Goal: Information Seeking & Learning: Learn about a topic

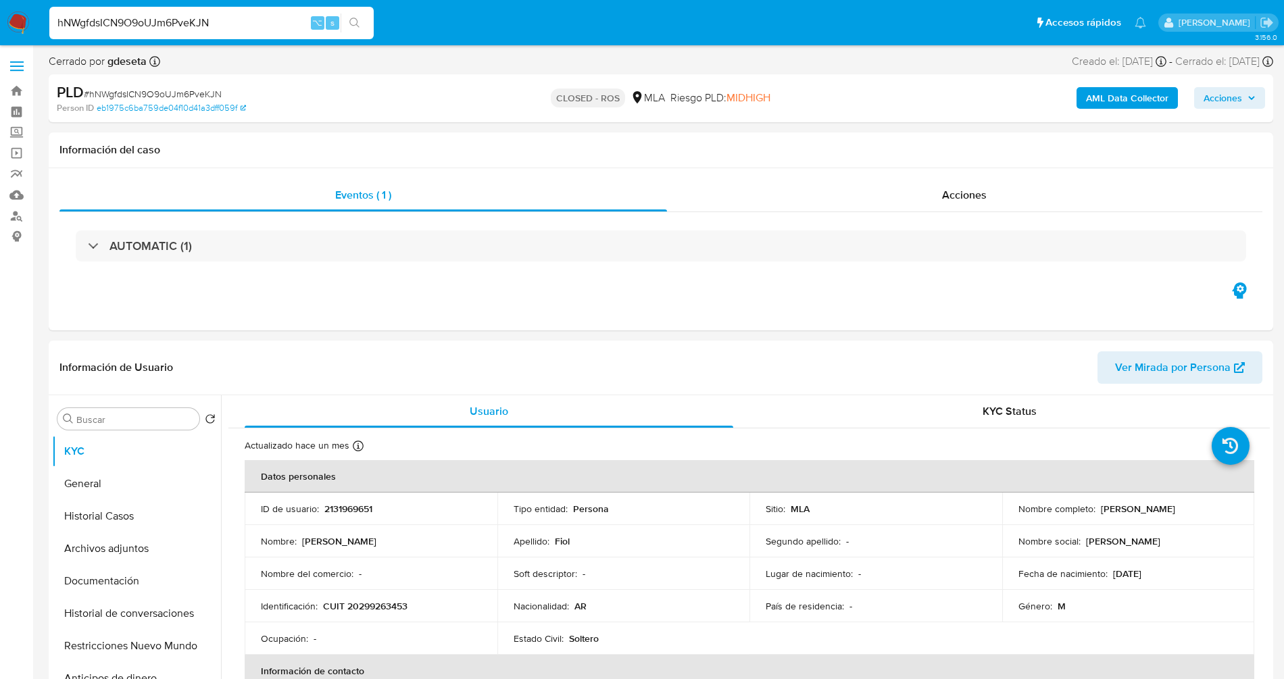
select select "10"
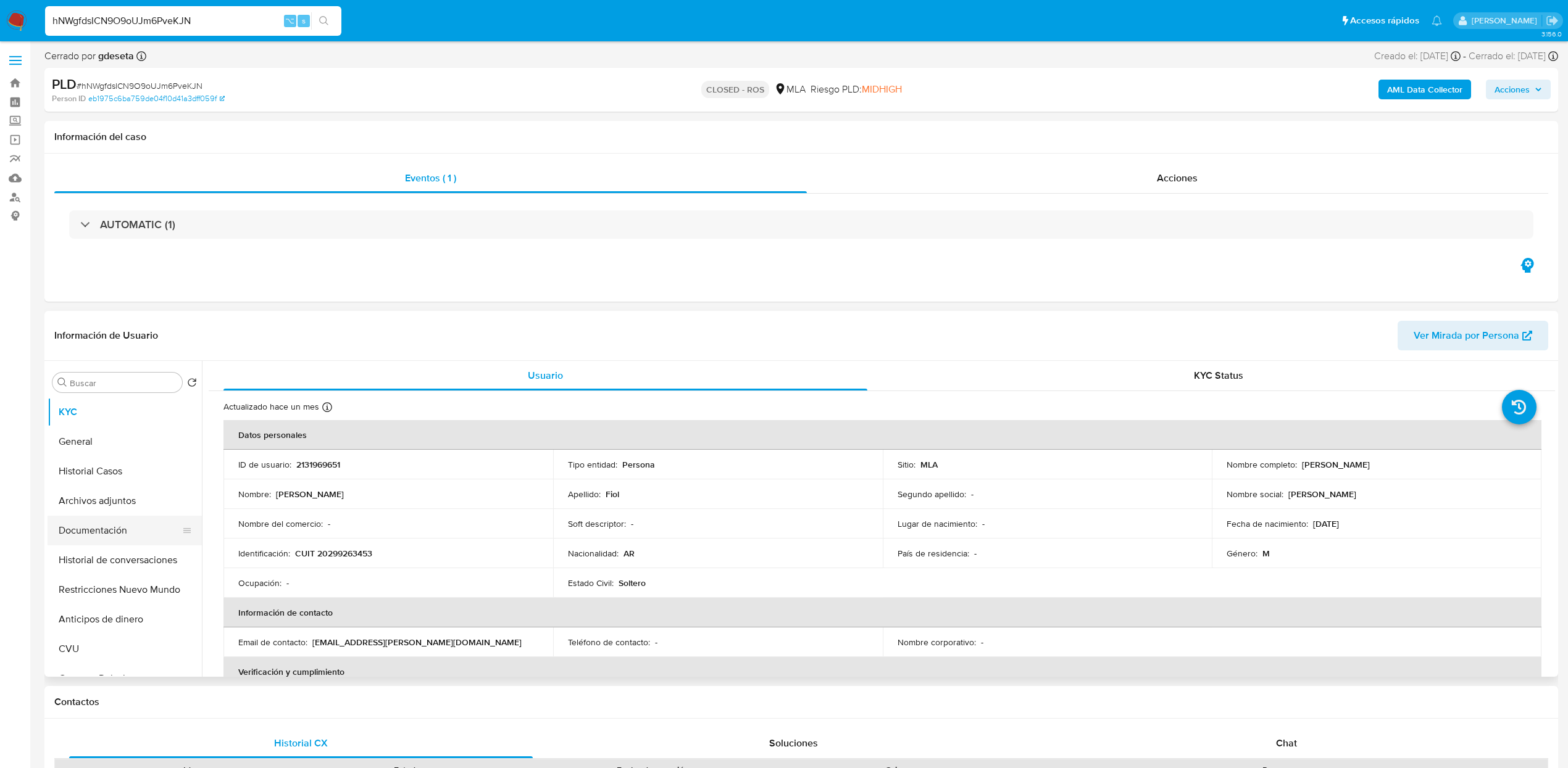
click at [134, 541] on button "Documentación" at bounding box center [120, 531] width 144 height 29
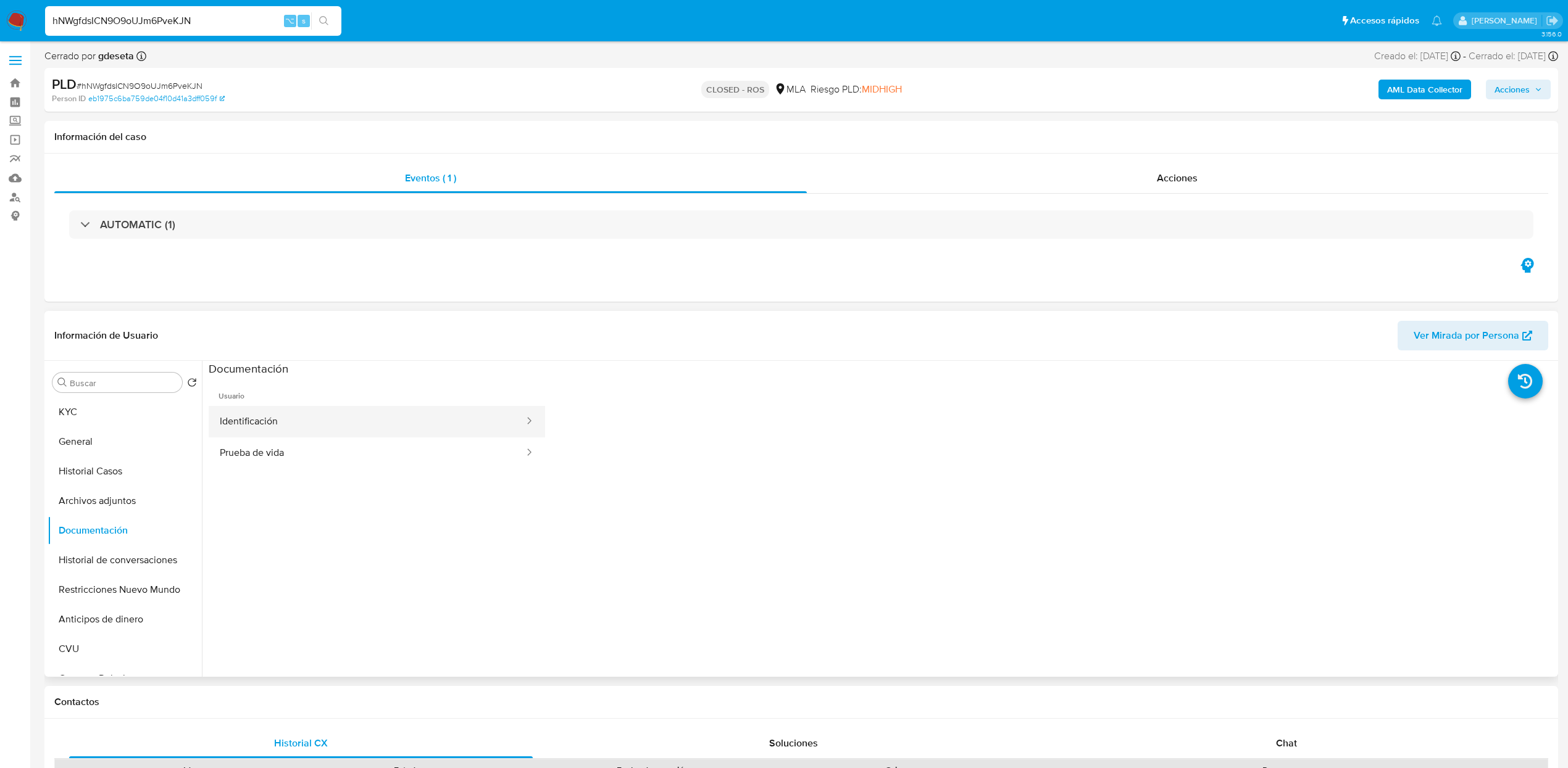
click at [298, 421] on button "Identificación" at bounding box center [366, 422] width 317 height 31
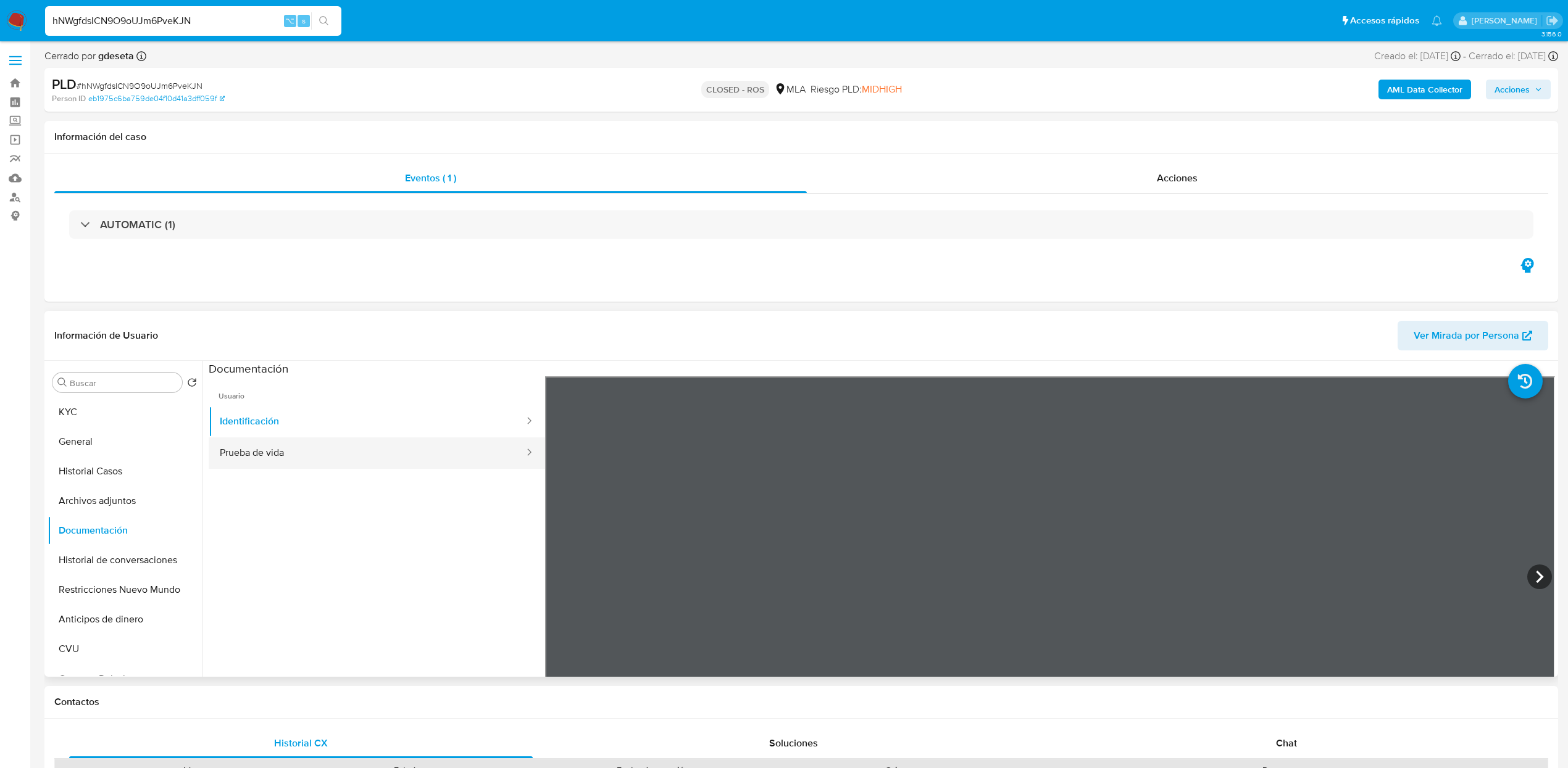
click at [306, 455] on button "Prueba de vida" at bounding box center [366, 453] width 317 height 31
click at [96, 398] on button "KYC" at bounding box center [120, 412] width 144 height 29
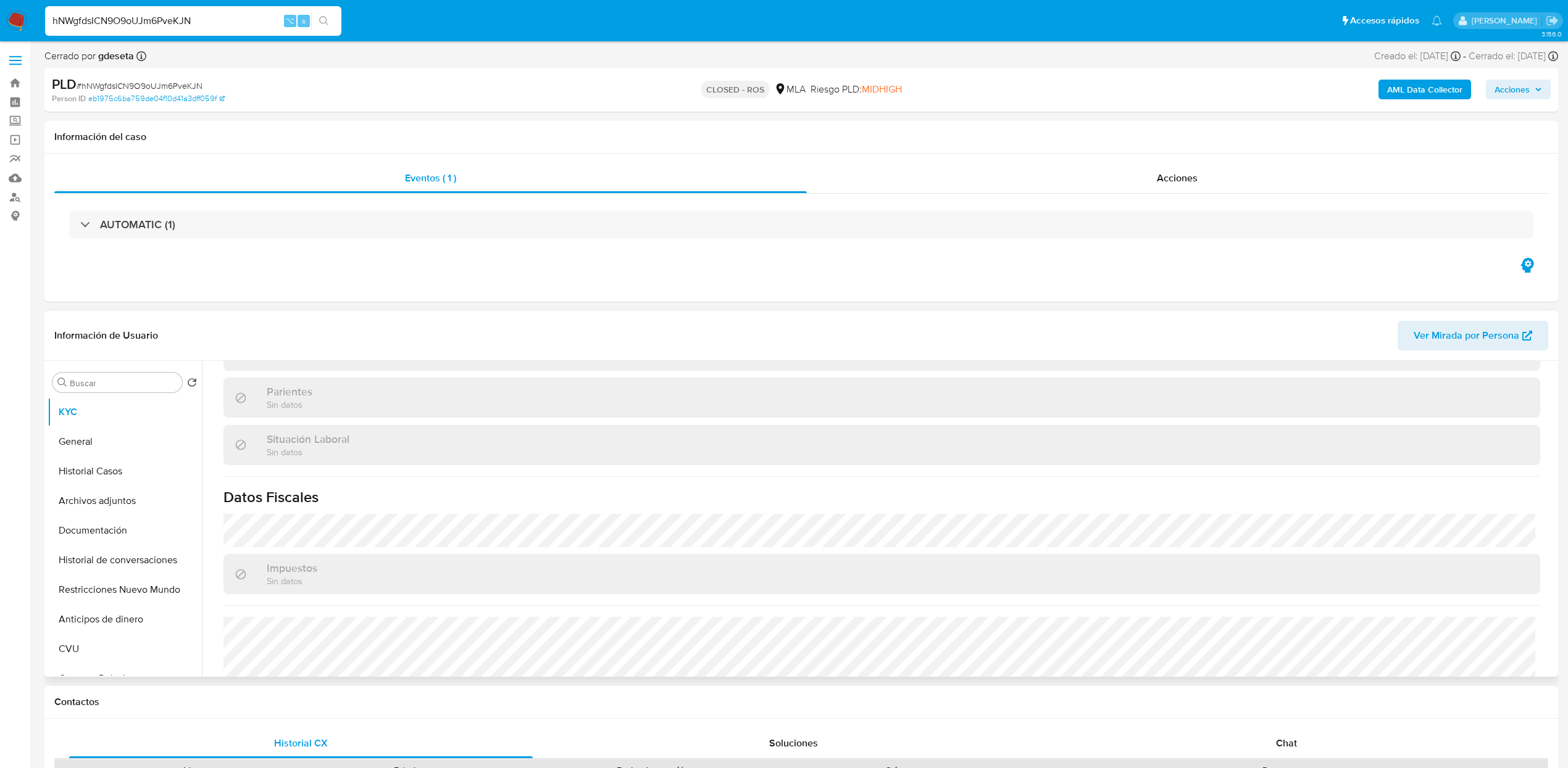
scroll to position [595, 0]
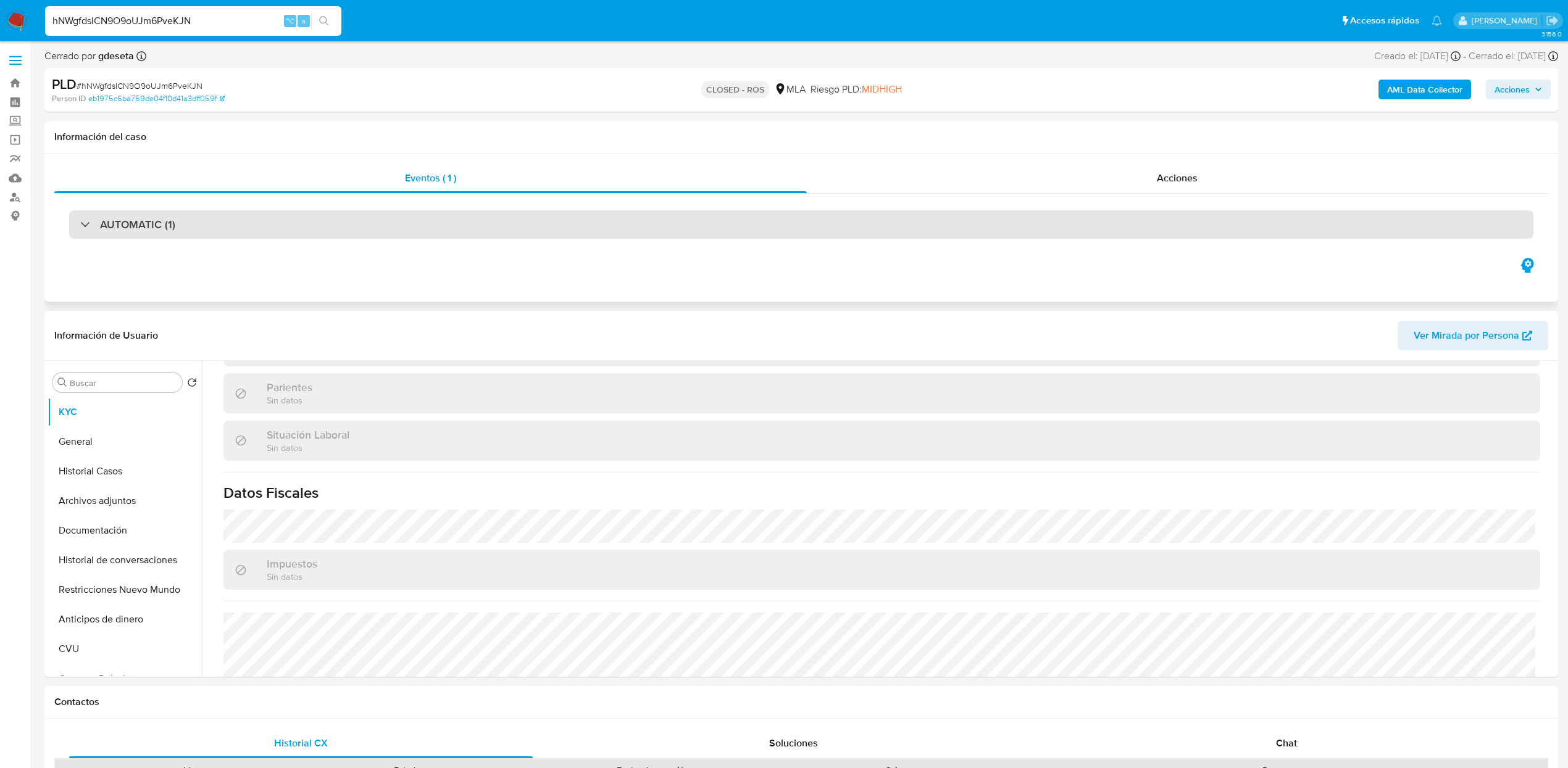
click at [220, 234] on div "AUTOMATIC (1)" at bounding box center [801, 224] width 1464 height 28
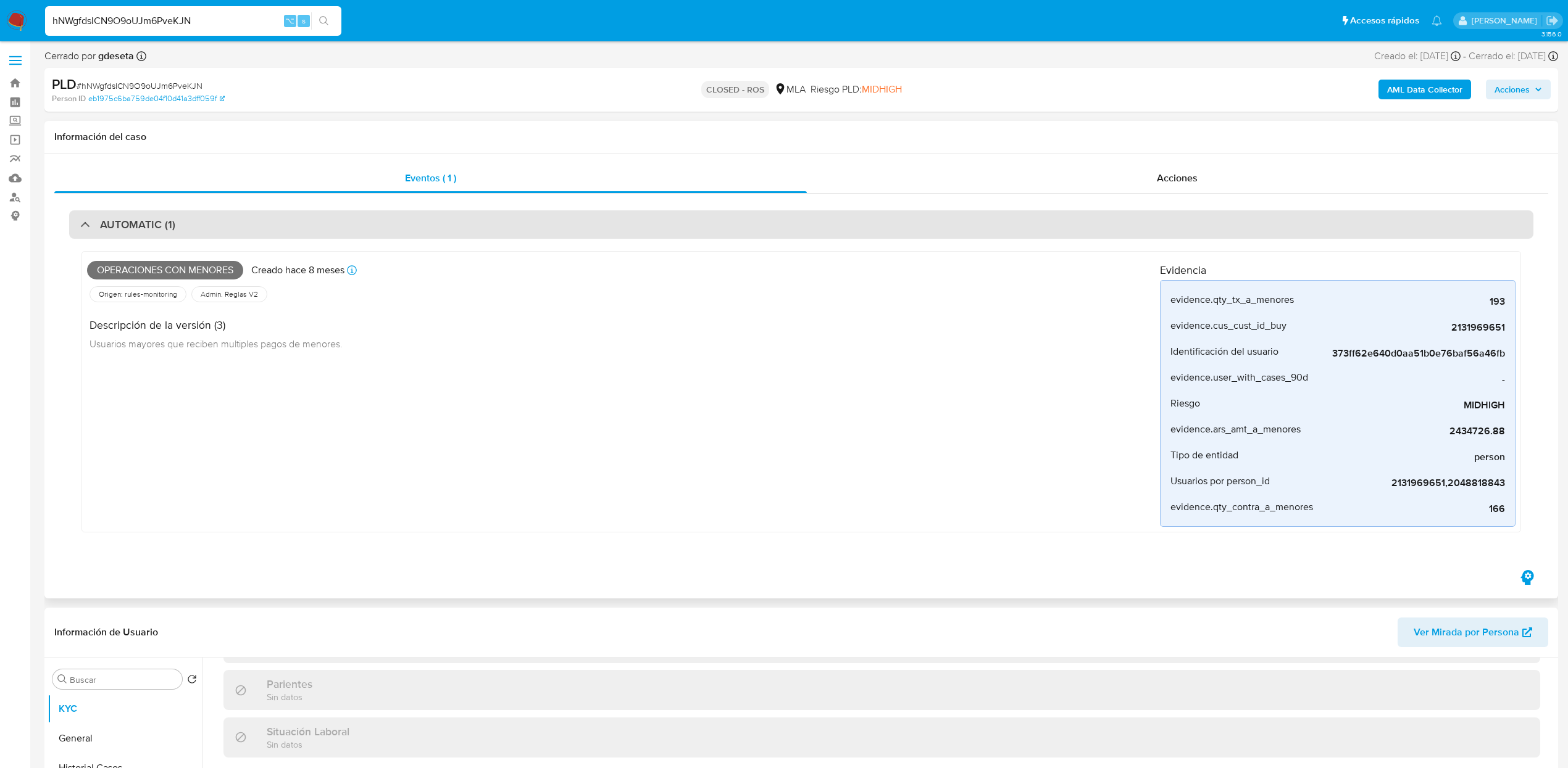
click at [142, 228] on h3 "AUTOMATIC (1)" at bounding box center [137, 224] width 75 height 14
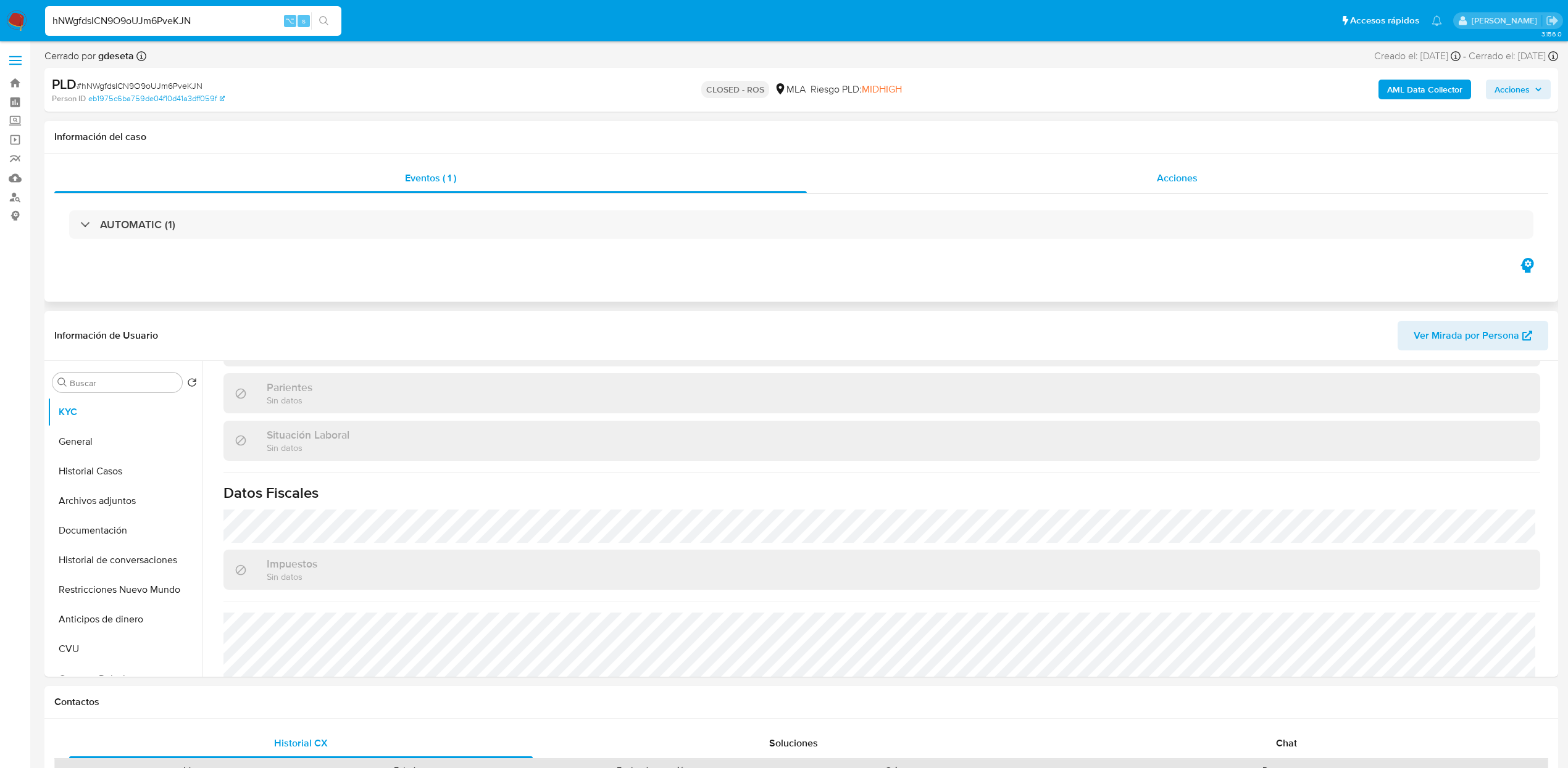
click at [1161, 187] on div "Acciones" at bounding box center [1178, 178] width 742 height 29
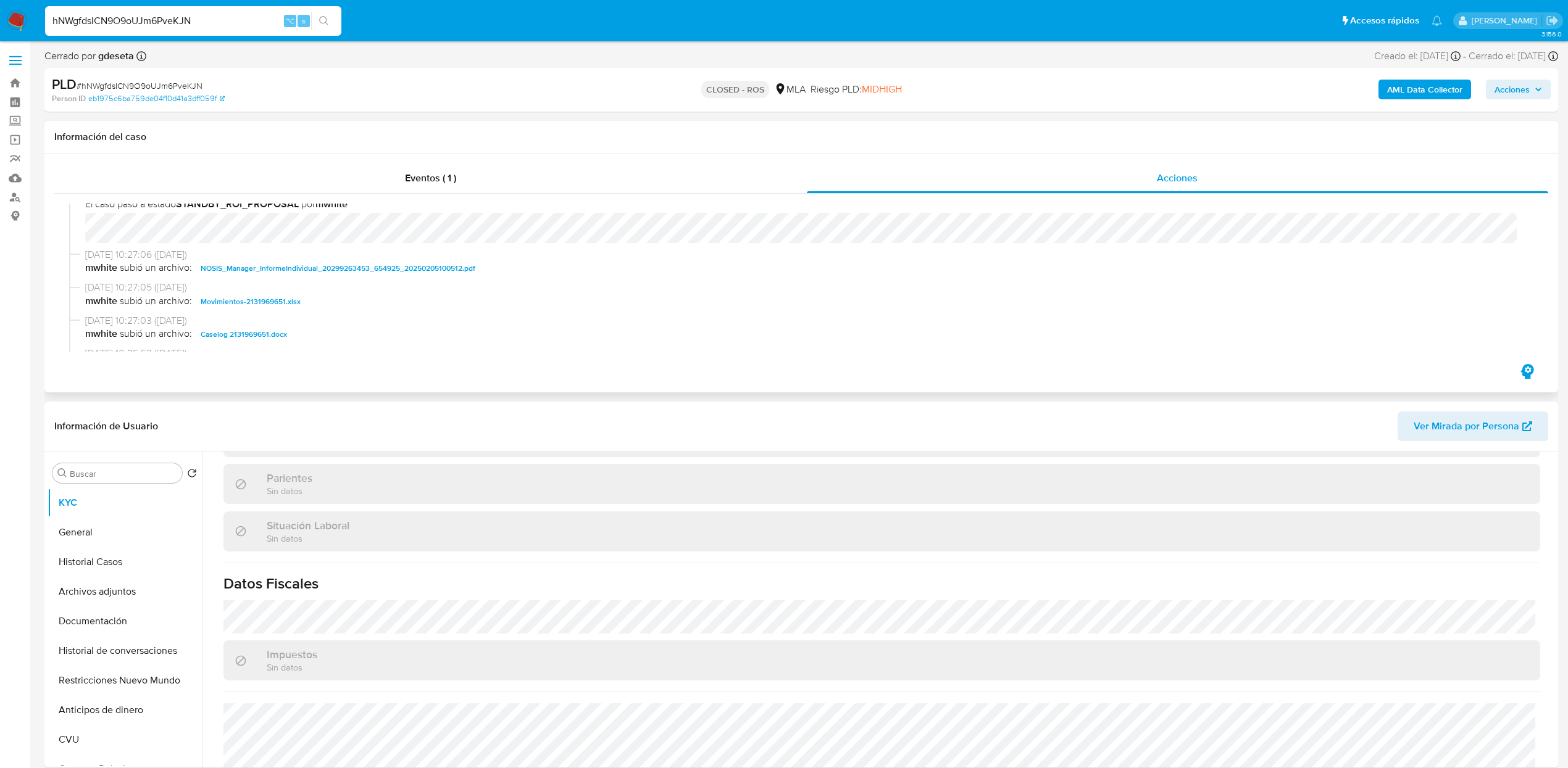
scroll to position [568, 0]
click at [247, 298] on span "Movimientos-2131969651.xlsx" at bounding box center [250, 300] width 100 height 15
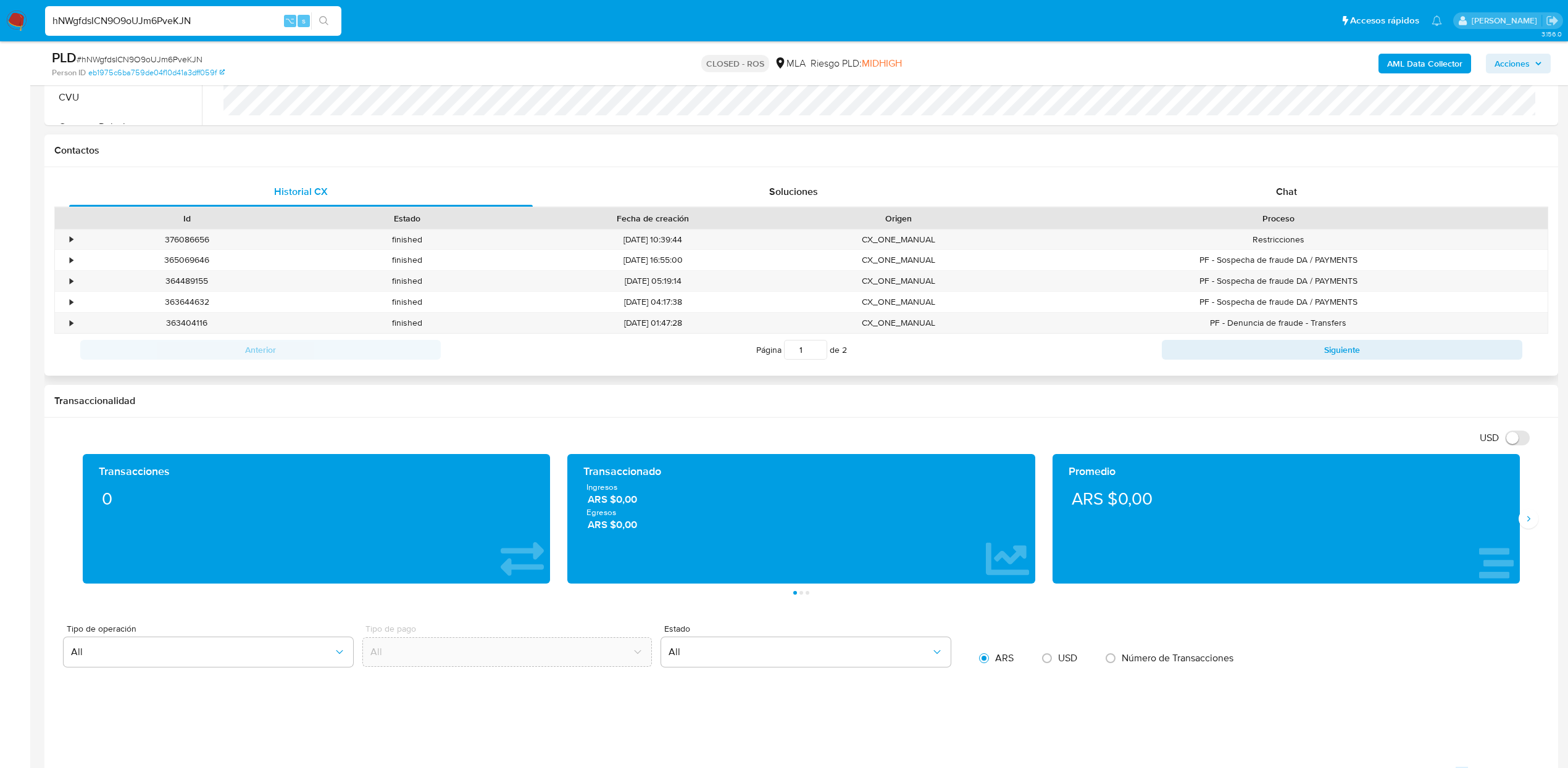
scroll to position [566, 0]
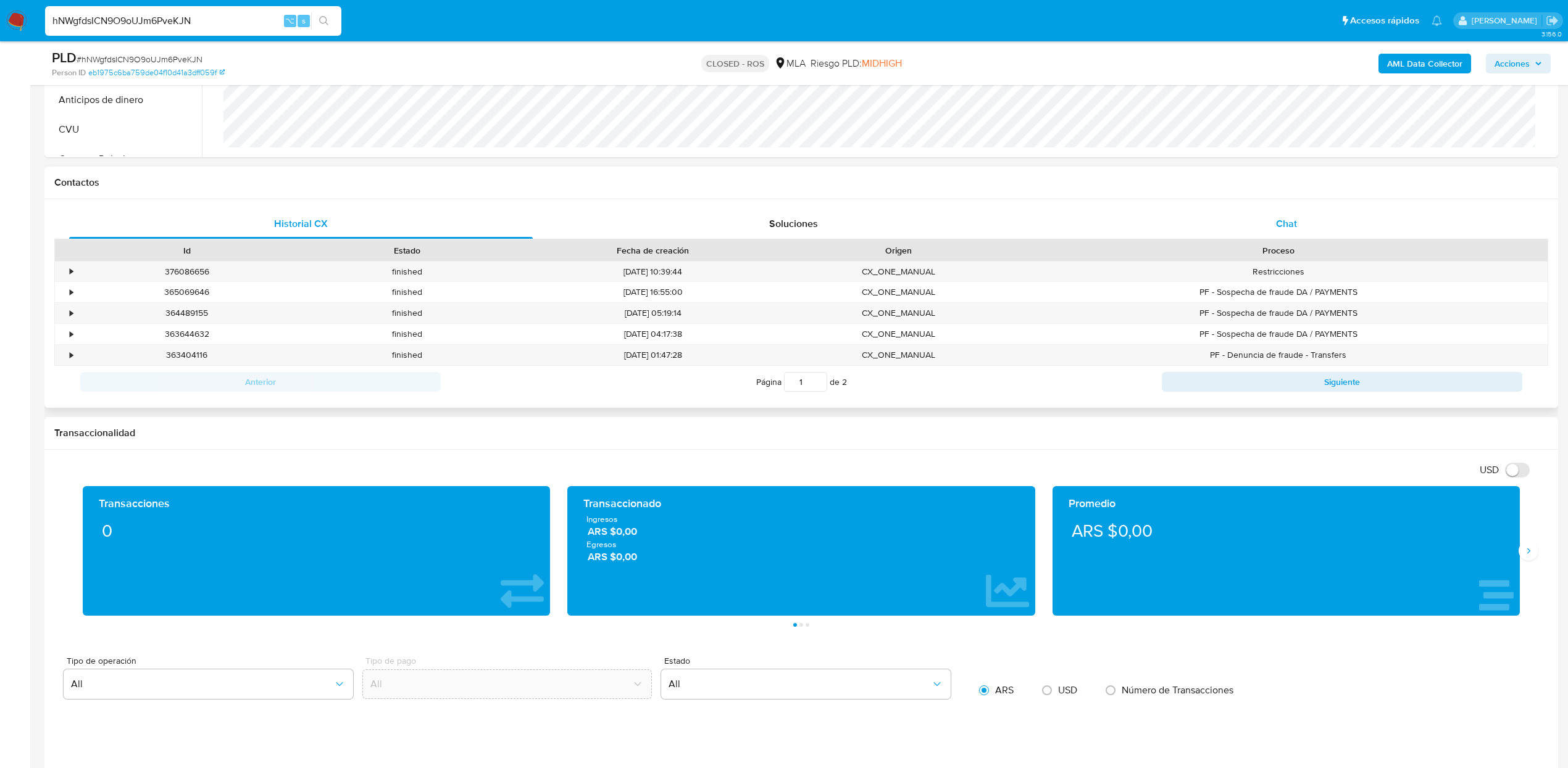
click at [1172, 226] on div "Chat" at bounding box center [1287, 224] width 463 height 29
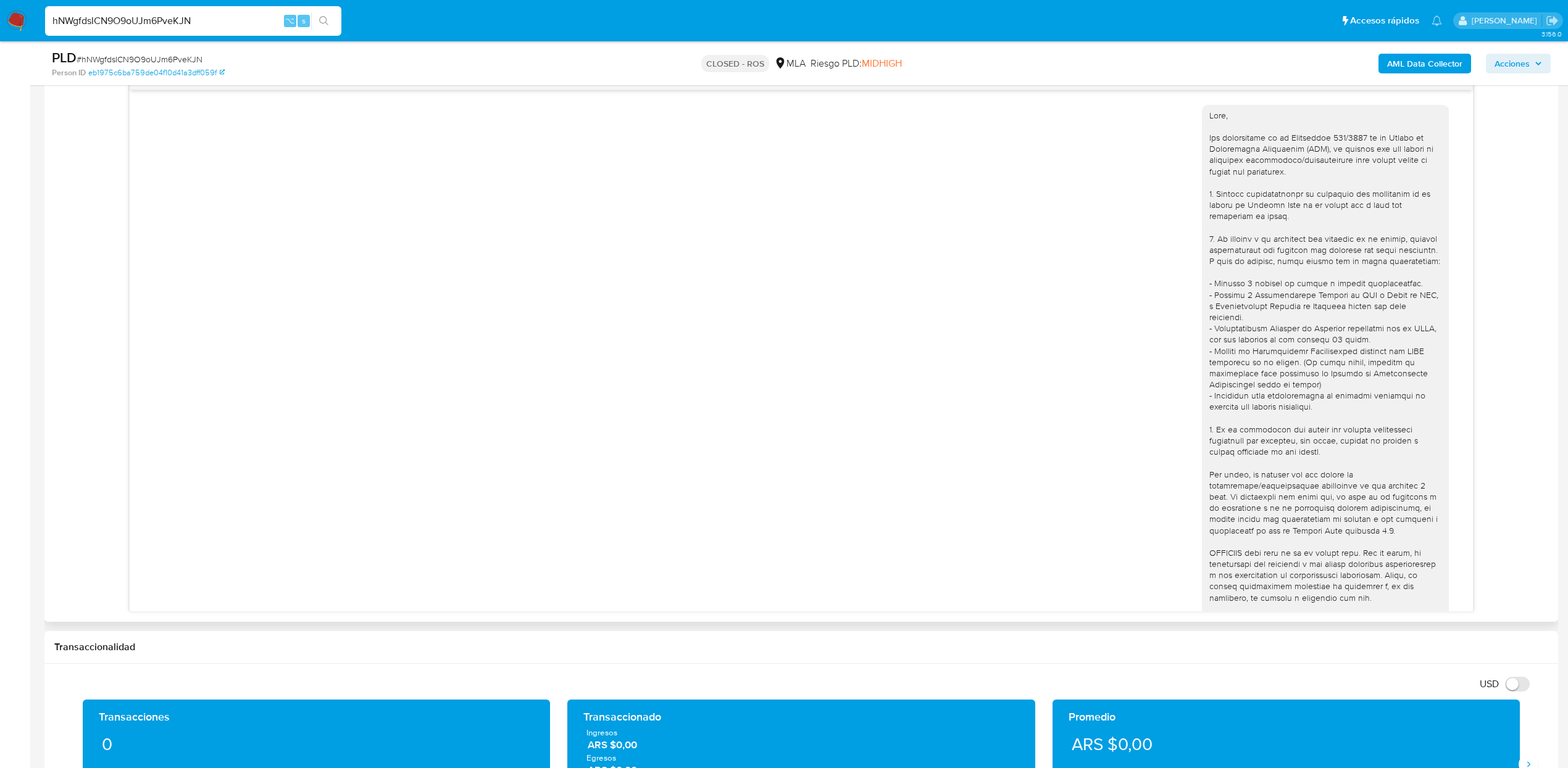
scroll to position [370, 0]
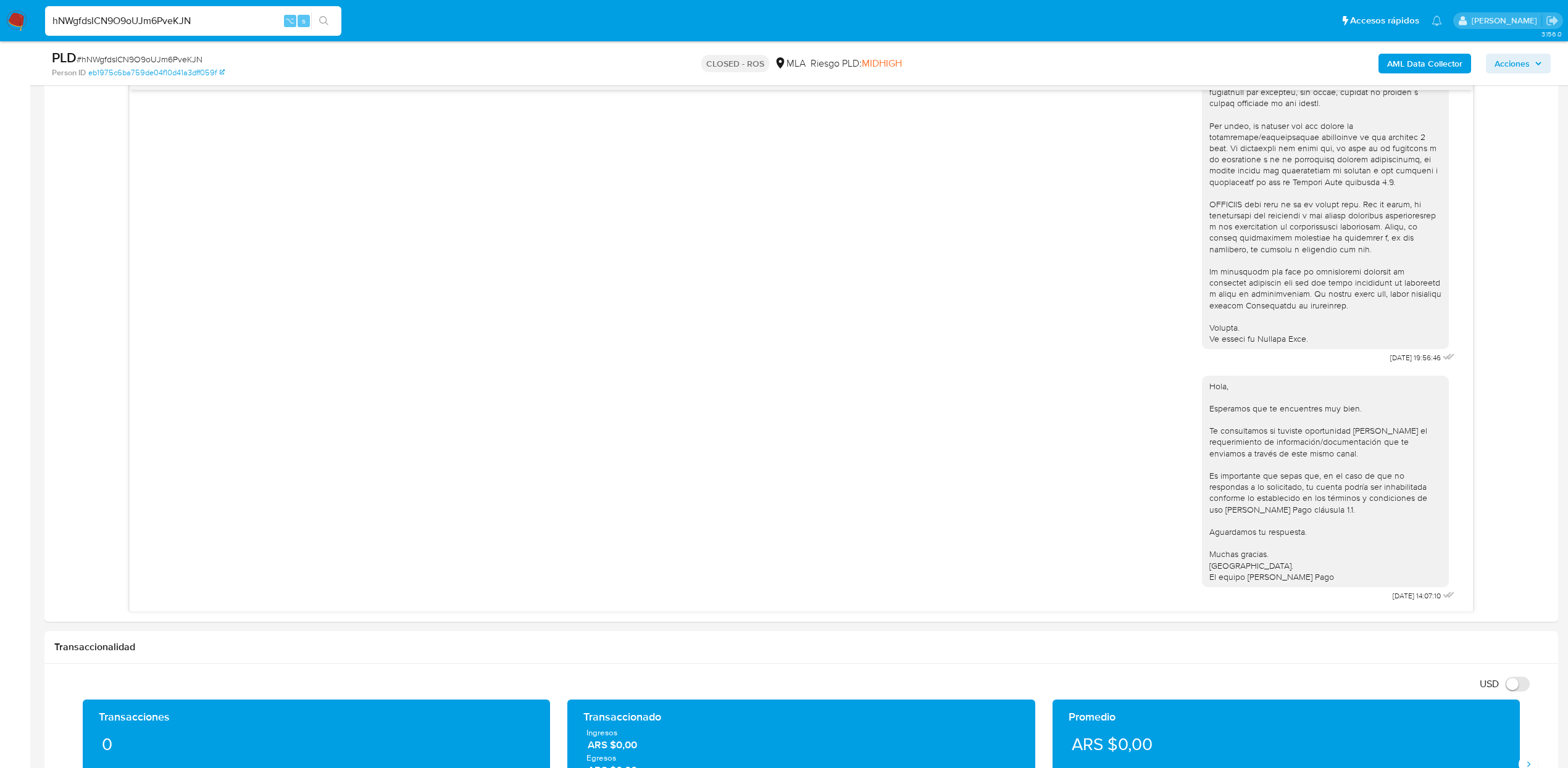
click at [201, 18] on input "hNWgfdsICN9O9oUJm6PveKJN" at bounding box center [193, 21] width 296 height 16
paste input "AhnQMTMJXEOlOyPegjjydS9x"
type input "AhnQMTMJXEOlOyPegjjydS9x"
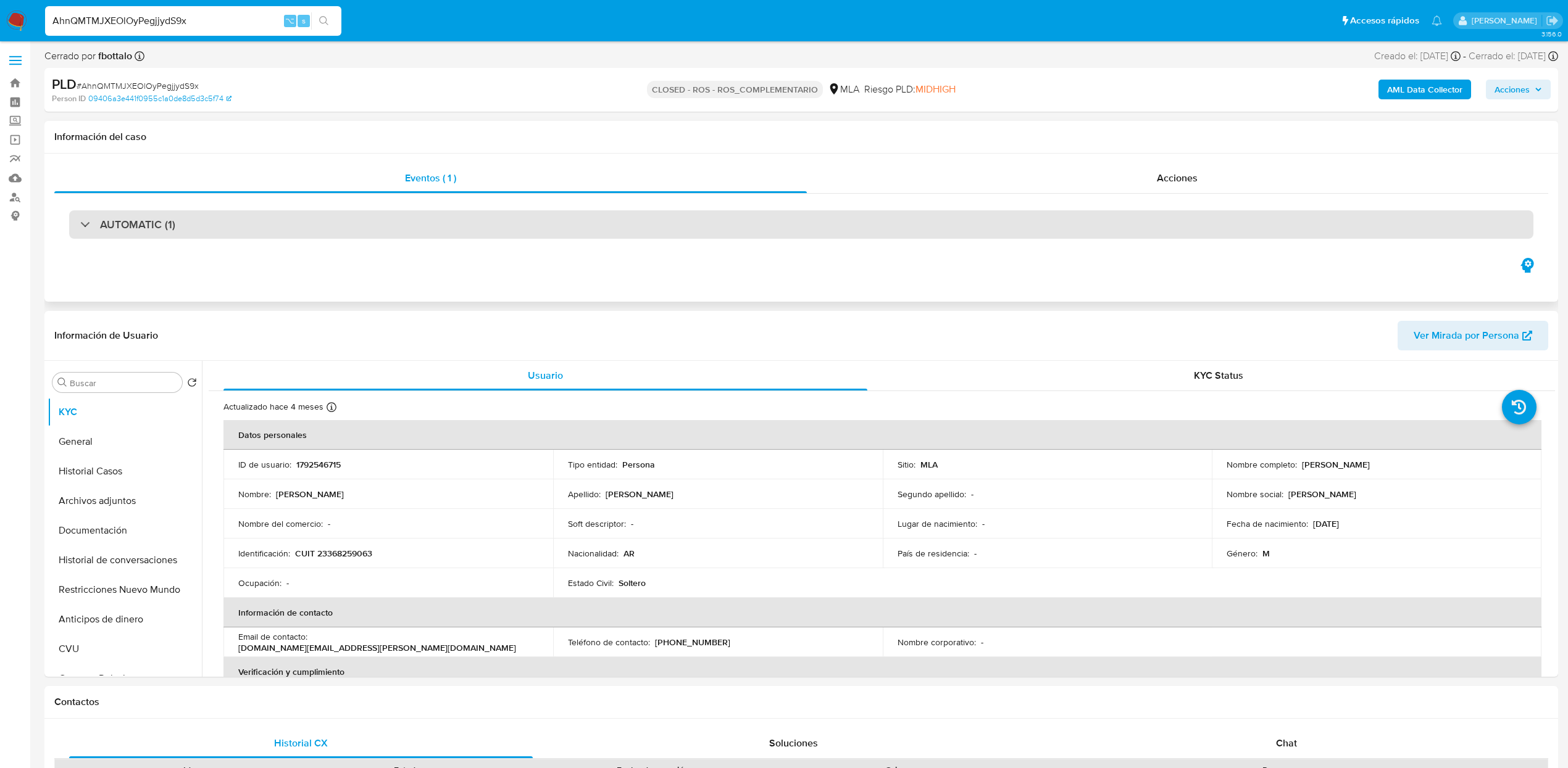
select select "10"
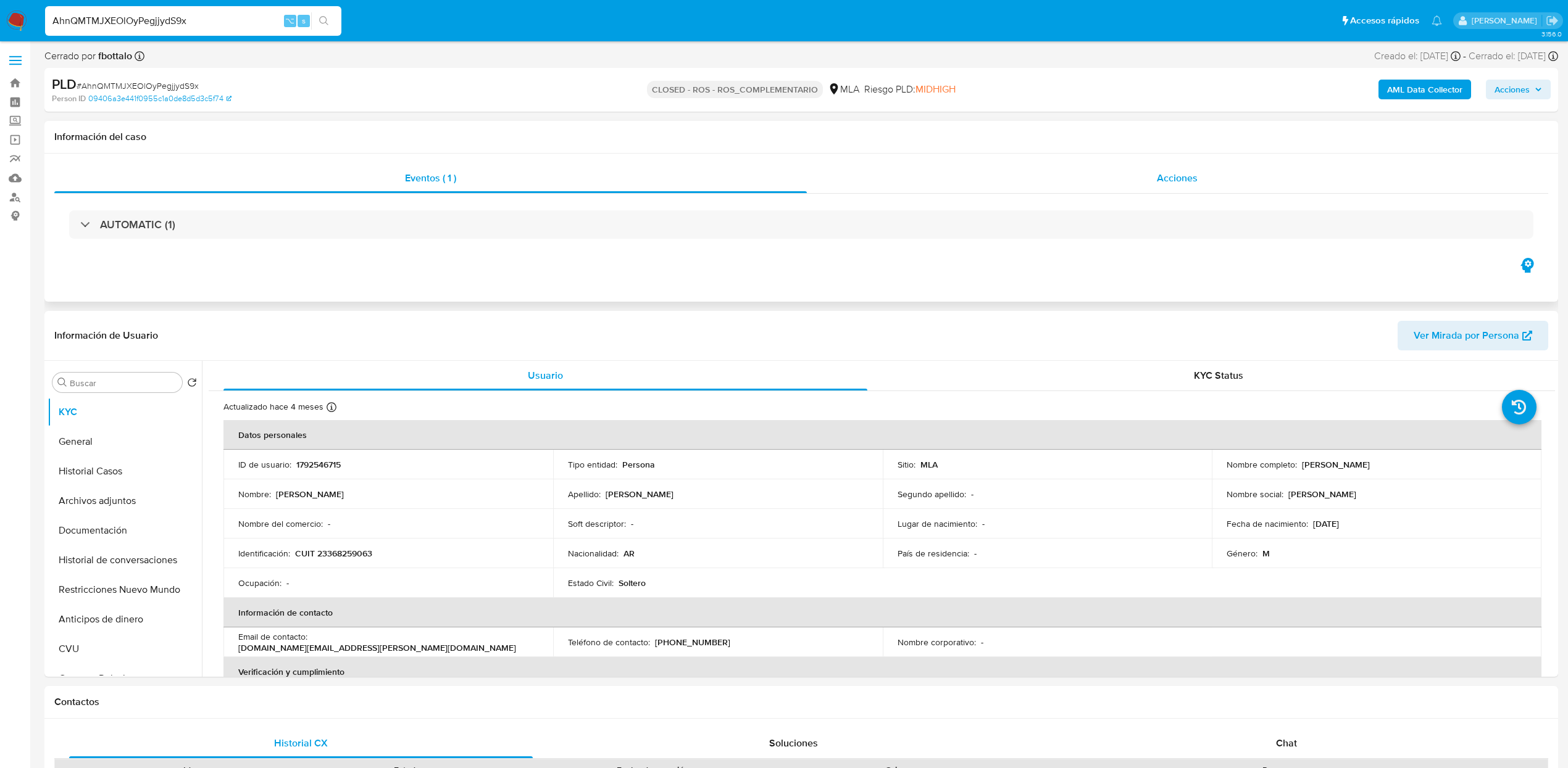
click at [1172, 177] on span "Acciones" at bounding box center [1177, 178] width 41 height 15
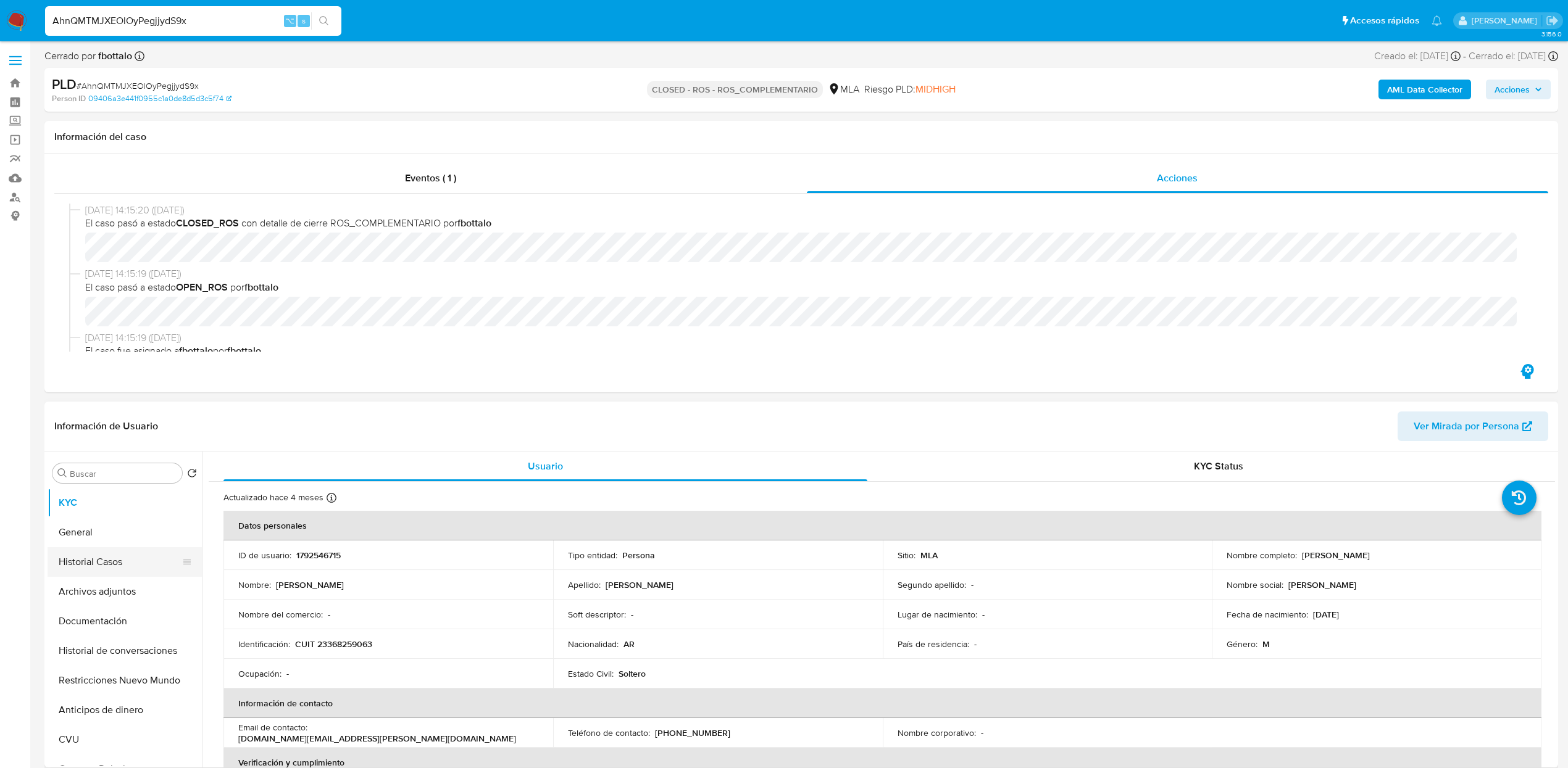
click at [117, 551] on button "Historial Casos" at bounding box center [120, 562] width 144 height 29
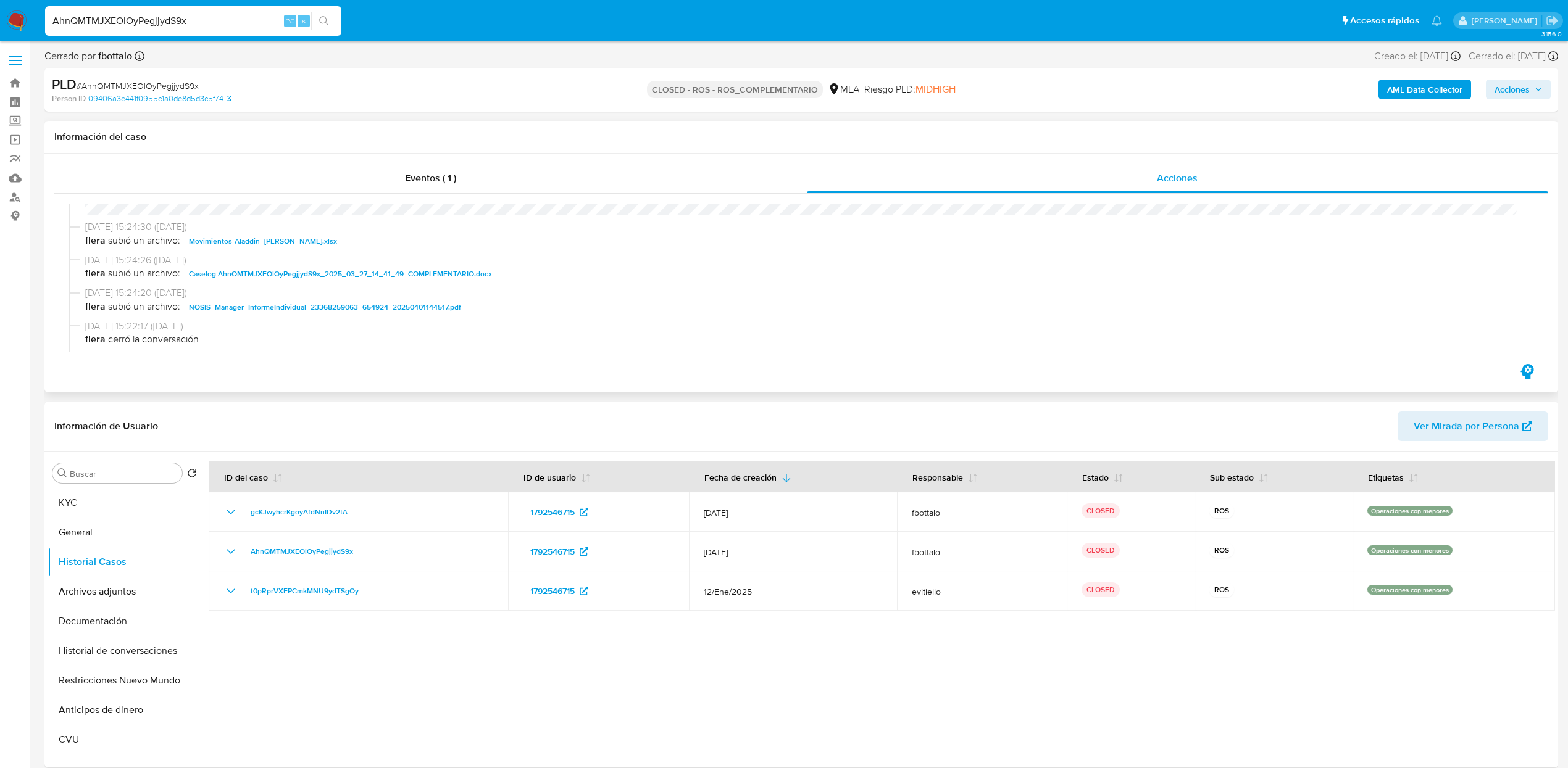
scroll to position [649, 0]
click at [296, 277] on span "Caselog AhnQMTMJXEOlOyPegjjydS9x_2025_03_27_14_41_49- COMPLEMENTARIO.docx" at bounding box center [341, 271] width 303 height 15
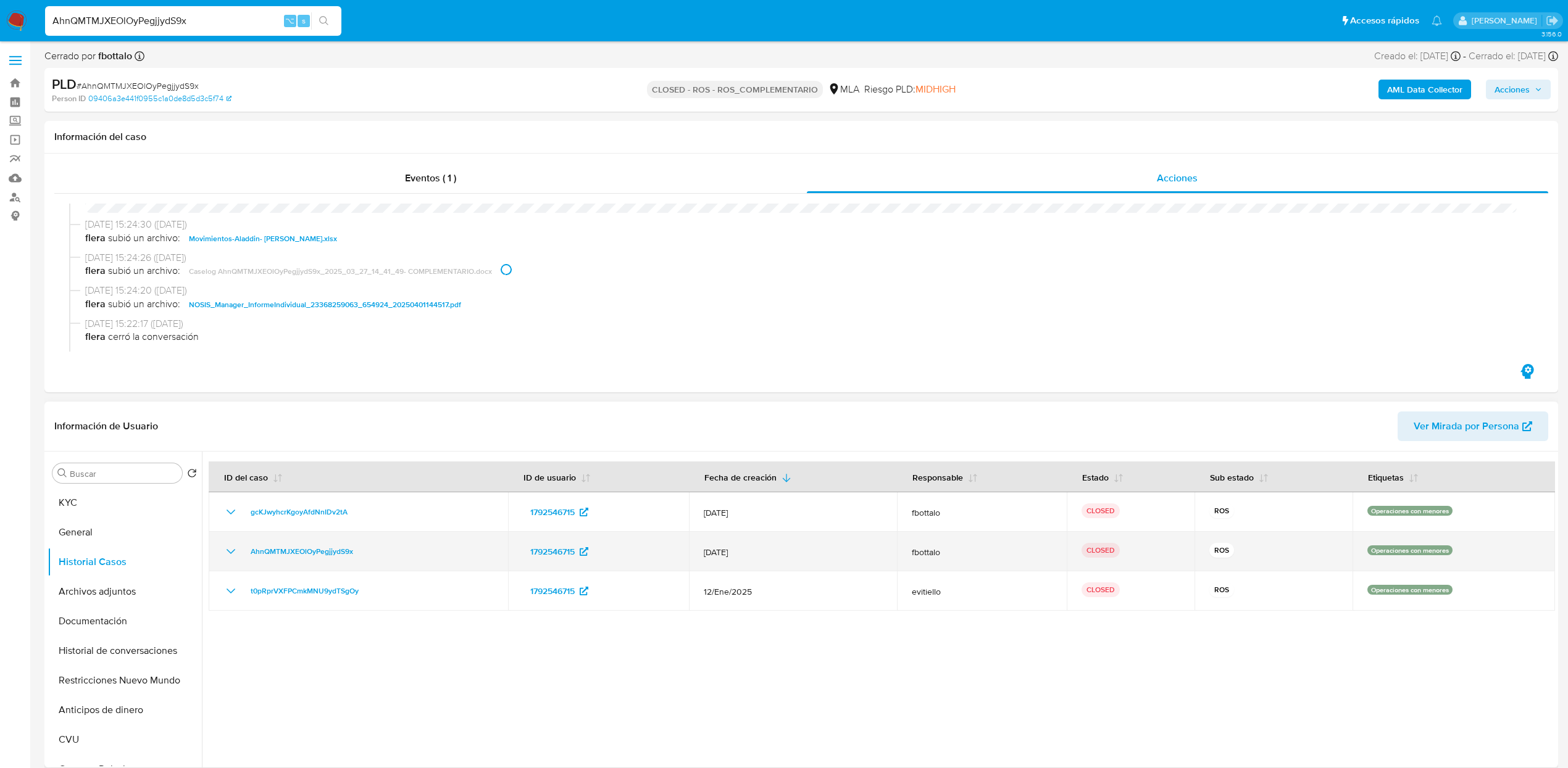
click at [228, 551] on icon "Mostrar/Ocultar" at bounding box center [230, 551] width 8 height 5
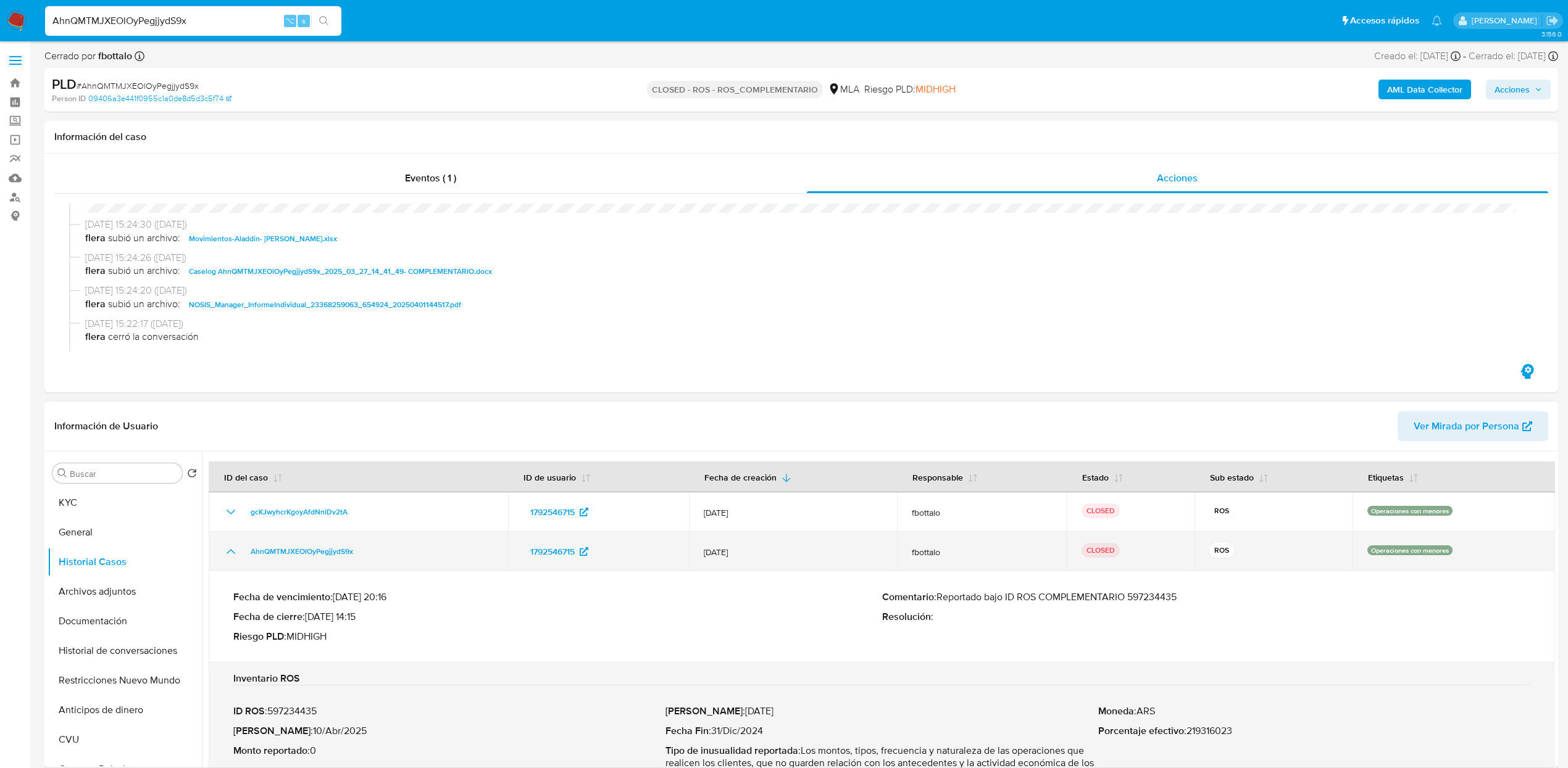
click at [228, 551] on icon "Mostrar/Ocultar" at bounding box center [231, 552] width 15 height 15
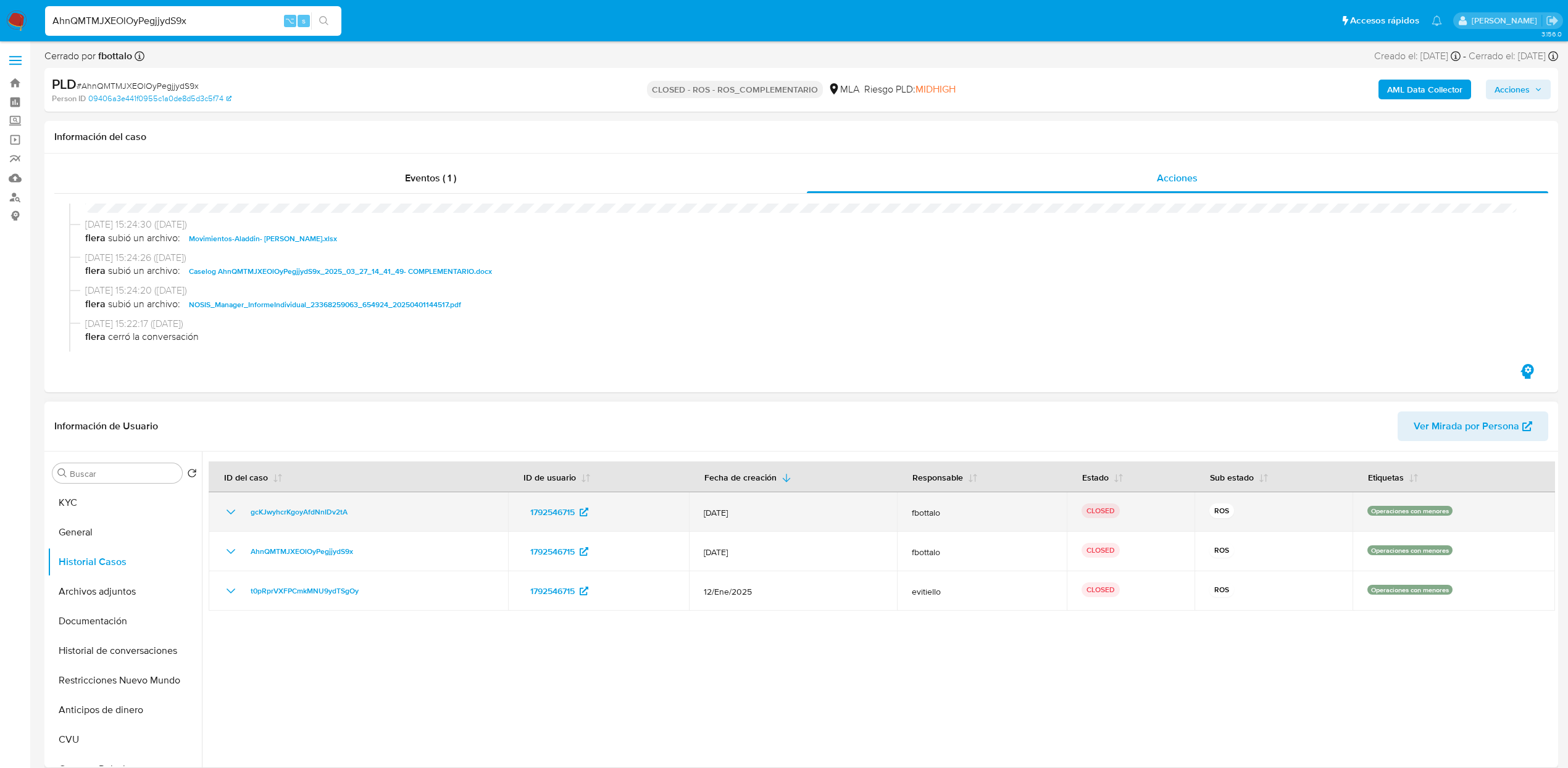
click at [225, 514] on icon "Mostrar/Ocultar" at bounding box center [231, 512] width 15 height 15
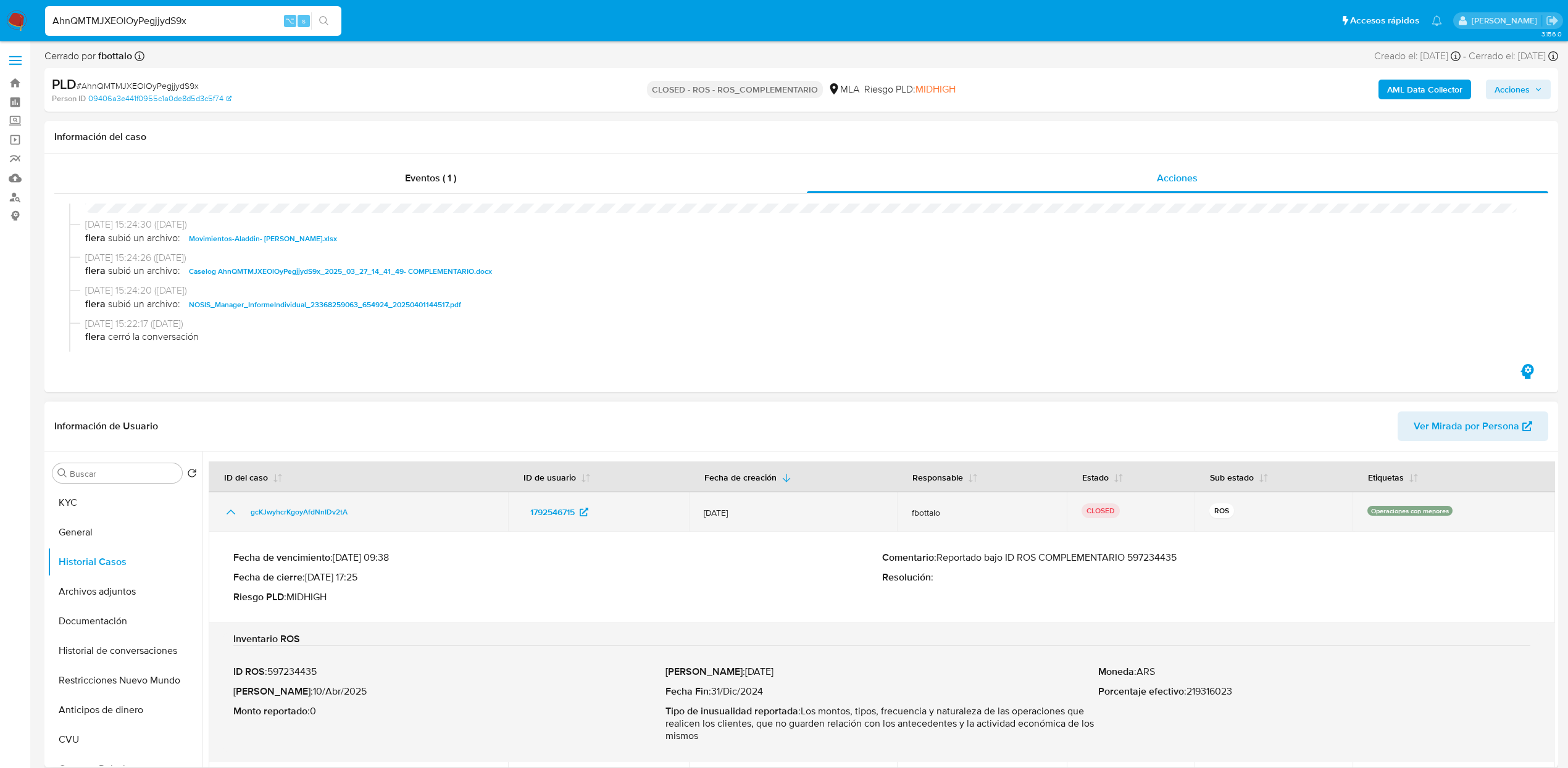
click at [225, 514] on icon "Mostrar/Ocultar" at bounding box center [231, 512] width 15 height 15
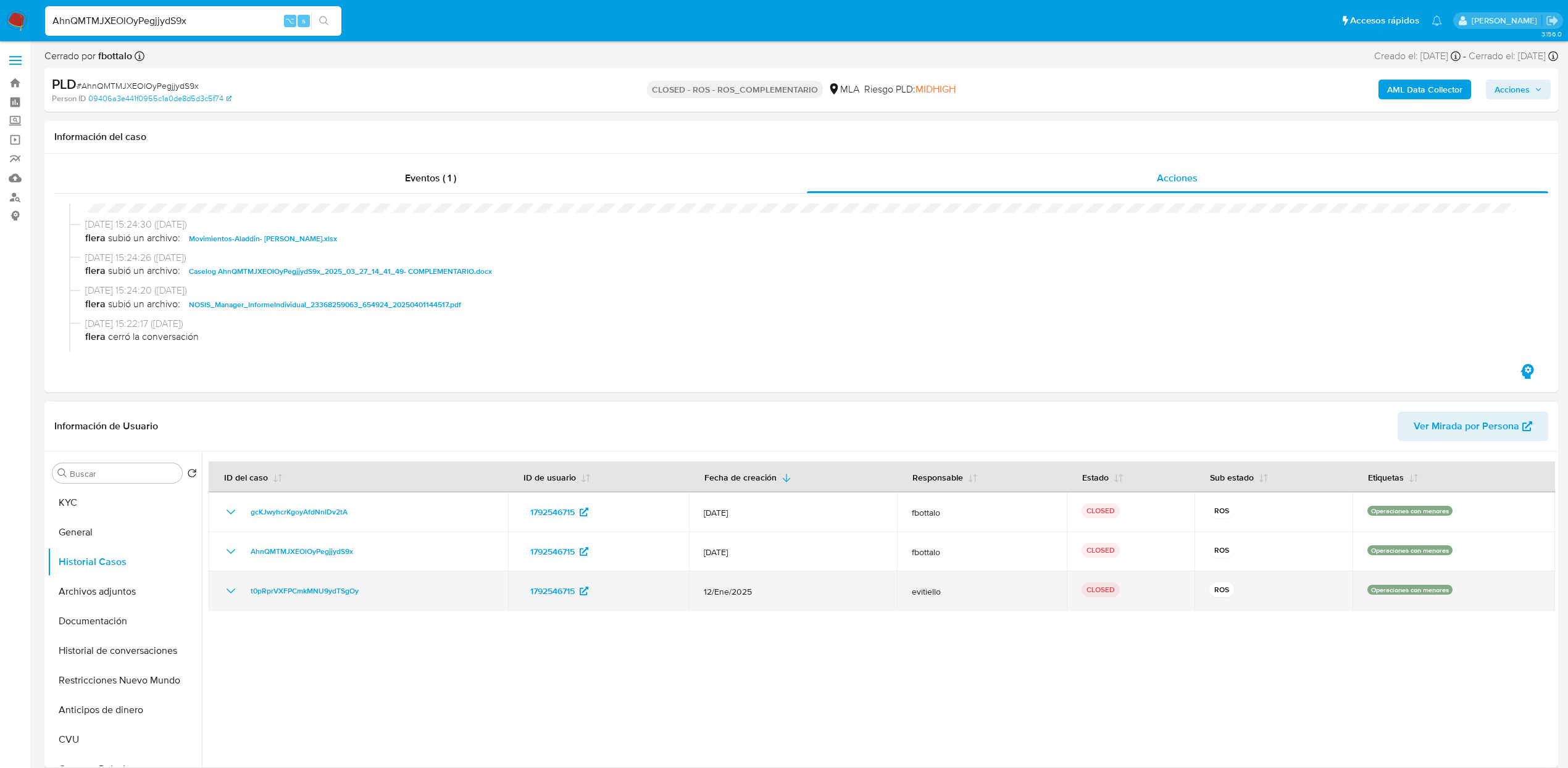
click at [230, 598] on td "t0pRprVXFPCmkMNU9ydTSgOy" at bounding box center [358, 591] width 300 height 39
click at [231, 591] on icon "Mostrar/Ocultar" at bounding box center [231, 591] width 15 height 15
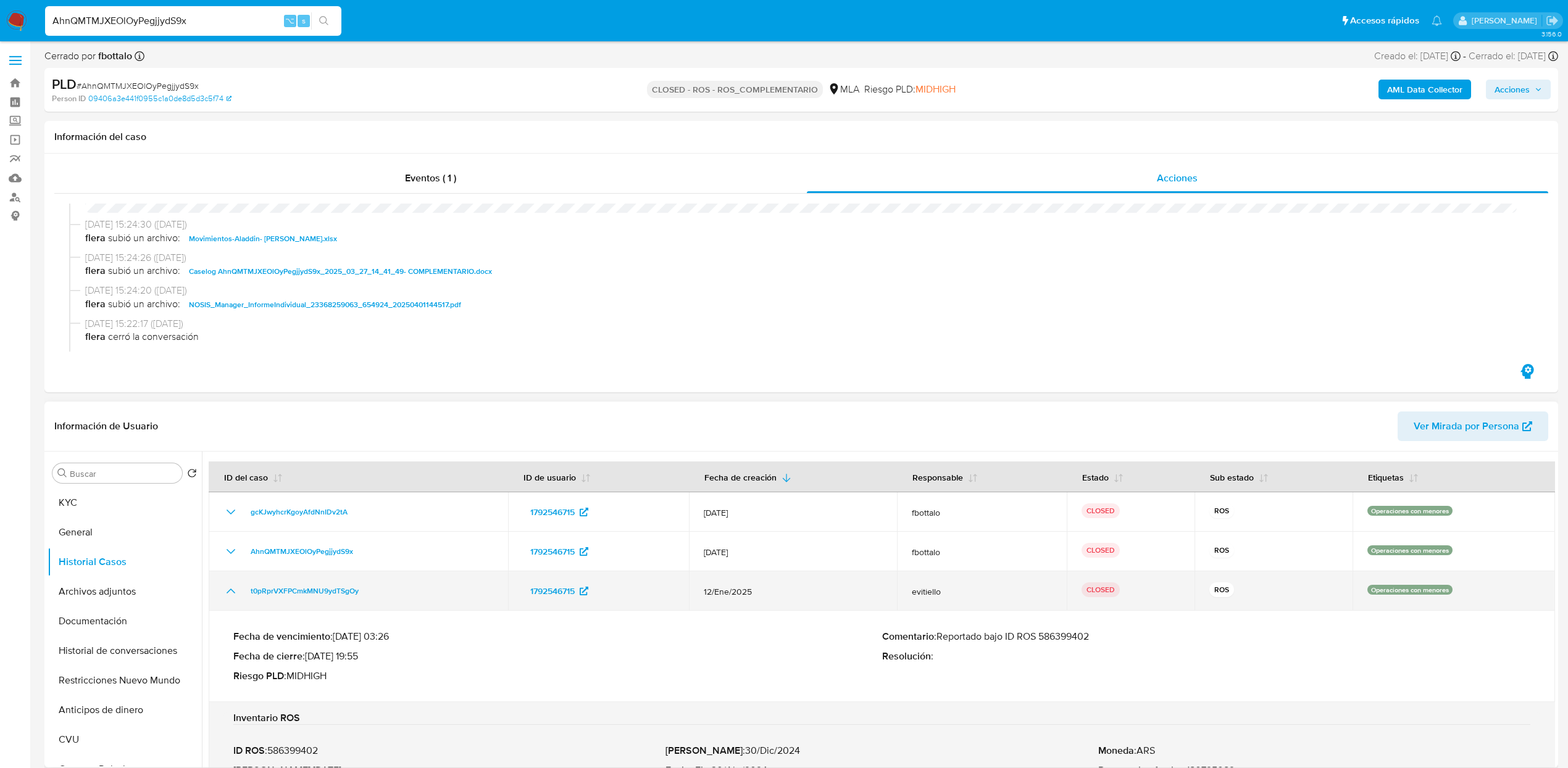
click at [231, 591] on icon "Mostrar/Ocultar" at bounding box center [231, 591] width 15 height 15
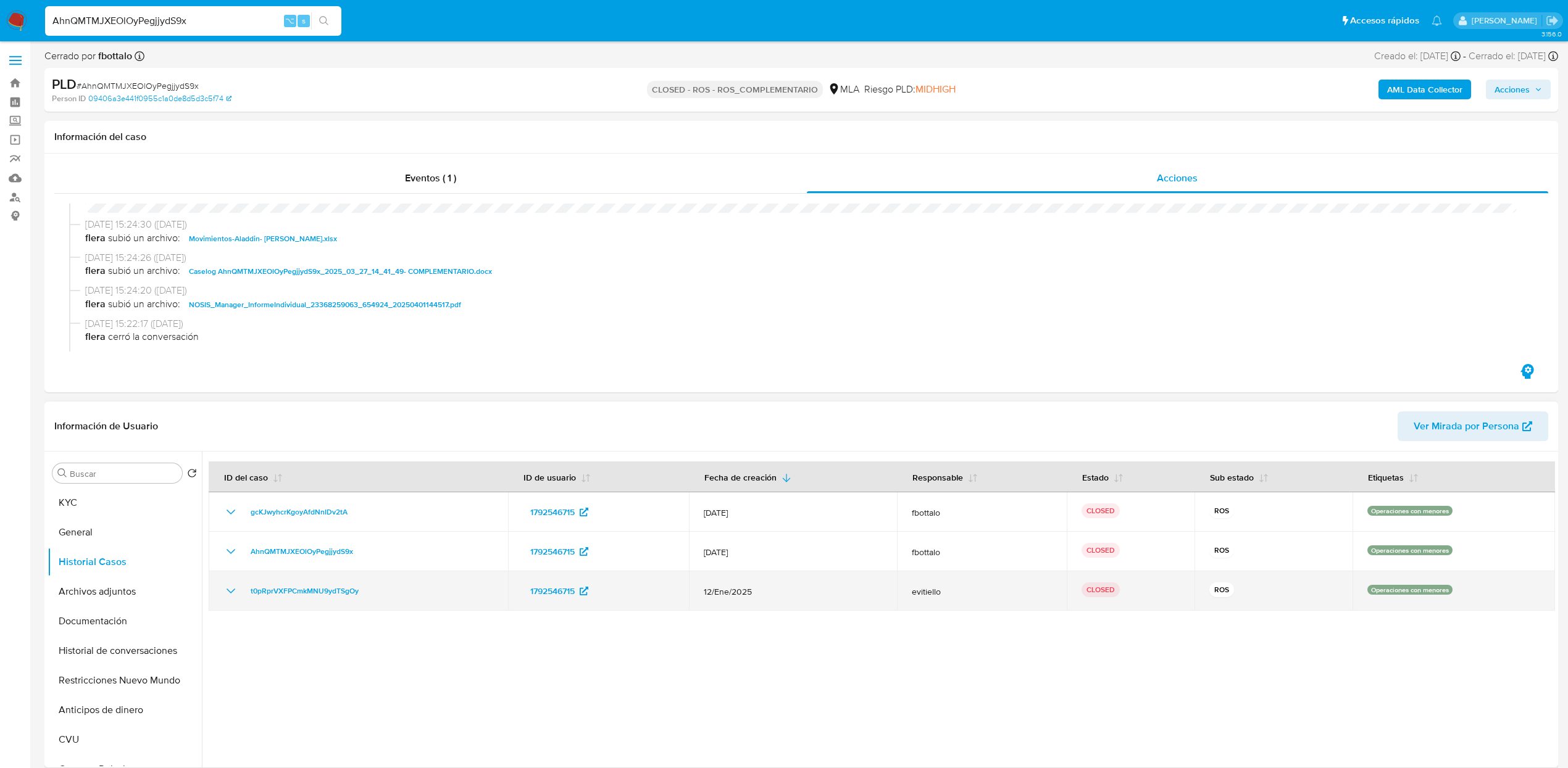
click at [229, 591] on icon "Mostrar/Ocultar" at bounding box center [230, 591] width 8 height 5
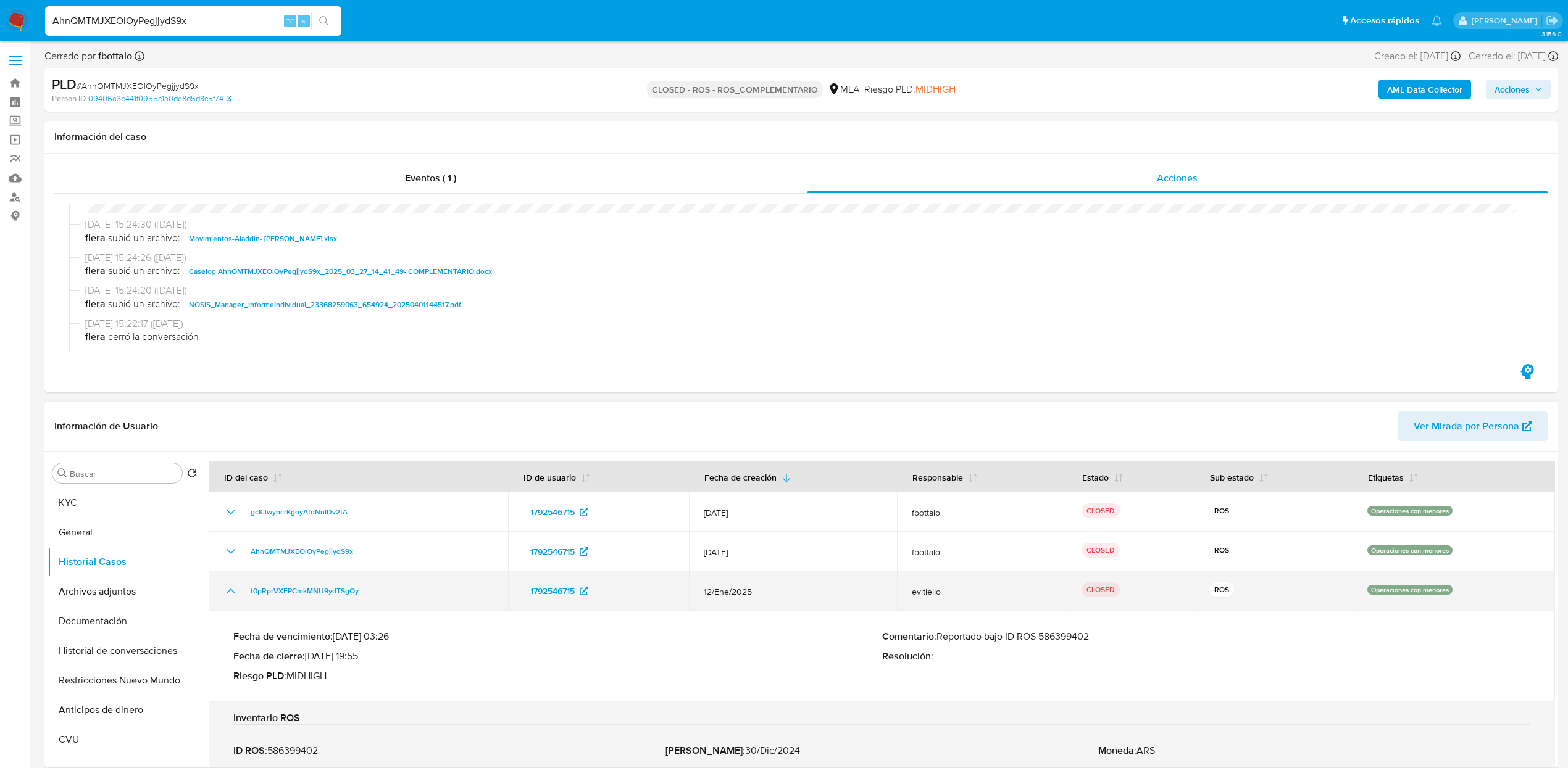
click at [229, 592] on icon "Mostrar/Ocultar" at bounding box center [231, 591] width 15 height 15
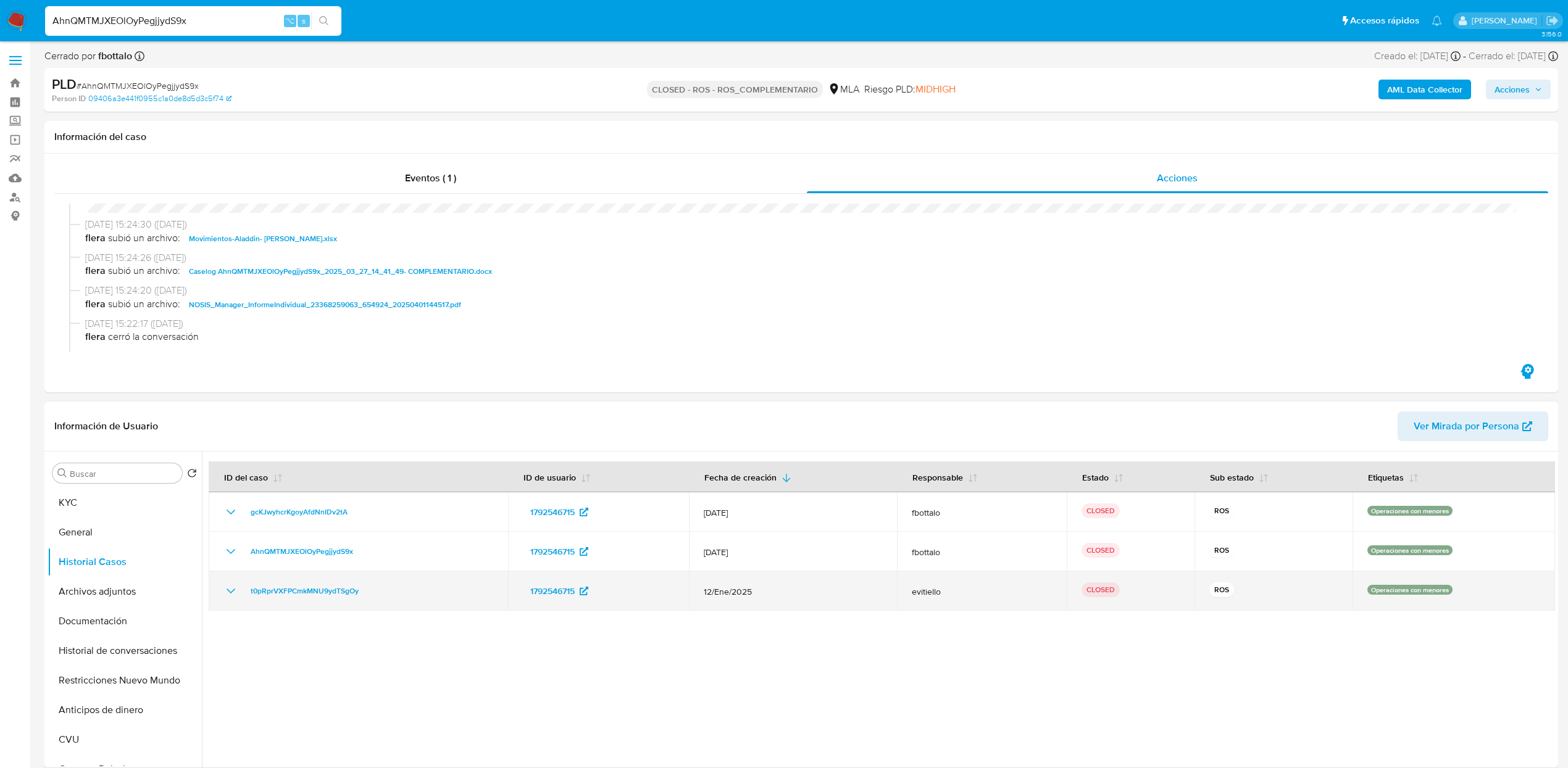
click at [229, 592] on icon "Mostrar/Ocultar" at bounding box center [230, 591] width 8 height 5
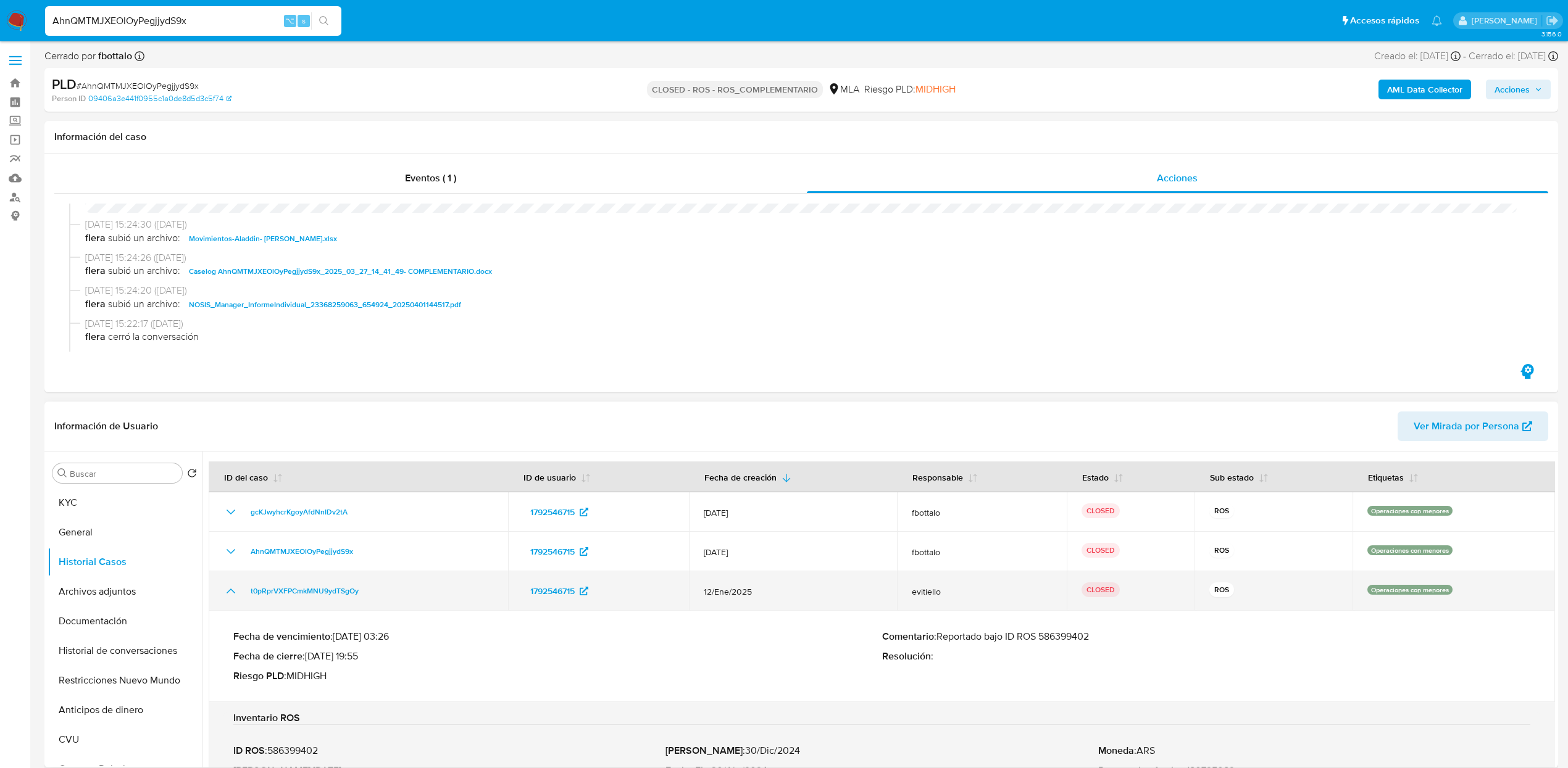
click at [229, 592] on icon "Mostrar/Ocultar" at bounding box center [231, 591] width 15 height 15
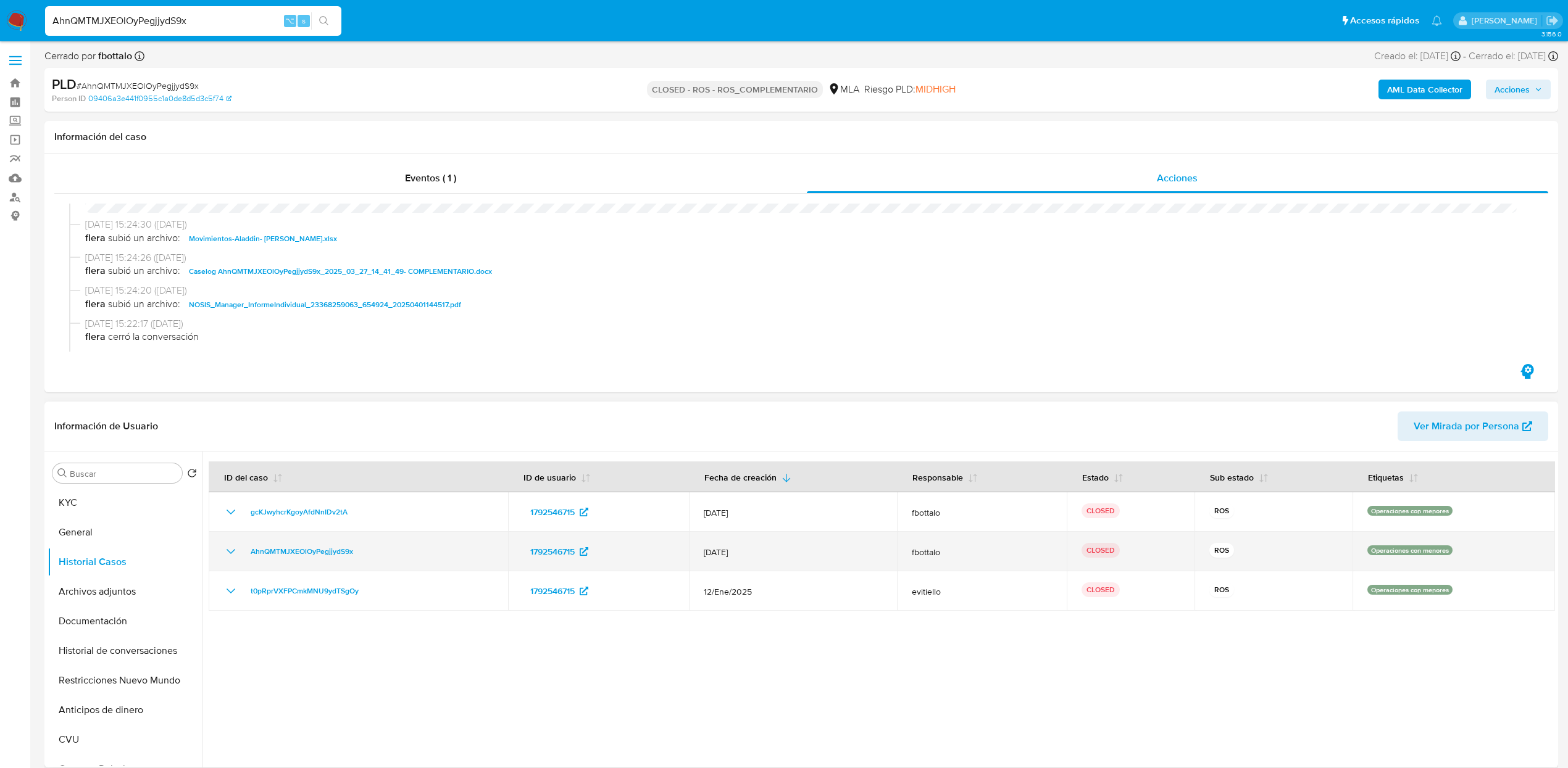
click at [228, 559] on td "AhnQMTMJXEOlOyPegjjydS9x" at bounding box center [358, 551] width 300 height 39
click at [228, 551] on icon "Mostrar/Ocultar" at bounding box center [230, 551] width 8 height 5
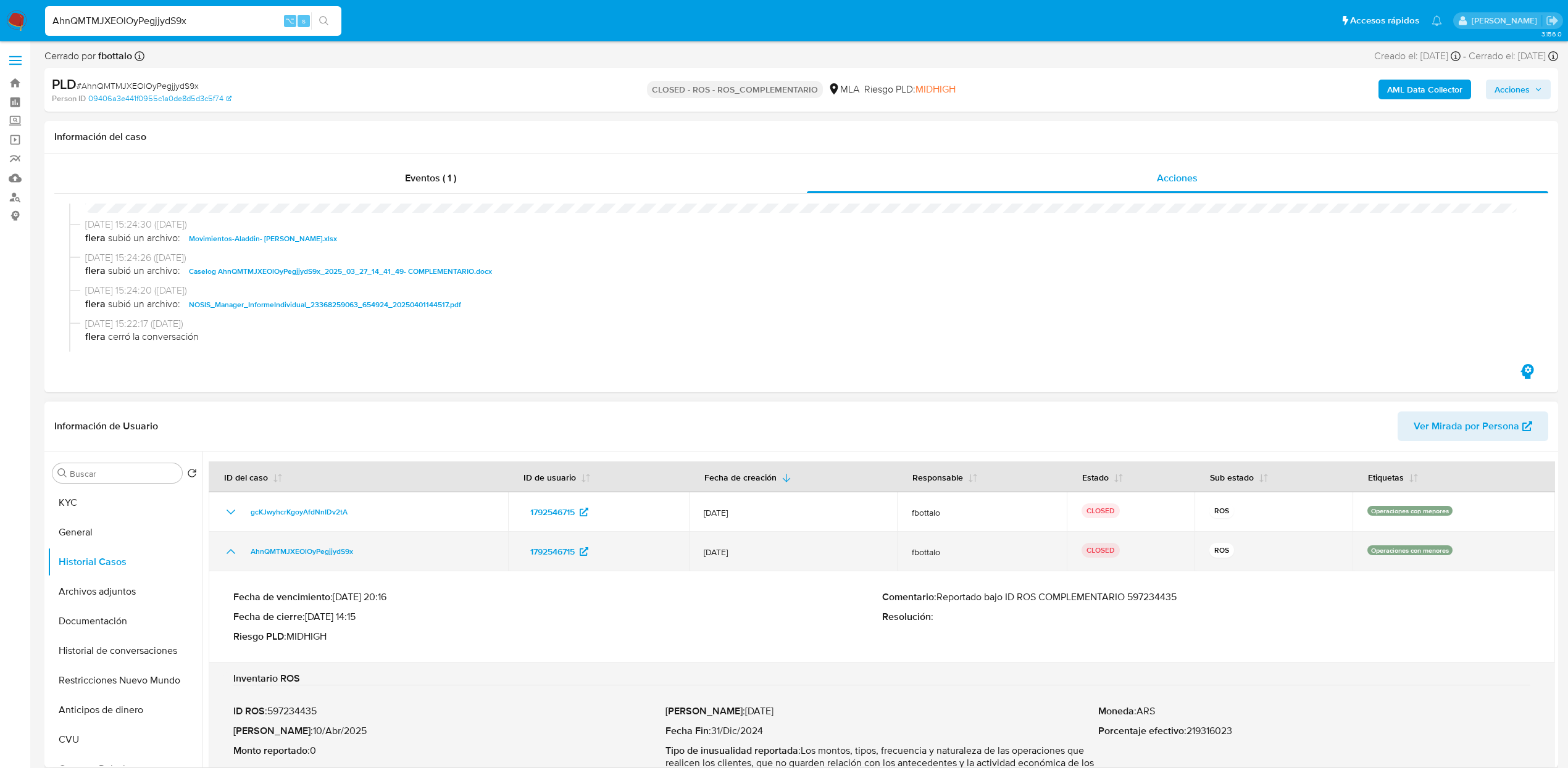
click at [226, 551] on icon "Mostrar/Ocultar" at bounding box center [231, 552] width 15 height 15
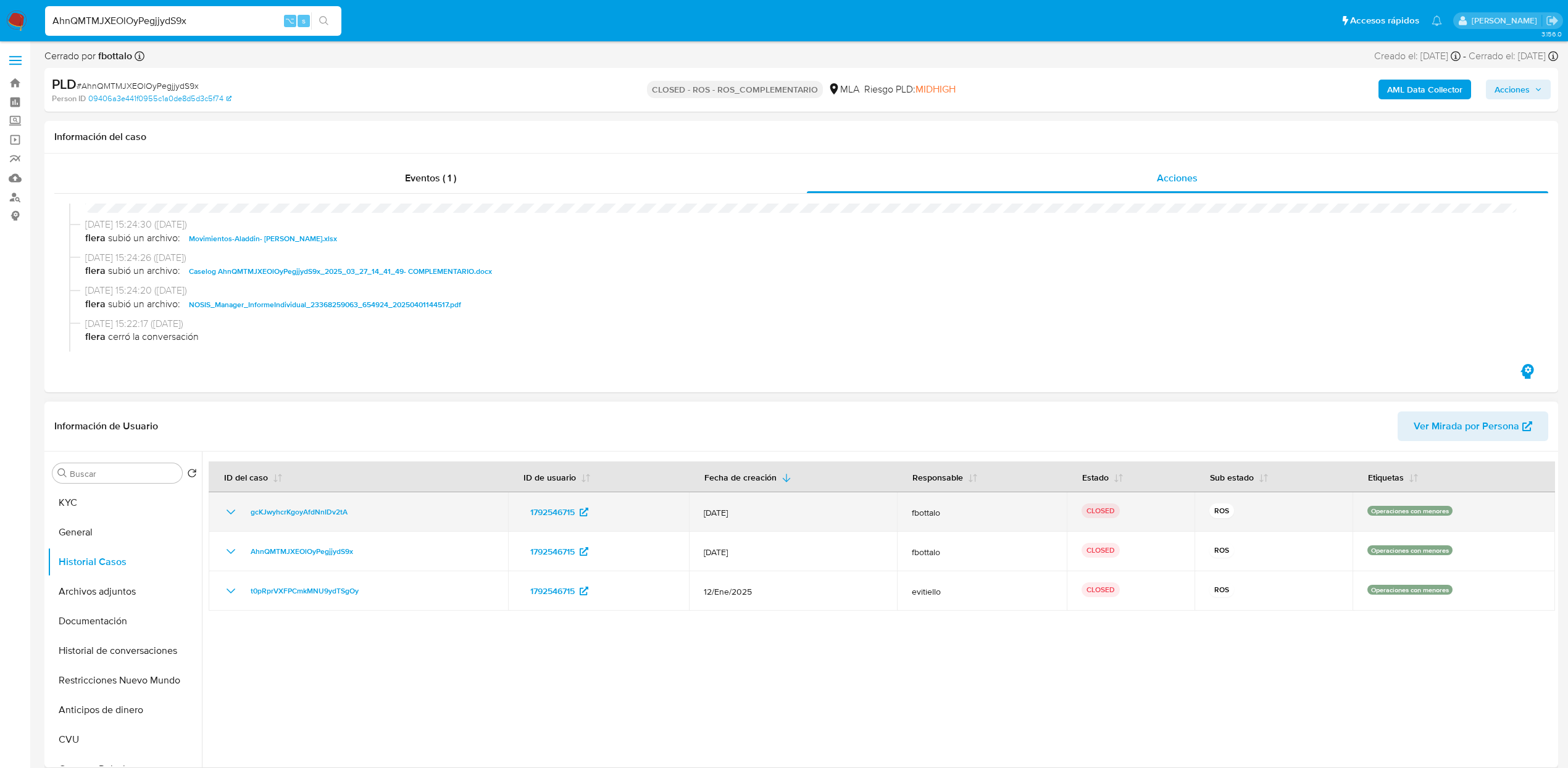
click at [229, 510] on icon "Mostrar/Ocultar" at bounding box center [231, 512] width 15 height 15
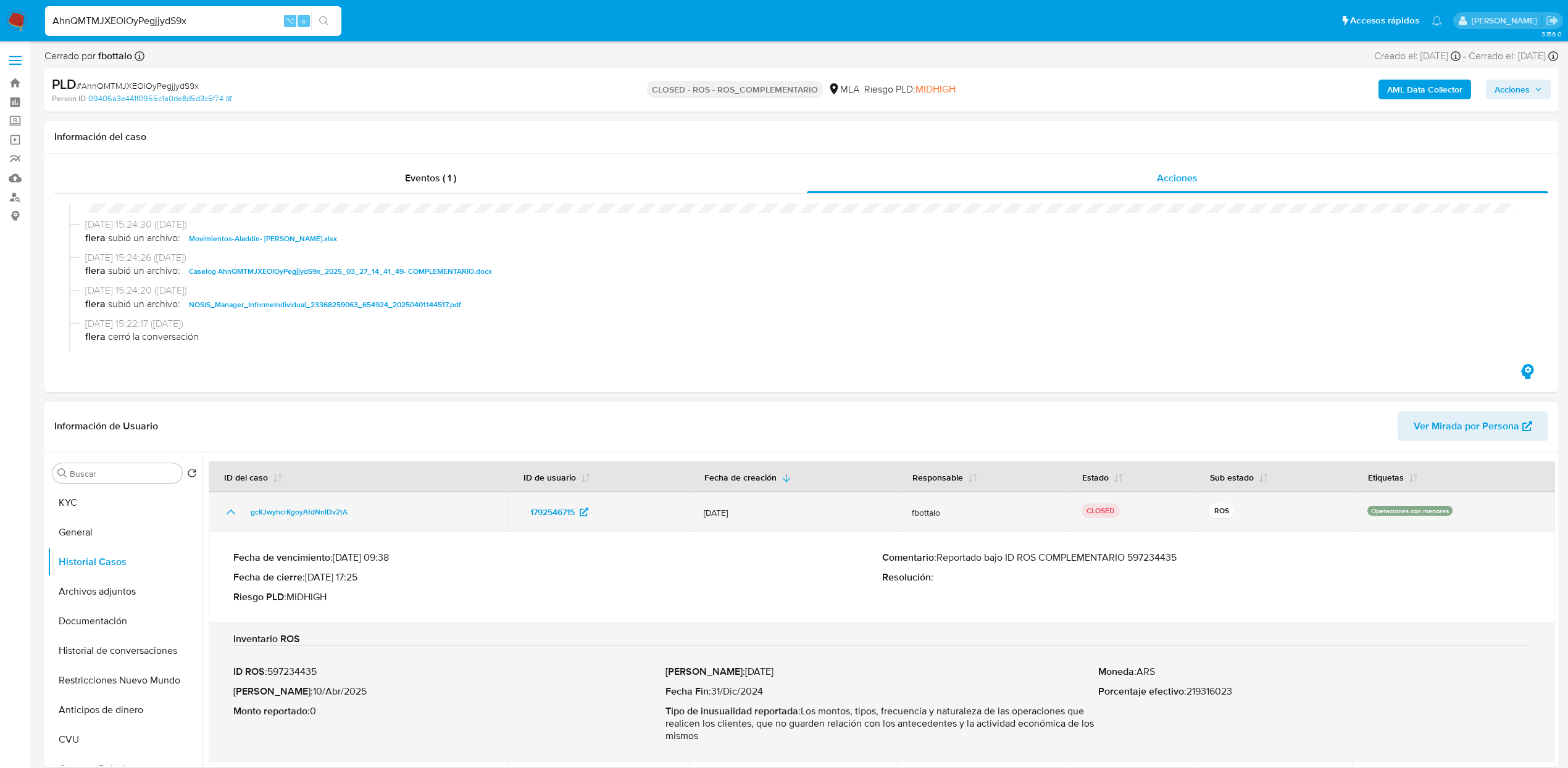
click at [229, 510] on icon "Mostrar/Ocultar" at bounding box center [230, 511] width 8 height 5
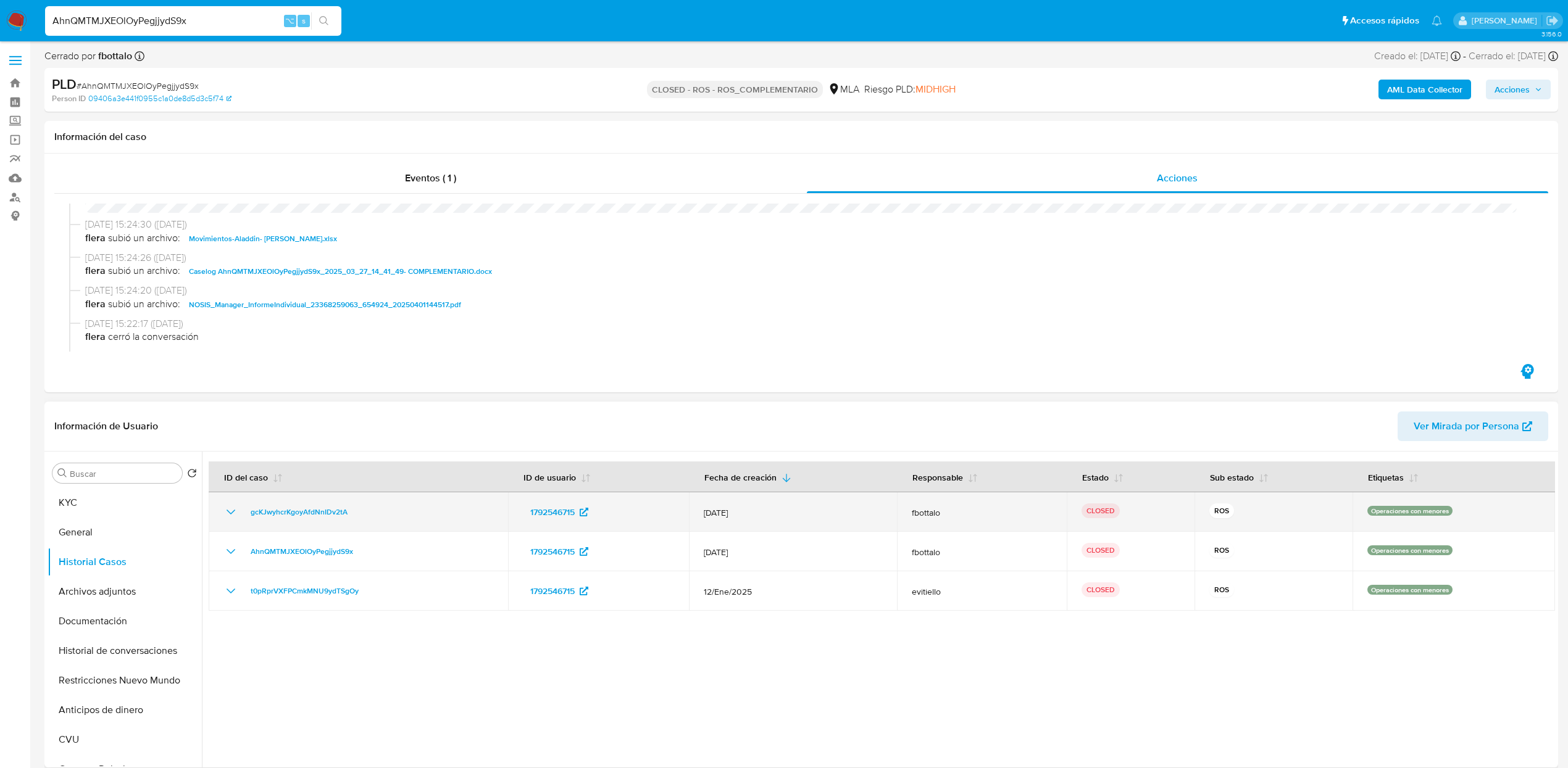
click at [224, 513] on icon "Mostrar/Ocultar" at bounding box center [231, 512] width 15 height 15
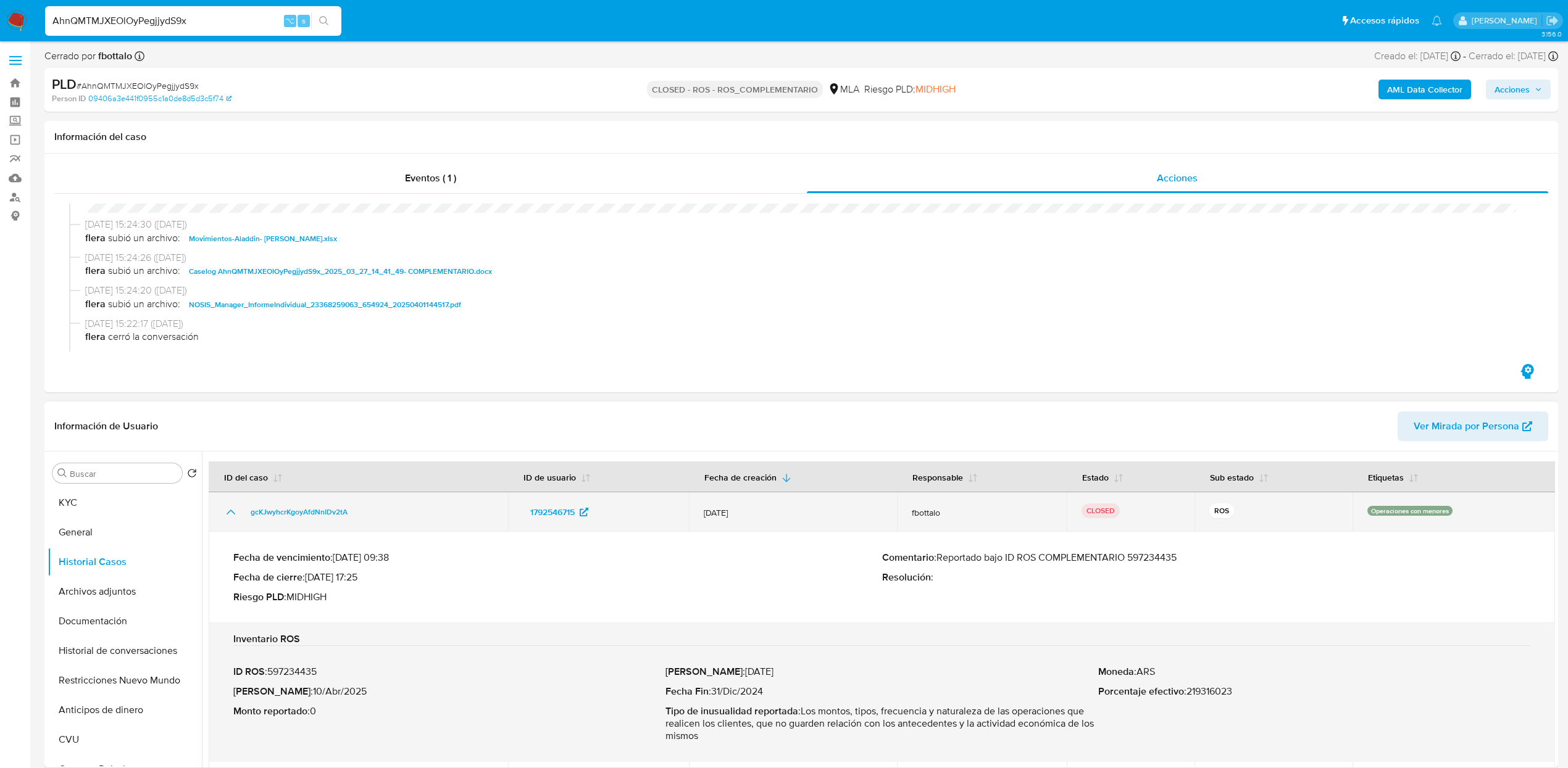
click at [224, 513] on icon "Mostrar/Ocultar" at bounding box center [231, 512] width 15 height 15
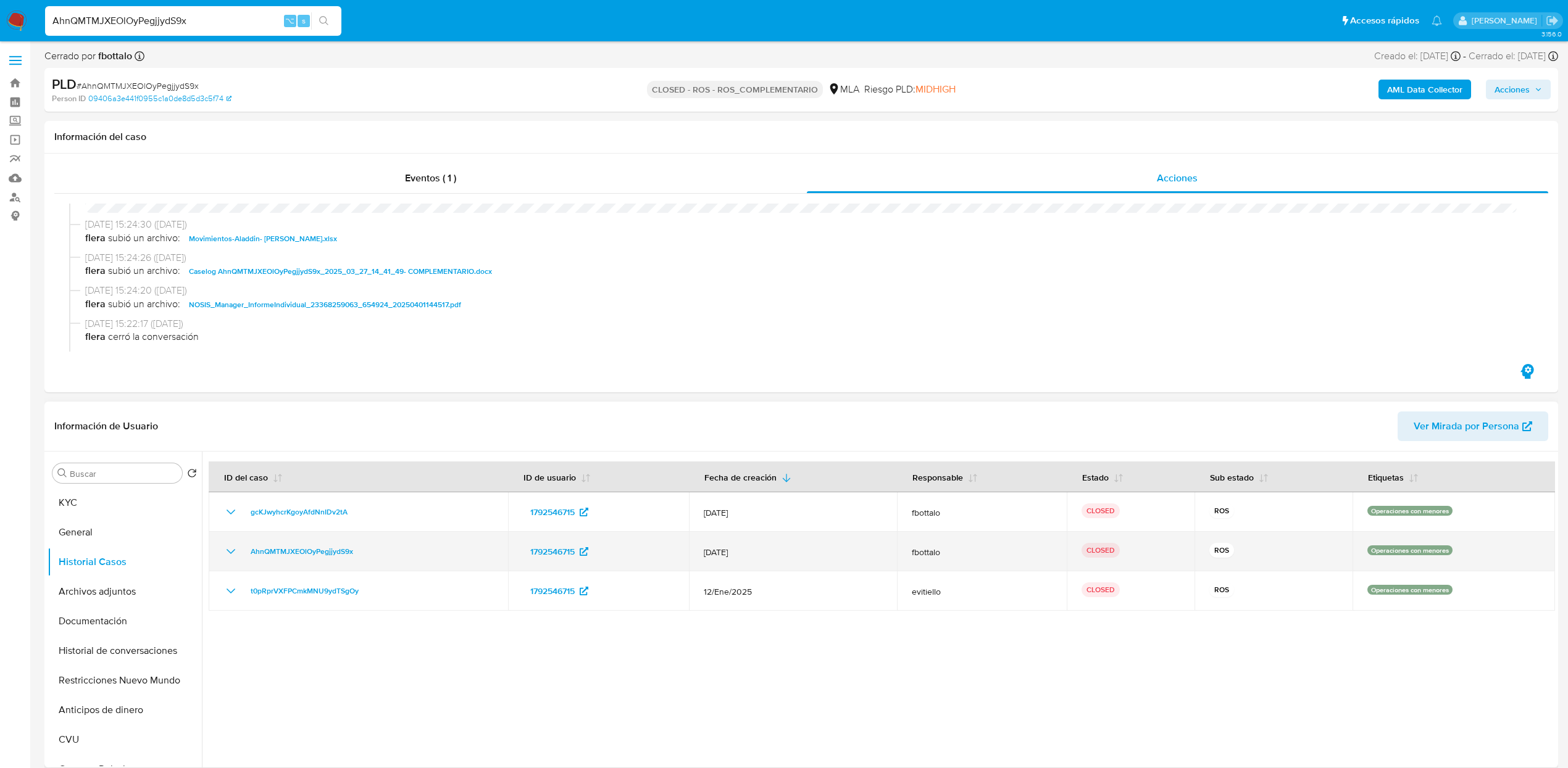
click at [226, 552] on icon "Mostrar/Ocultar" at bounding box center [231, 552] width 15 height 15
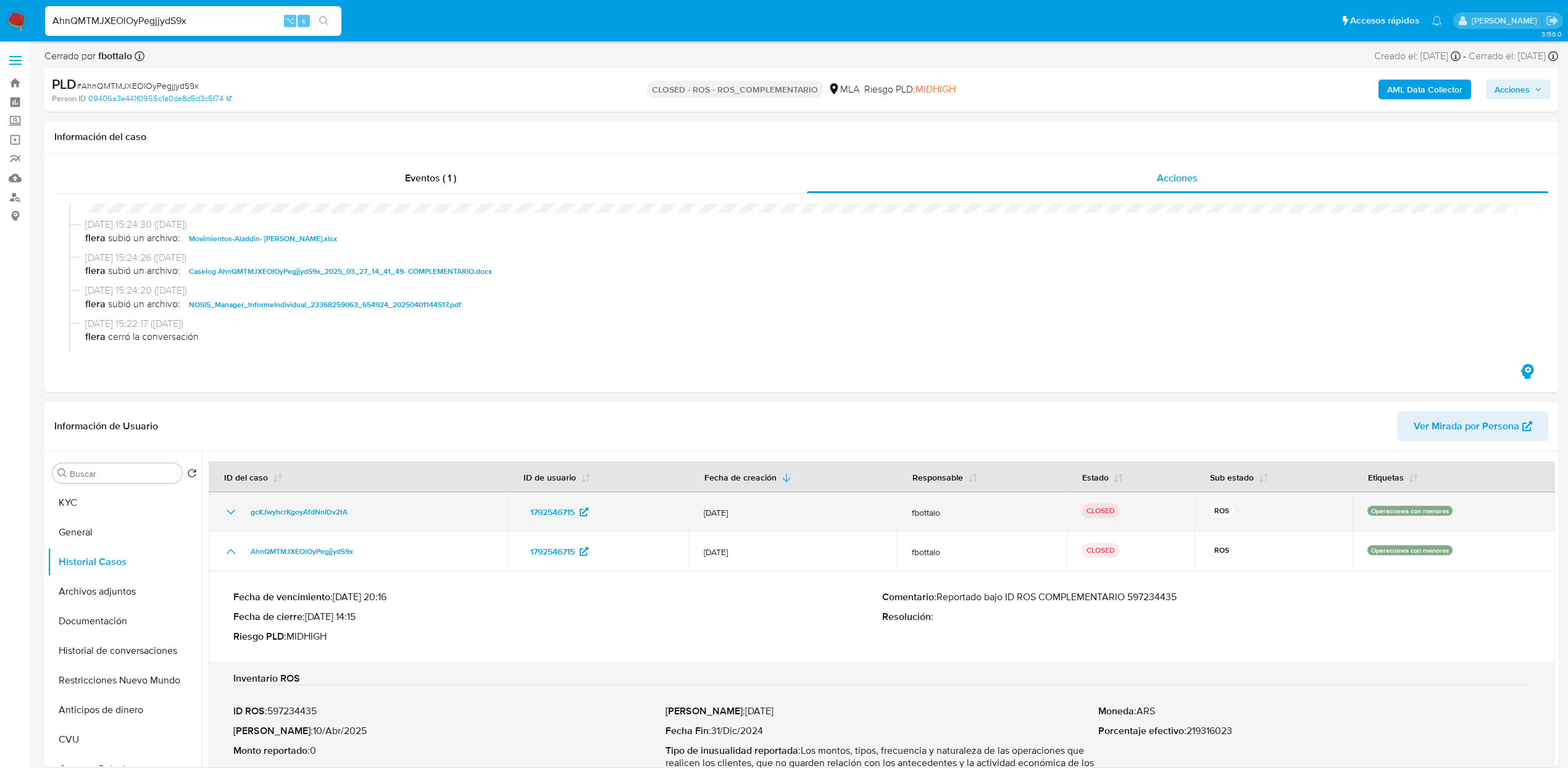
click at [235, 510] on icon "Mostrar/Ocultar" at bounding box center [230, 511] width 8 height 5
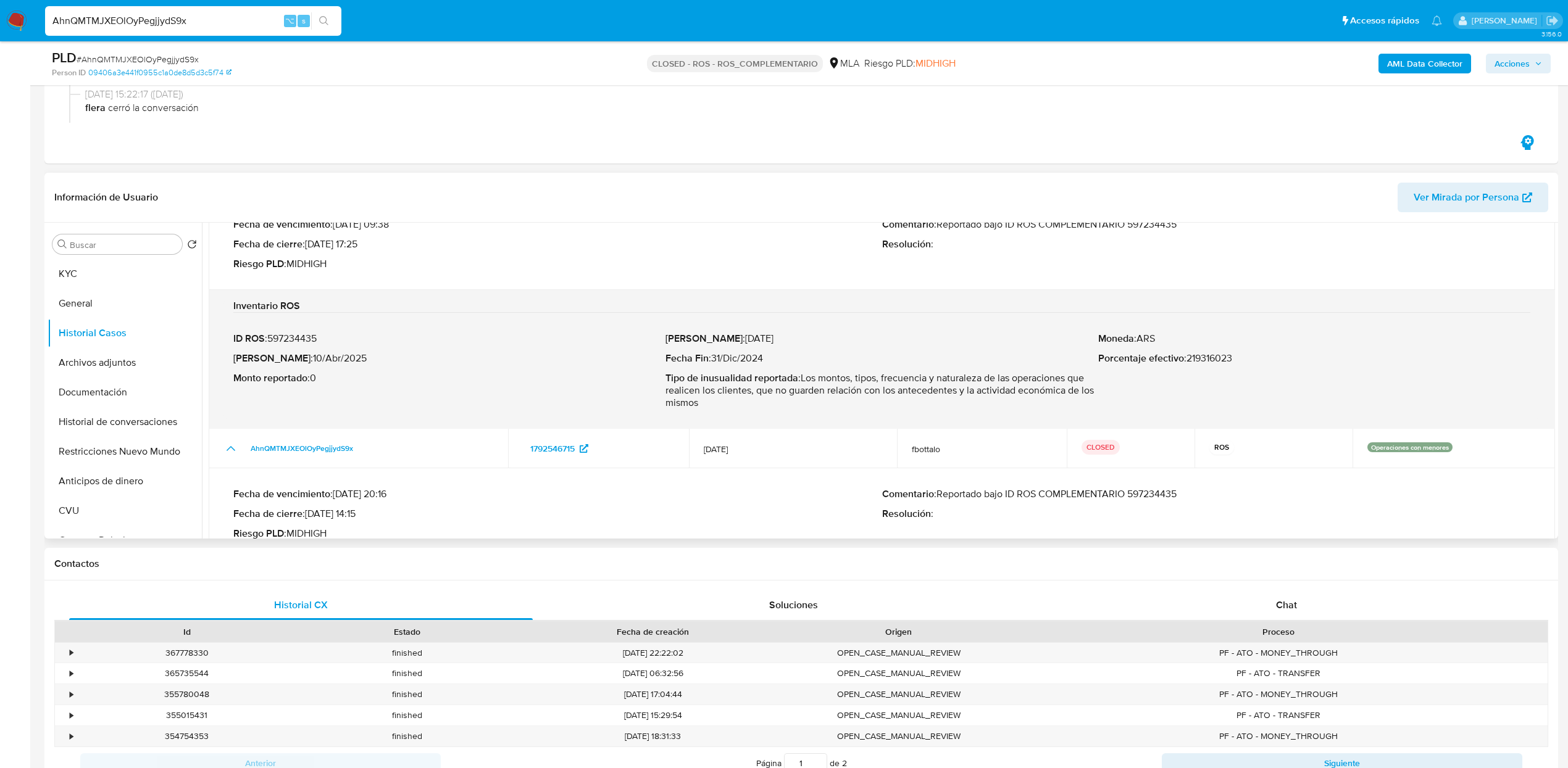
scroll to position [113, 0]
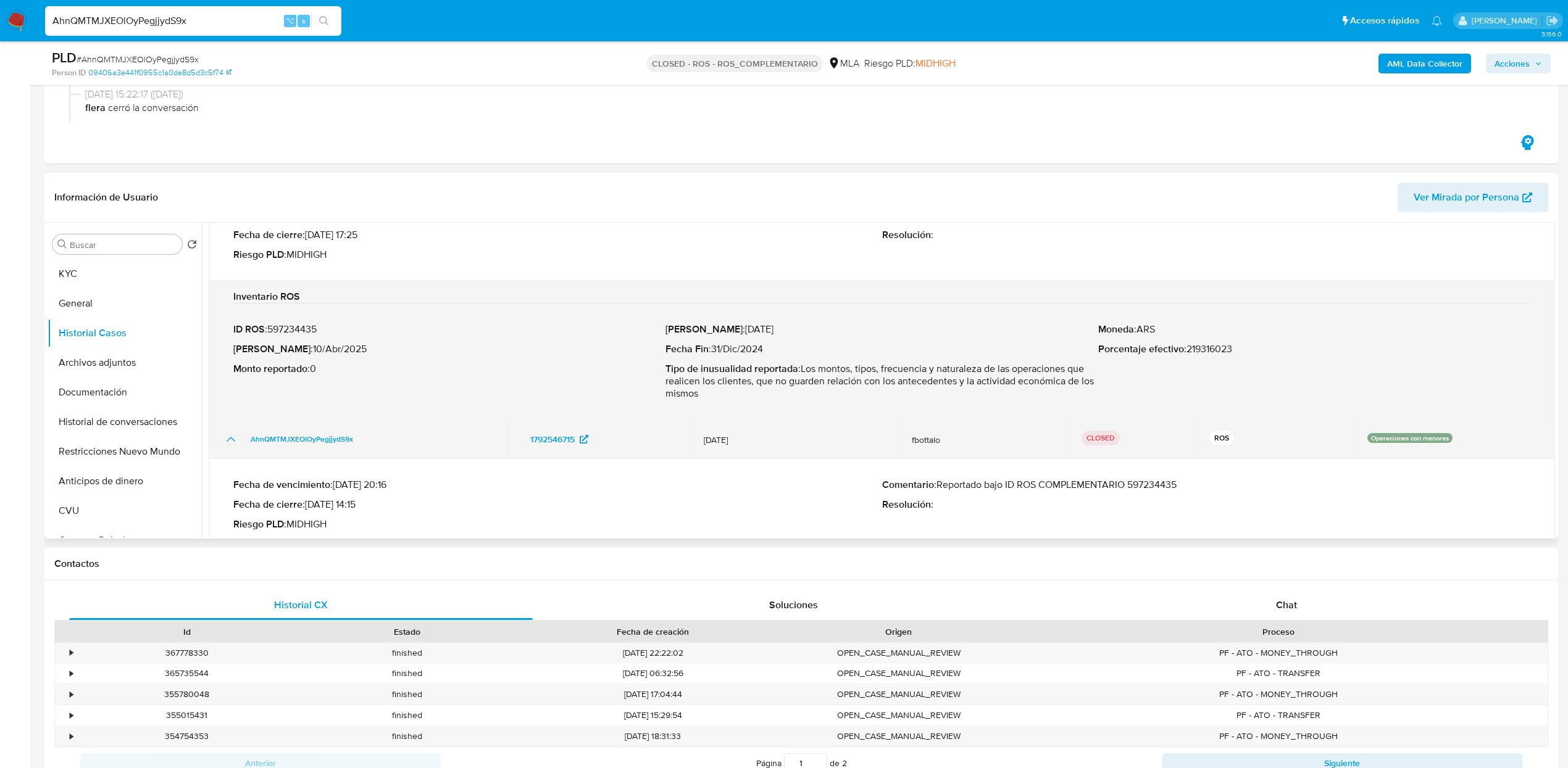
click at [228, 447] on icon "Mostrar/Ocultar" at bounding box center [231, 439] width 15 height 15
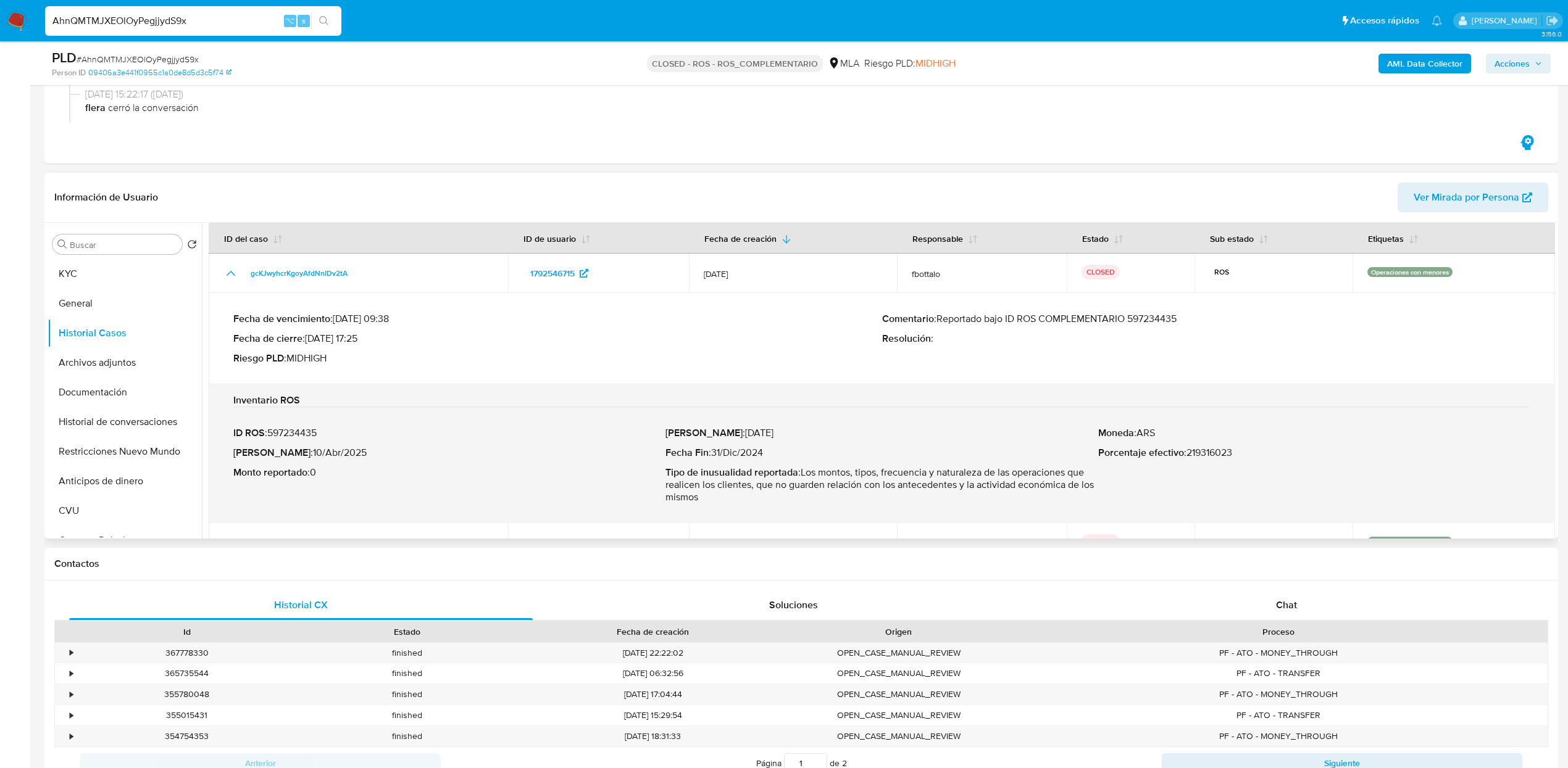
scroll to position [0, 0]
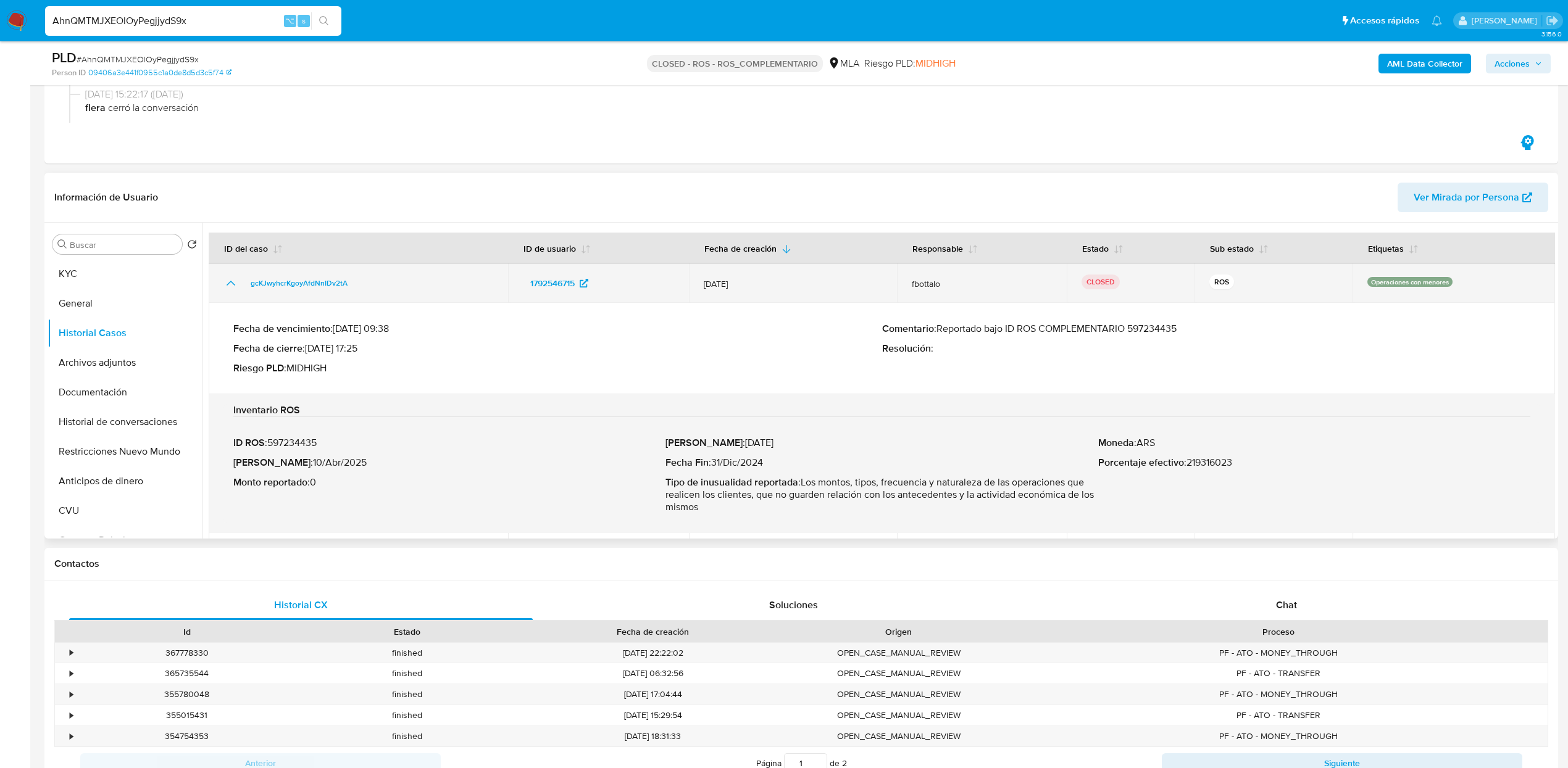
click at [235, 285] on icon "Mostrar/Ocultar" at bounding box center [231, 283] width 15 height 15
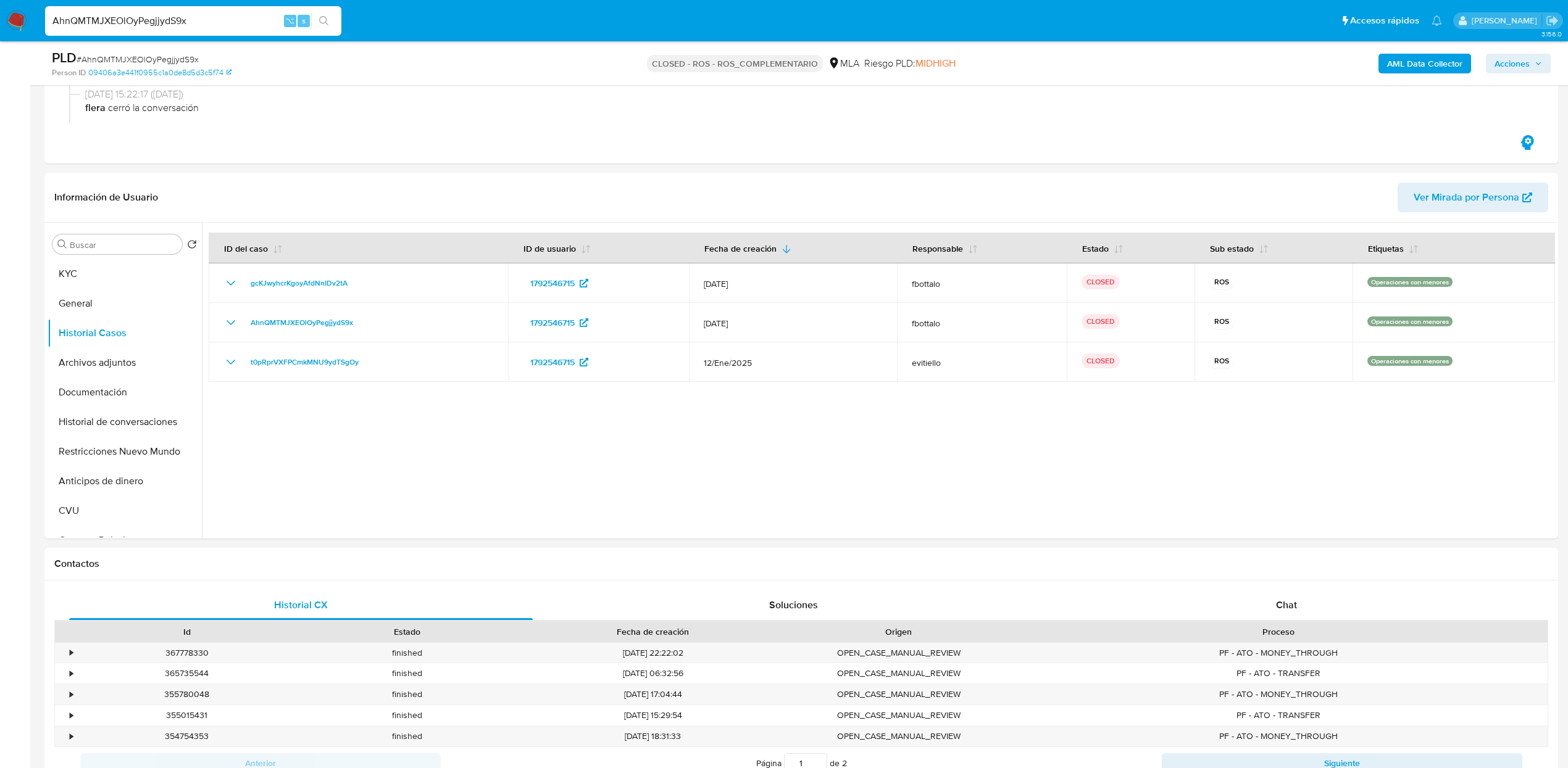
click at [243, 21] on input "AhnQMTMJXEOlOyPegjjydS9x" at bounding box center [193, 21] width 296 height 16
paste input "XiK2xbgYvP4kcBSiI2bWdVGn"
type input "XiK2xbgYvP4kcBSiI2bWdVGn"
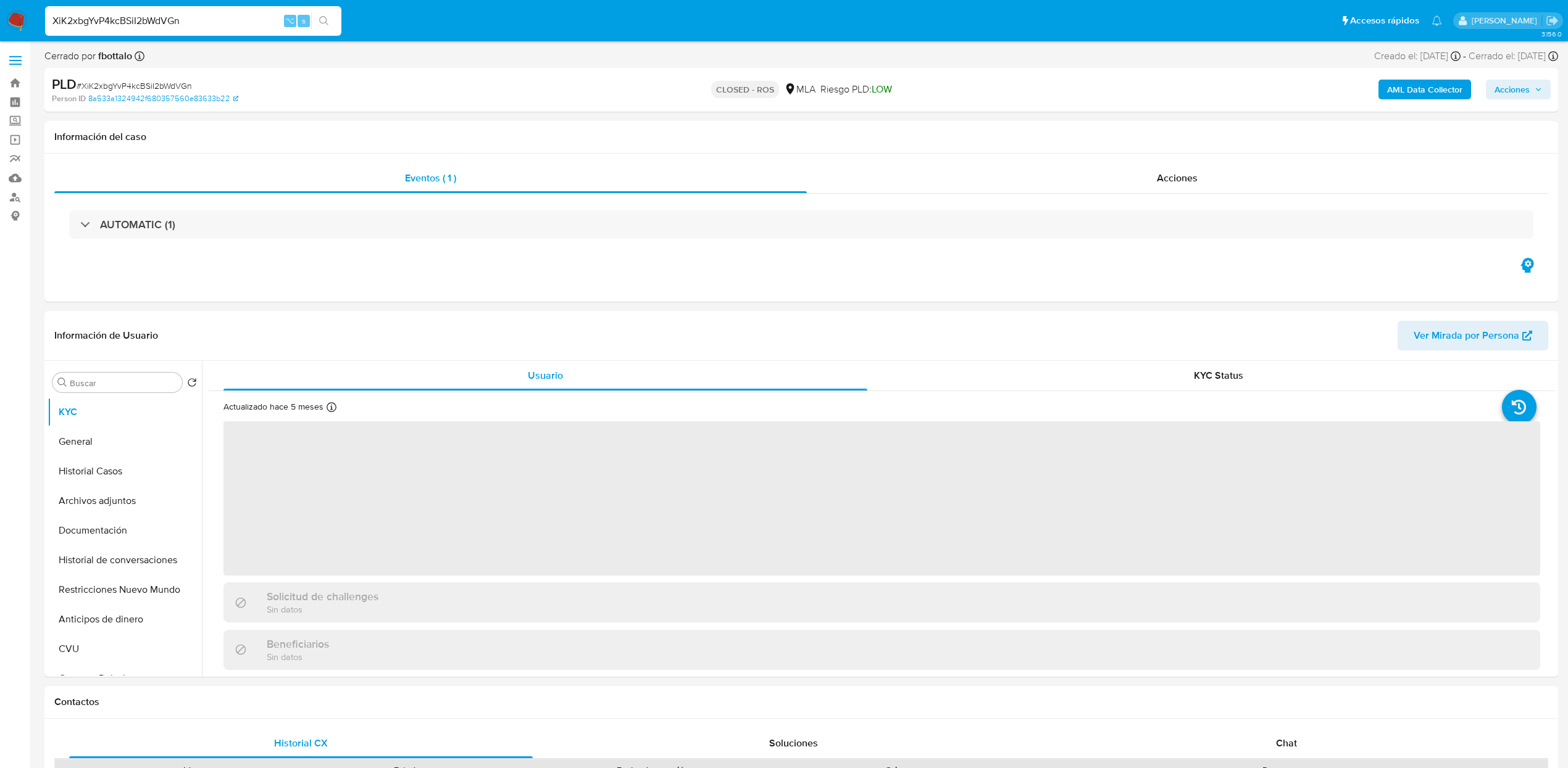
select select "10"
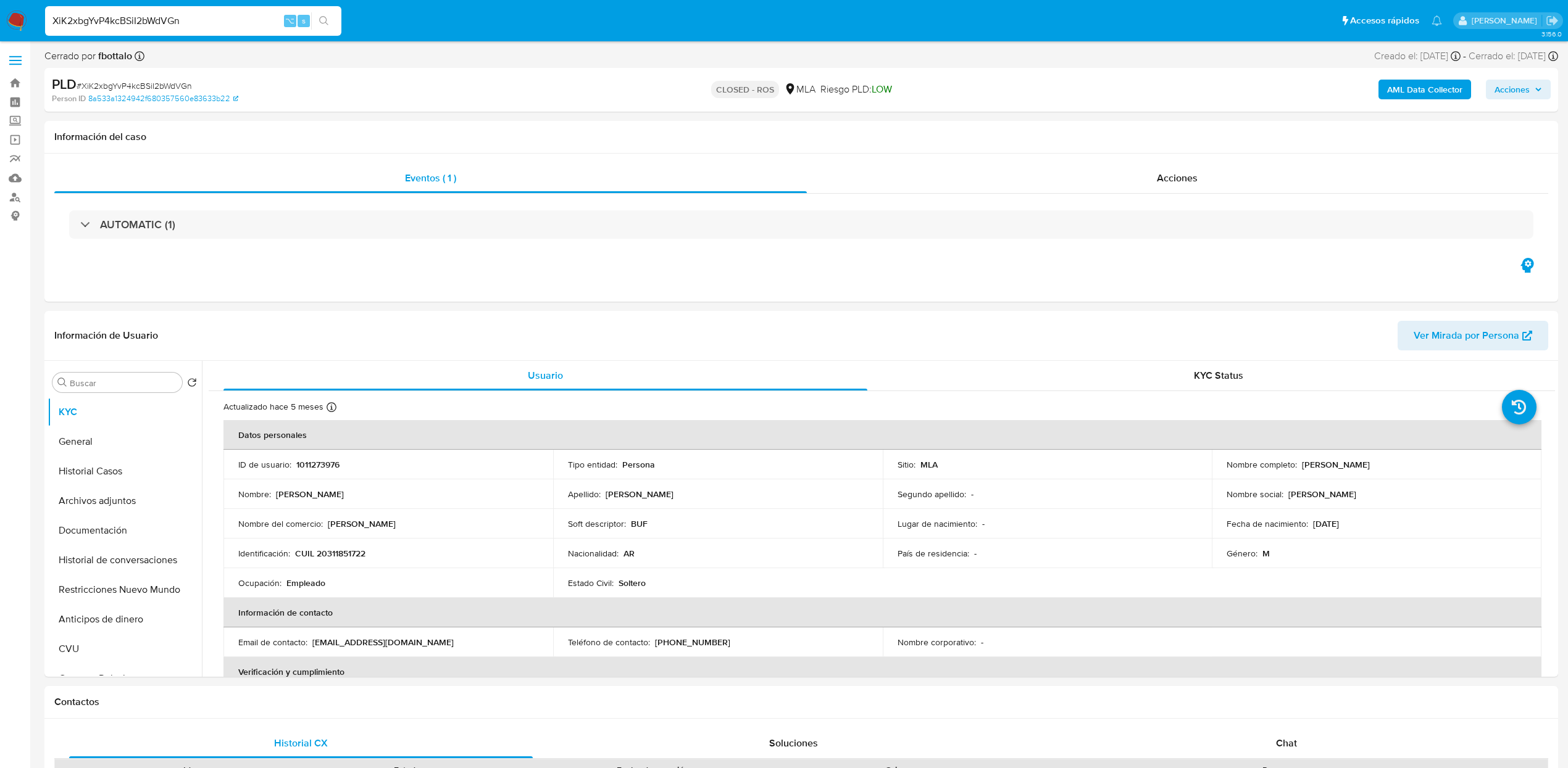
click at [237, 18] on input "XiK2xbgYvP4kcBSiI2bWdVGn" at bounding box center [193, 21] width 296 height 16
click at [1146, 180] on div "Acciones" at bounding box center [1178, 178] width 742 height 29
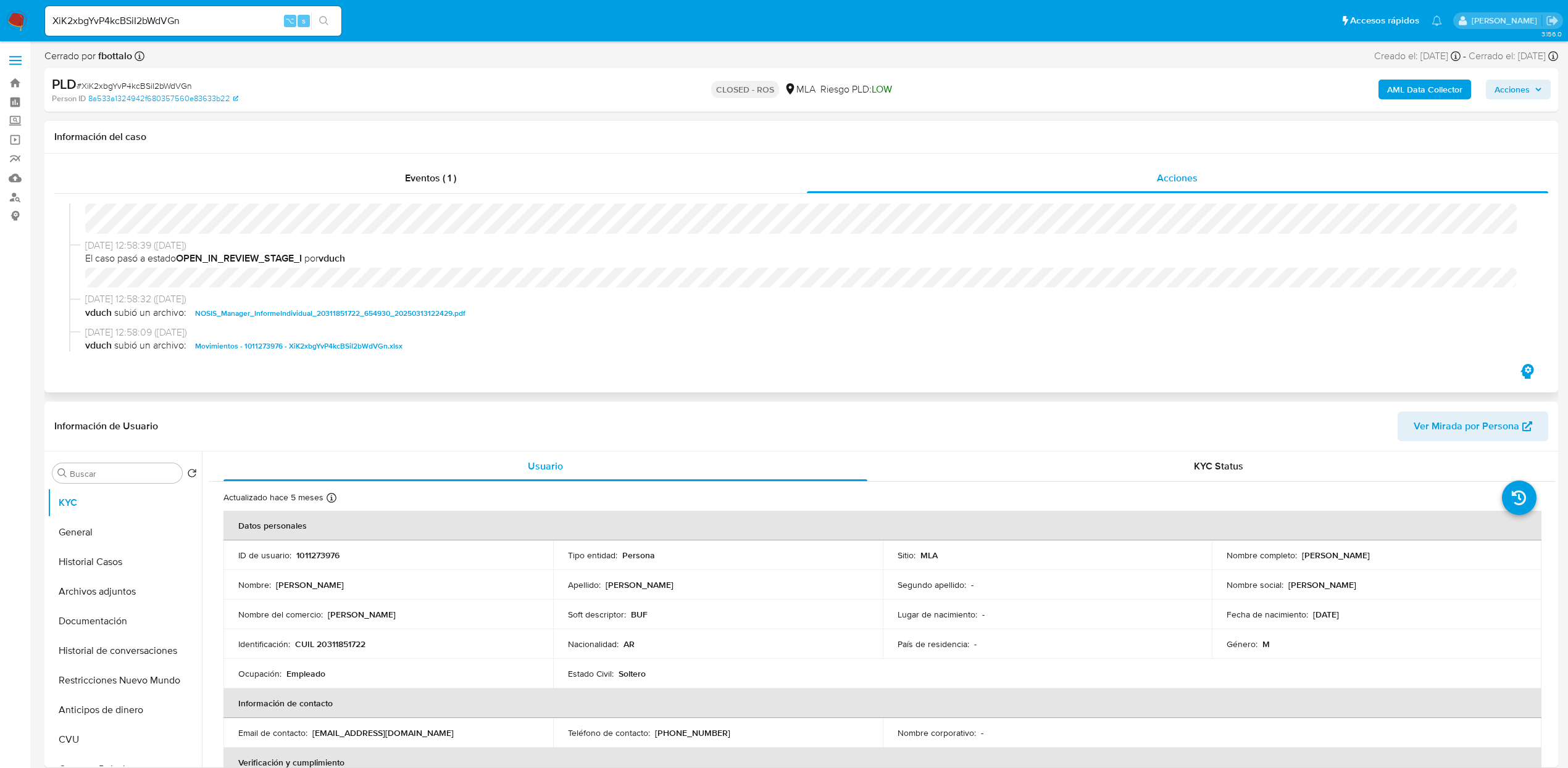
scroll to position [663, 0]
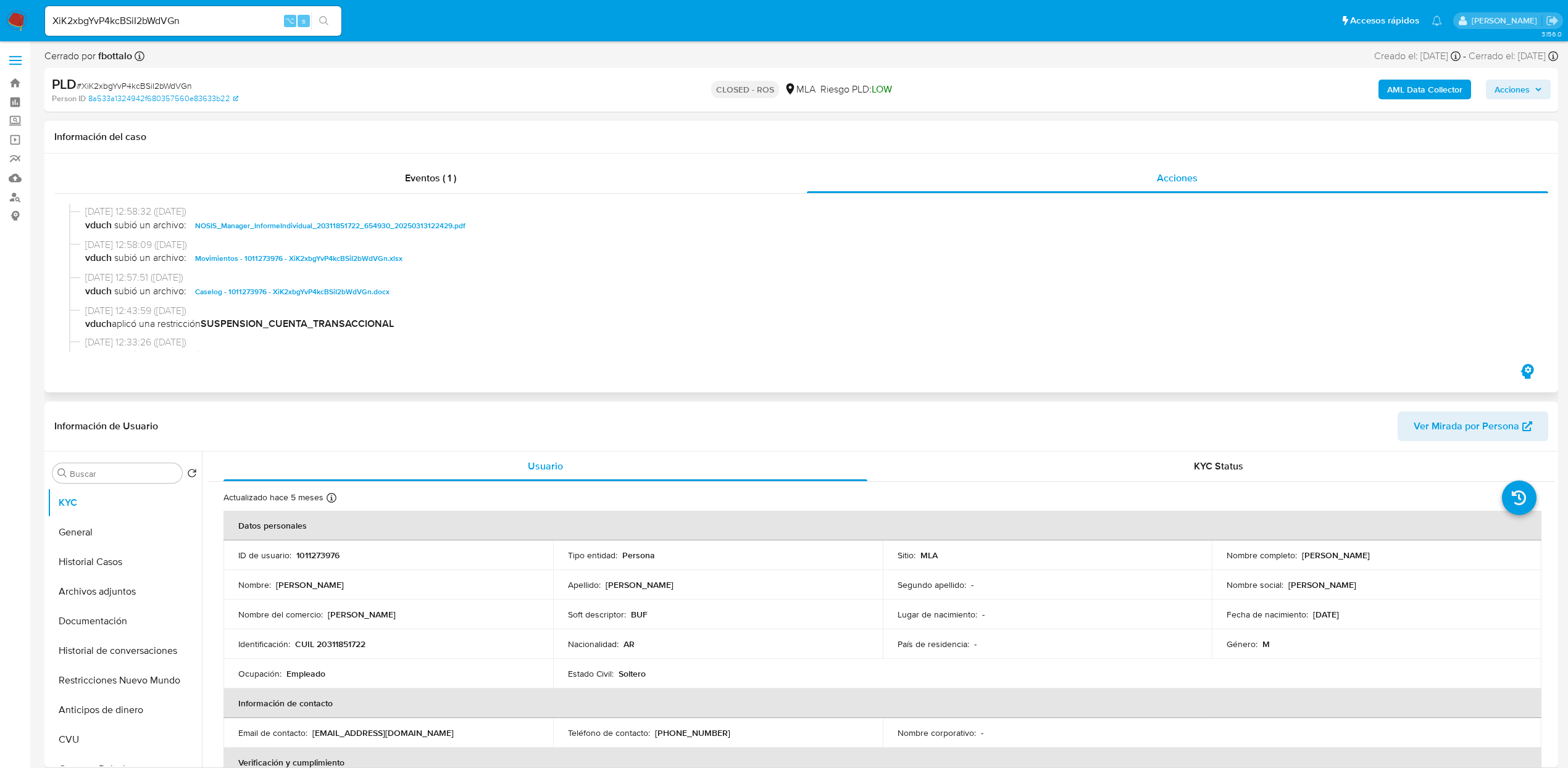
click at [334, 296] on span "Caselog - 1011273976 - XiK2xbgYvP4kcBSiI2bWdVGn.docx" at bounding box center [291, 291] width 195 height 15
click at [233, 24] on input "XiK2xbgYvP4kcBSiI2bWdVGn" at bounding box center [193, 21] width 296 height 16
paste input "UqvmOLZS1VtIqEu6p2PbhMAM"
type input "UqvmOLZS1VtIqEu6p2PbhMAM"
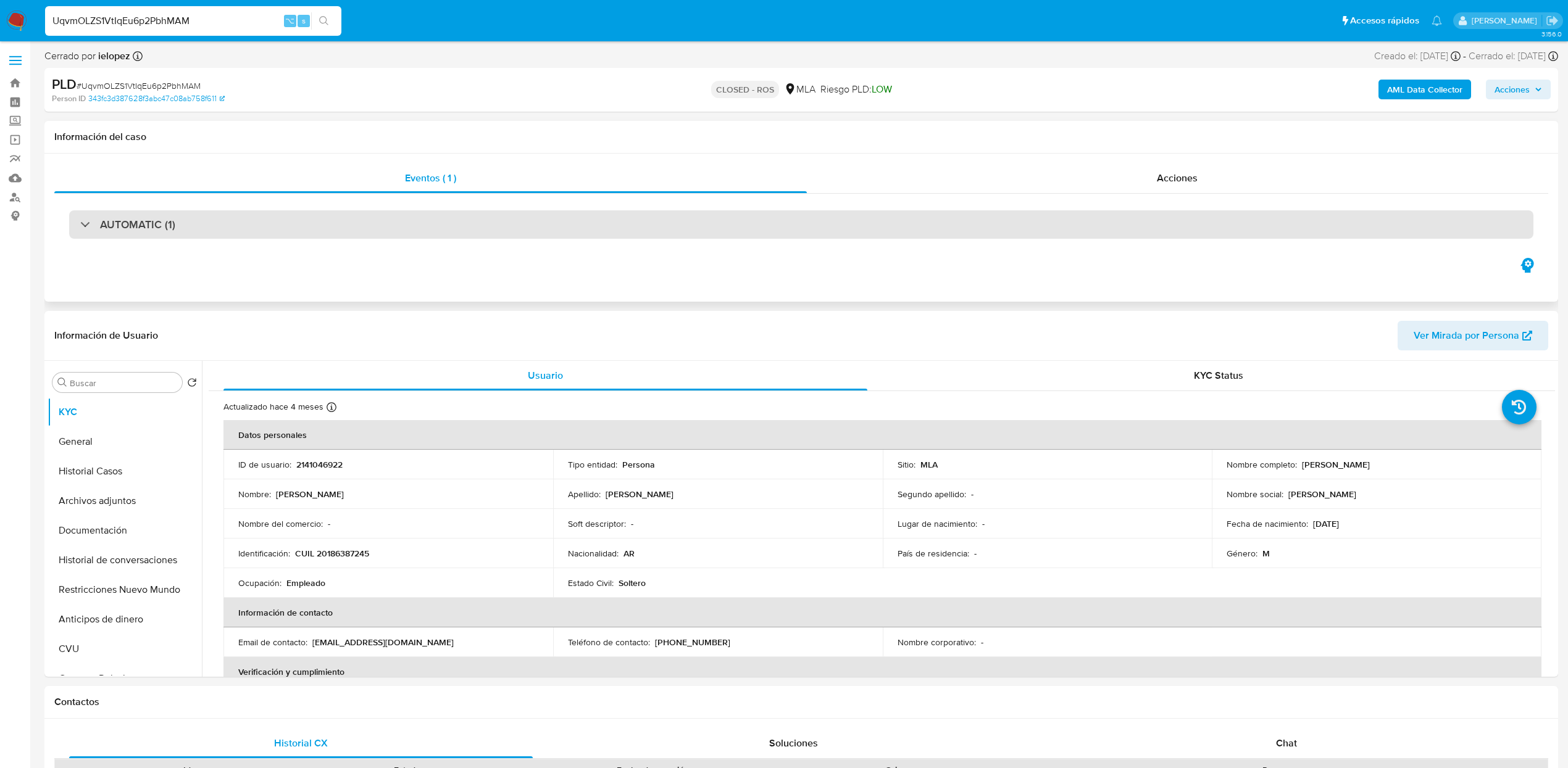
select select "10"
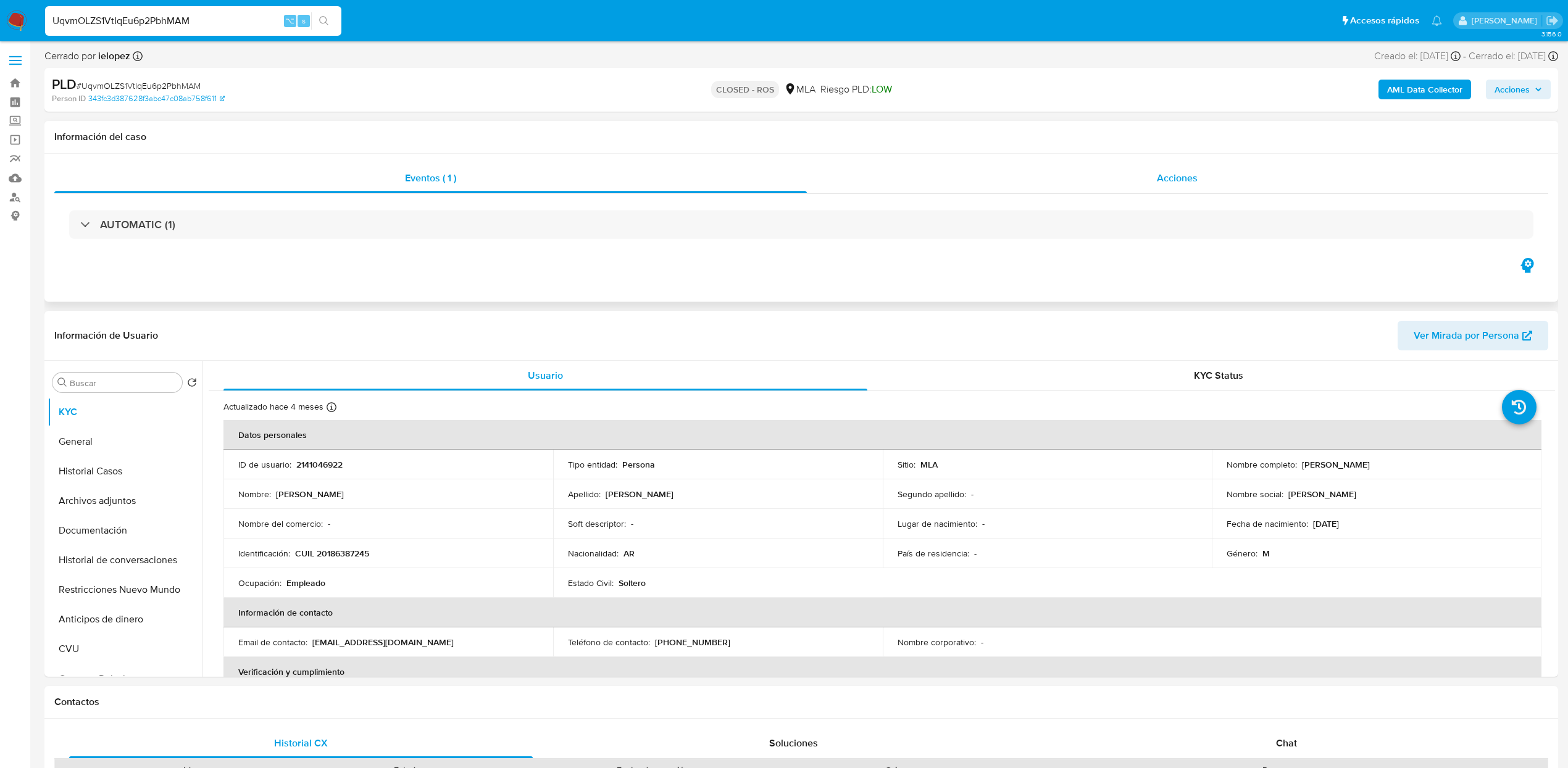
click at [1150, 173] on div "Acciones" at bounding box center [1178, 178] width 742 height 29
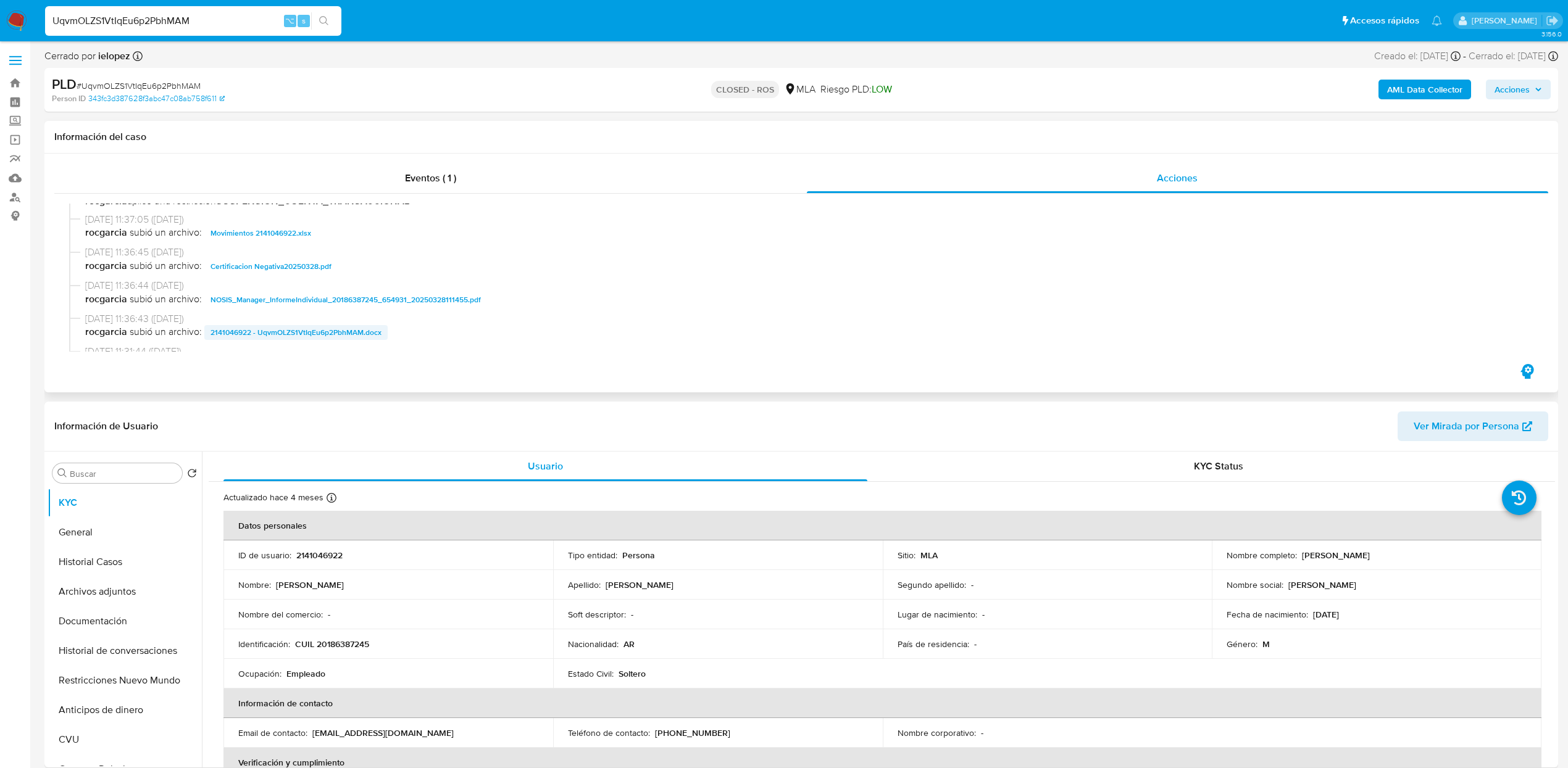
scroll to position [636, 0]
click at [313, 321] on span "2141046922 - UqvmOLZS1VtIqEu6p2PbhMAM.docx" at bounding box center [295, 328] width 171 height 15
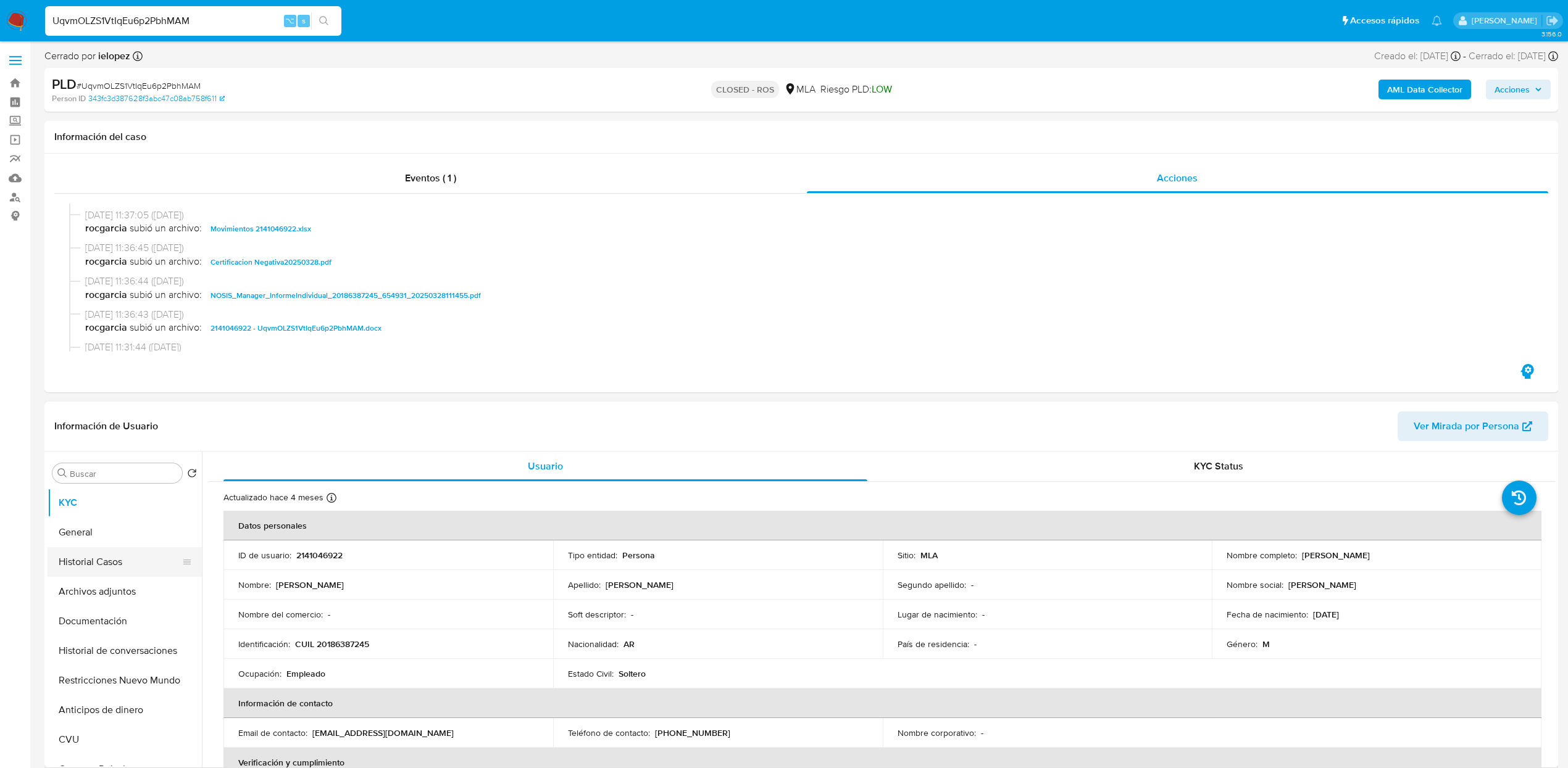
click at [90, 563] on button "Historial Casos" at bounding box center [120, 562] width 144 height 29
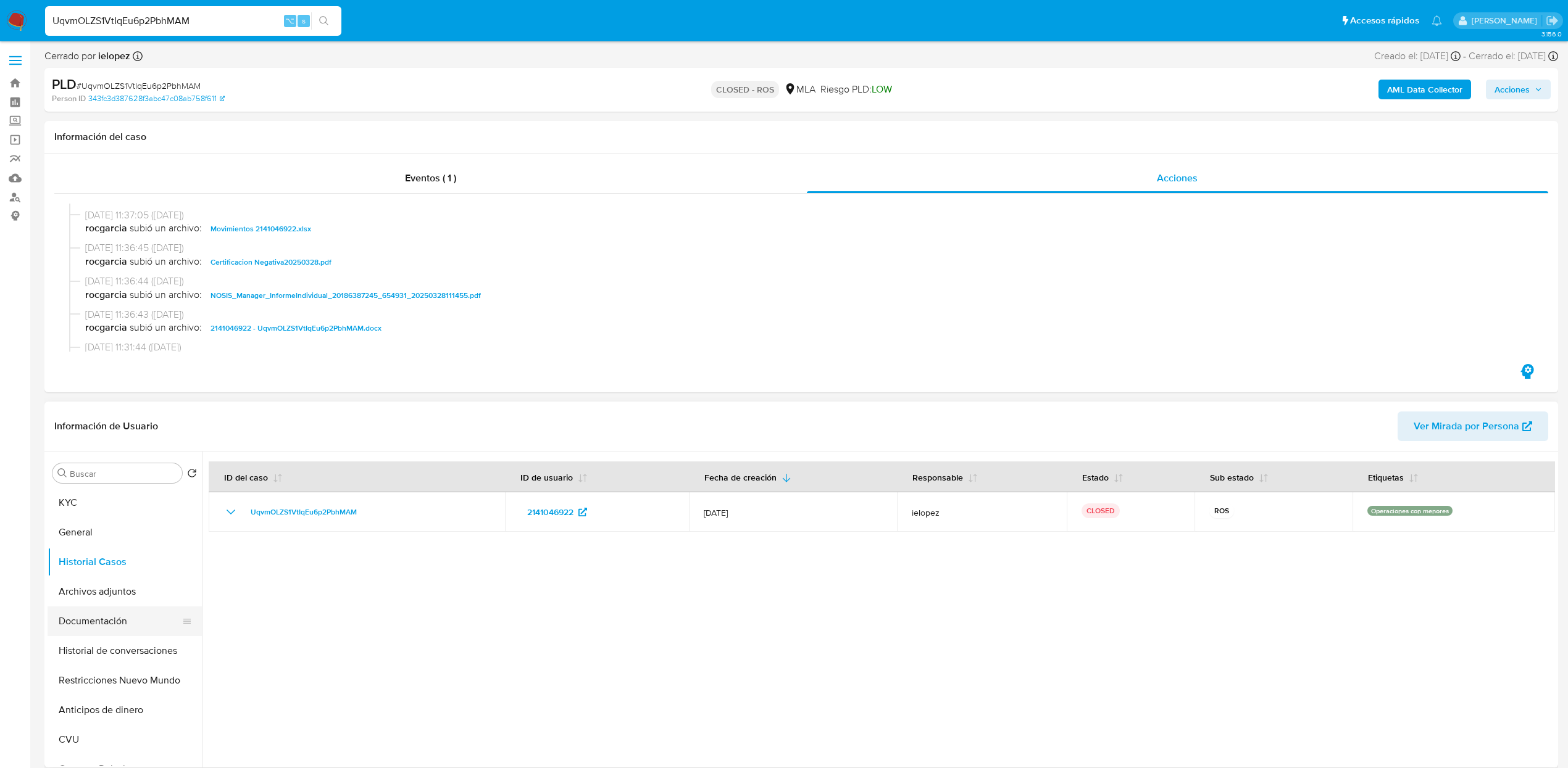
click at [91, 617] on button "Documentación" at bounding box center [120, 621] width 144 height 29
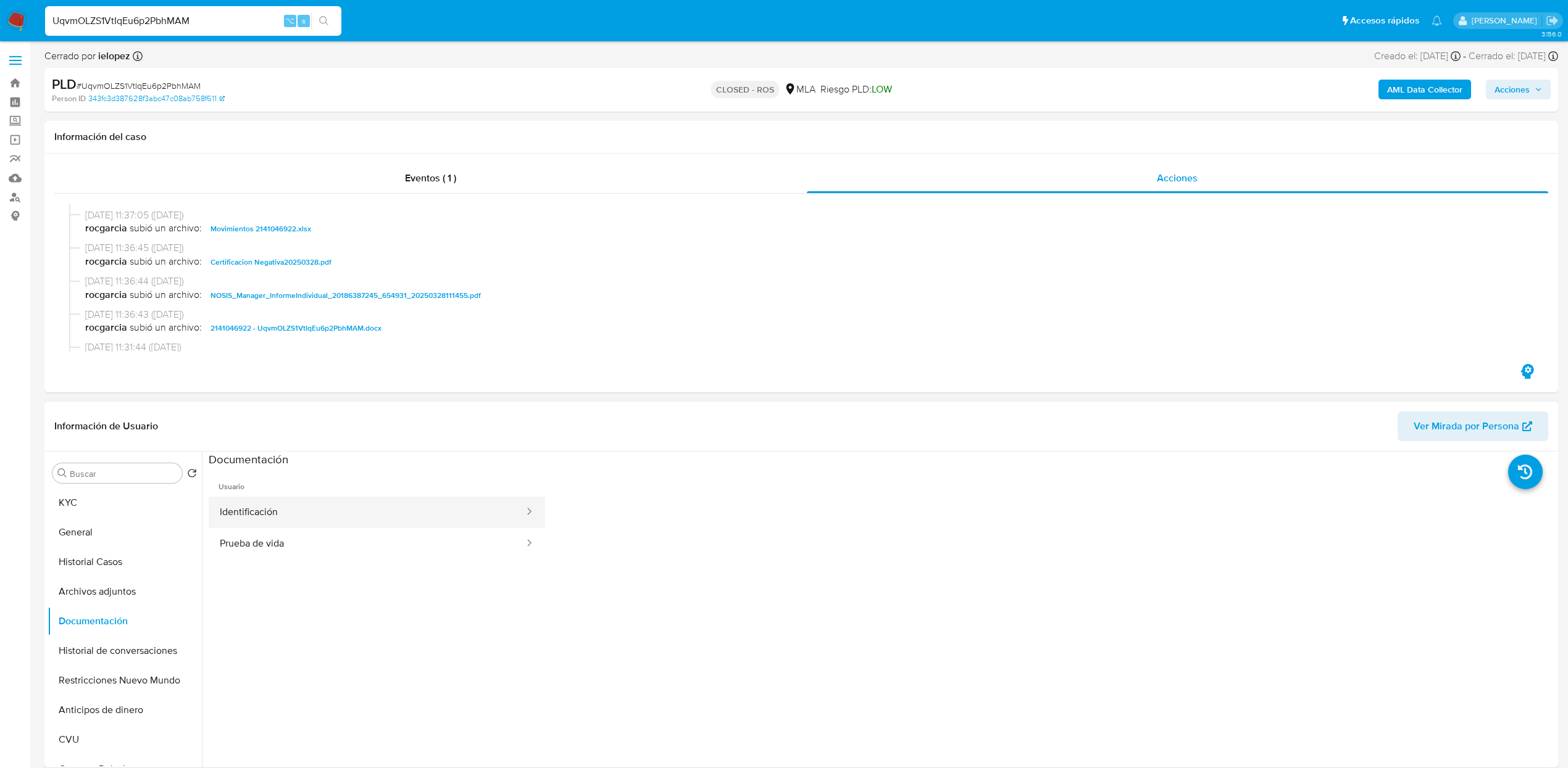
click at [267, 505] on button "Identificación" at bounding box center [366, 512] width 317 height 31
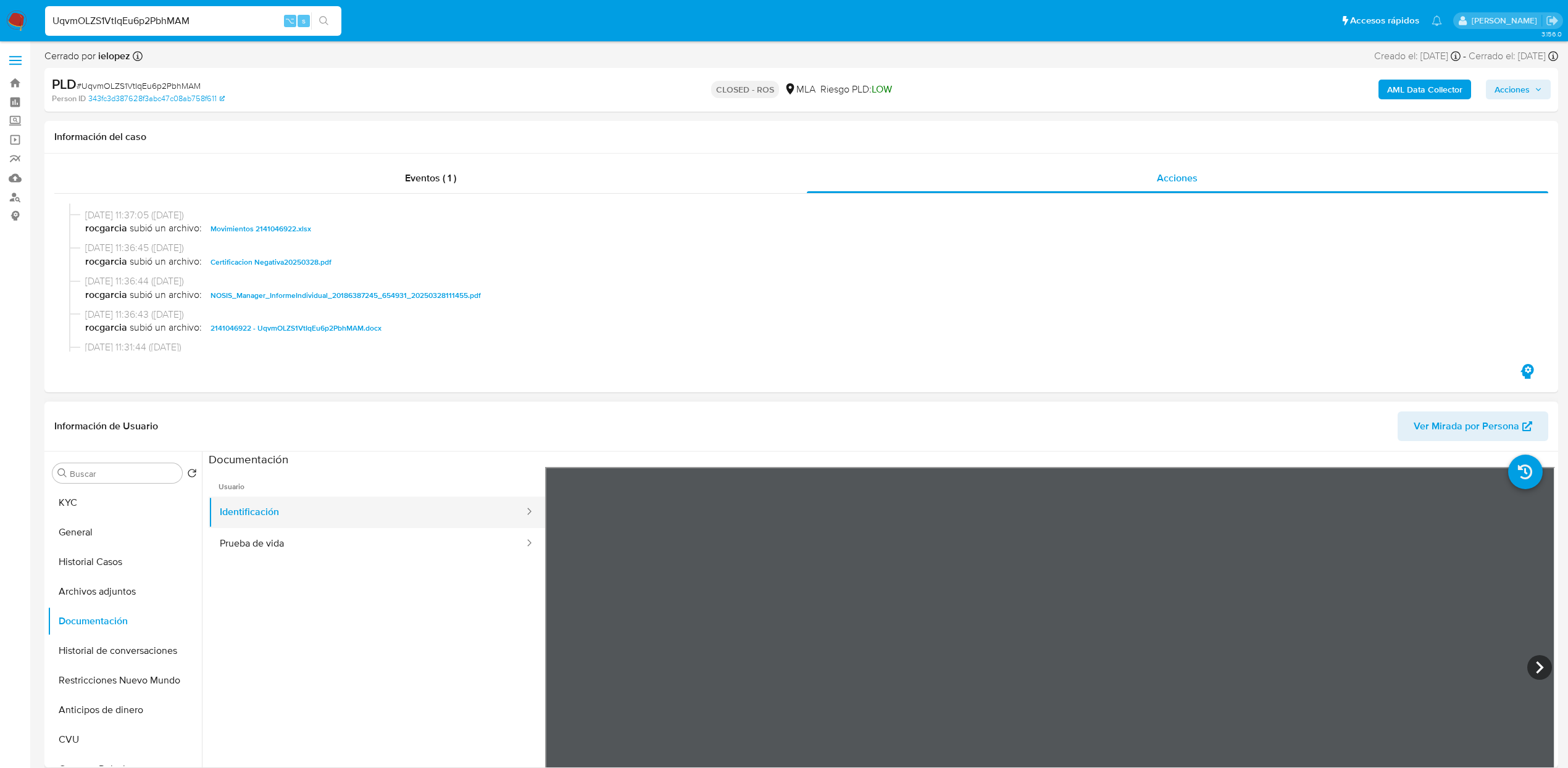
click at [298, 527] on button "Identificación" at bounding box center [366, 512] width 317 height 31
click at [290, 541] on button "Prueba de vida" at bounding box center [366, 543] width 317 height 31
click at [140, 508] on button "KYC" at bounding box center [120, 502] width 144 height 29
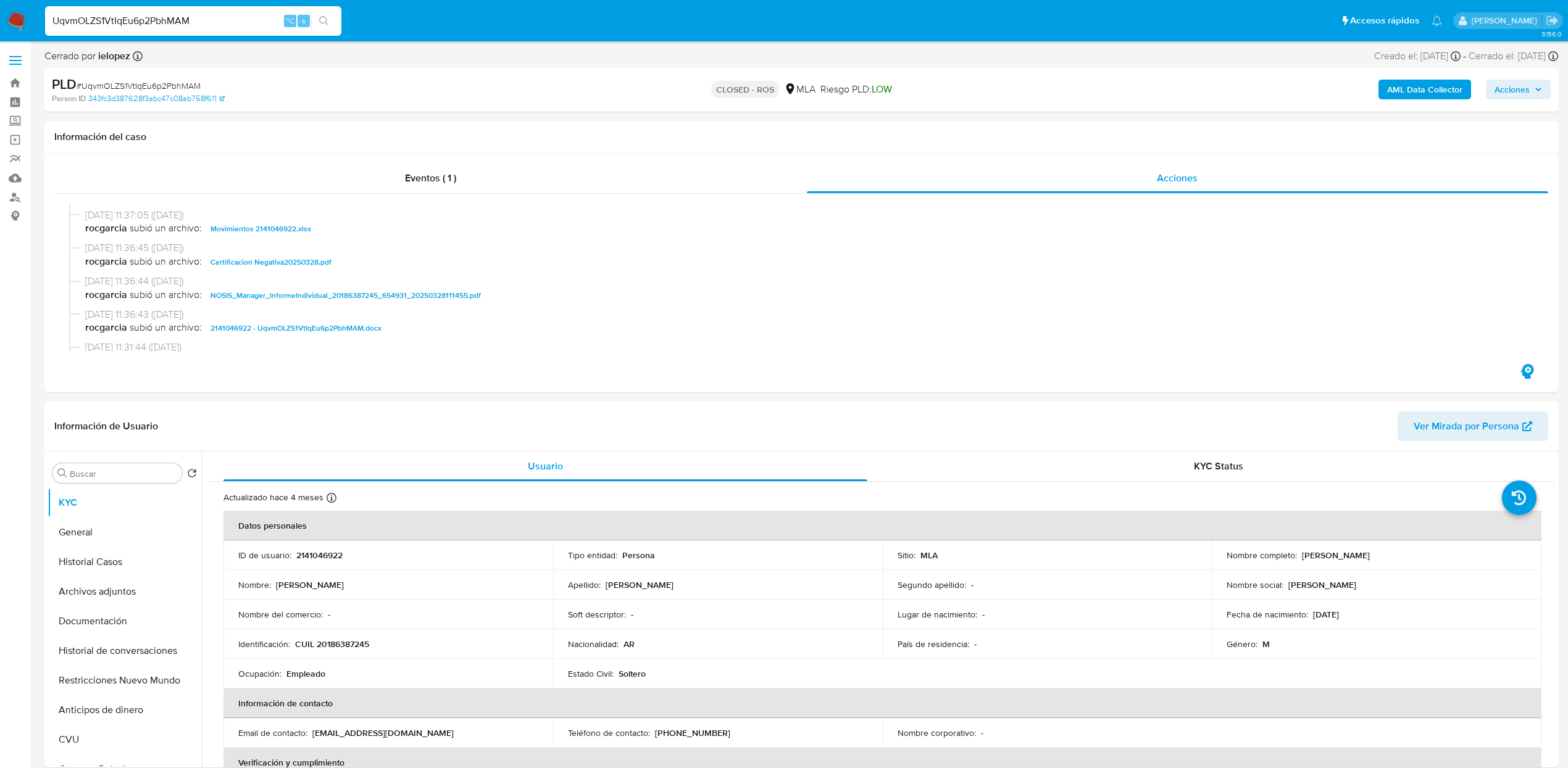
click at [217, 22] on input "UqvmOLZS1VtIqEu6p2PbhMAM" at bounding box center [193, 21] width 296 height 16
paste input "apkJNC56DPayF2MdSHK5G2pS"
type input "apkJNC56DPayF2MdSHK5G2pS"
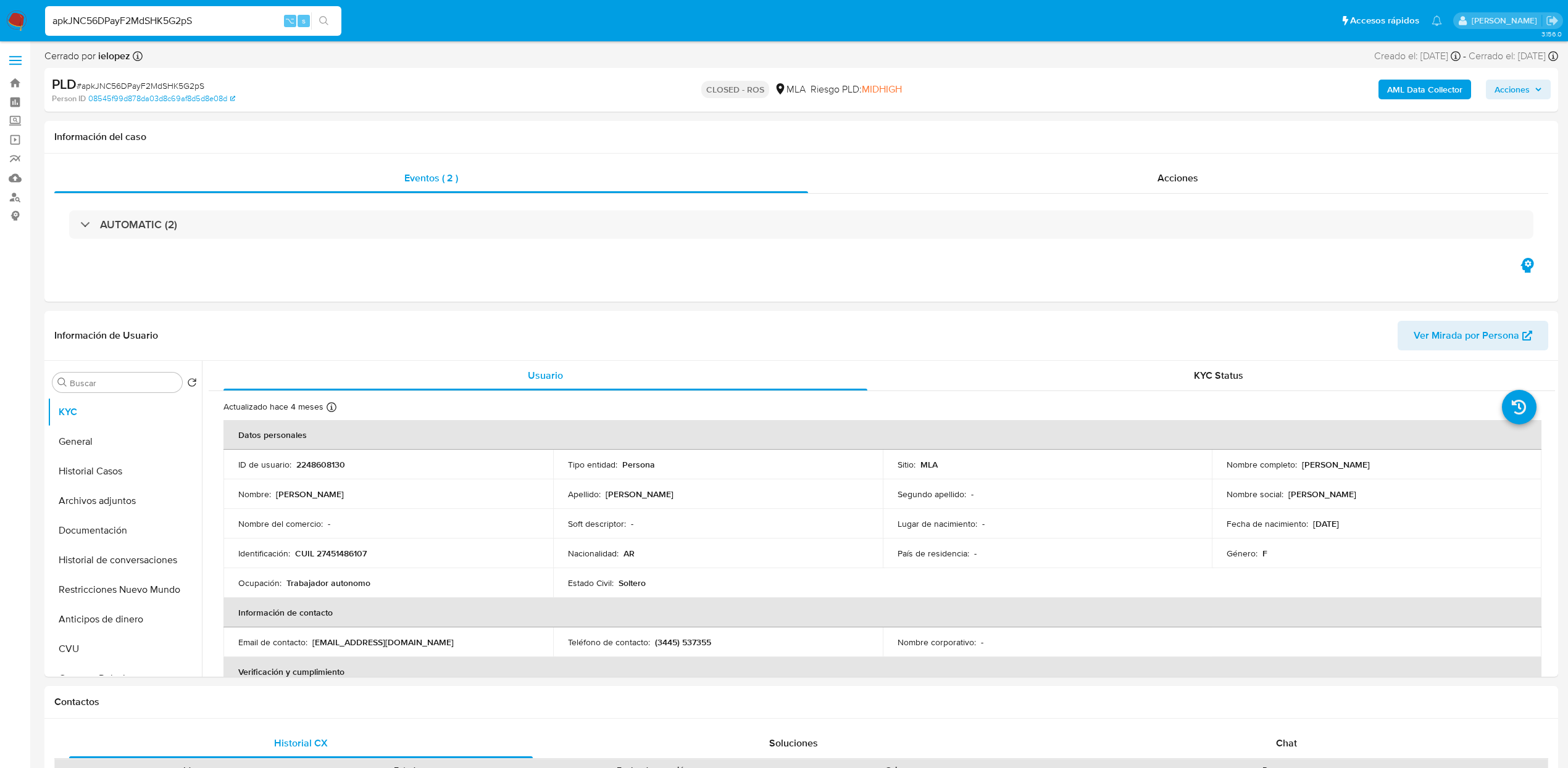
select select "10"
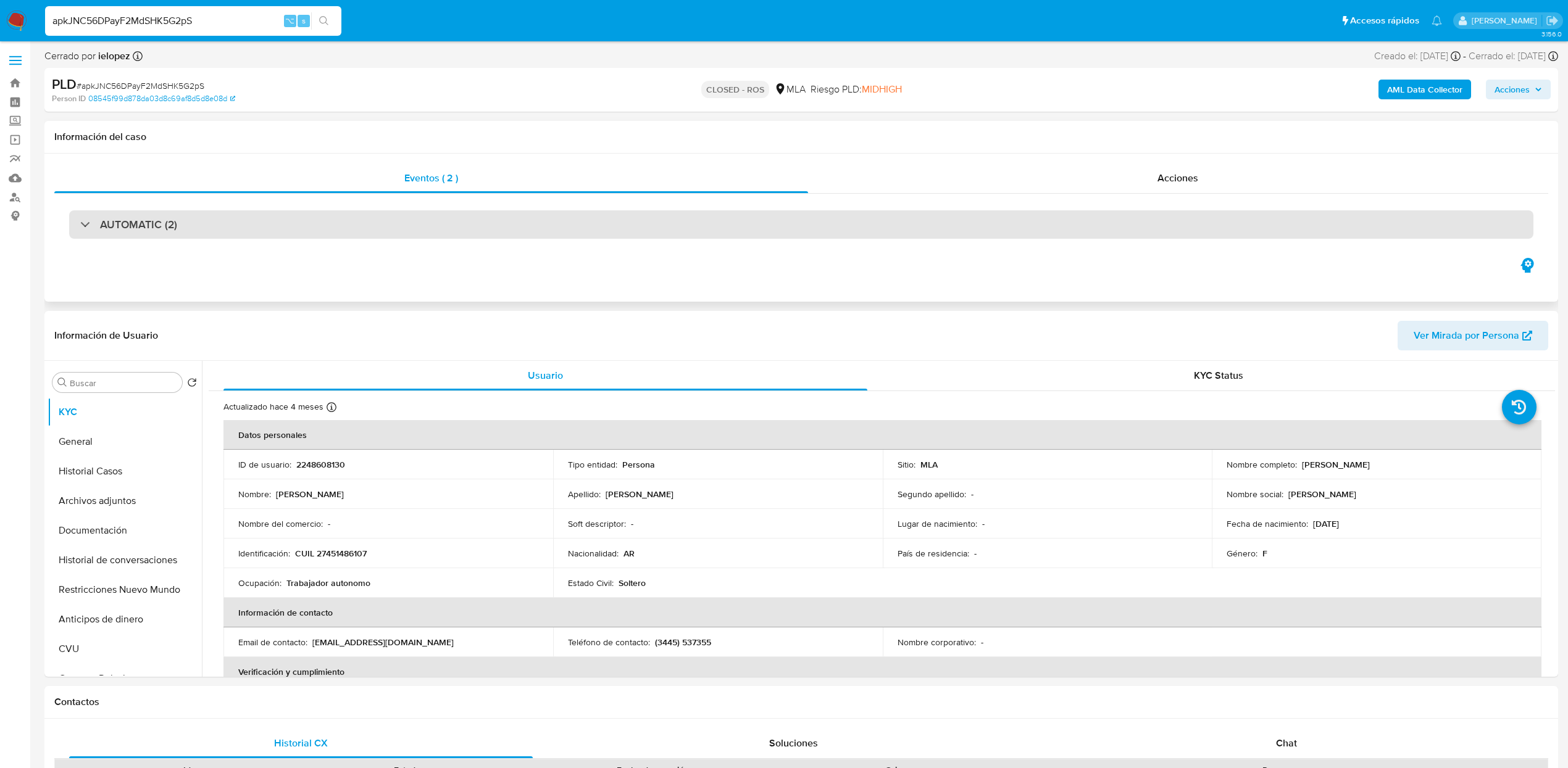
click at [166, 217] on h3 "AUTOMATIC (2)" at bounding box center [138, 224] width 77 height 14
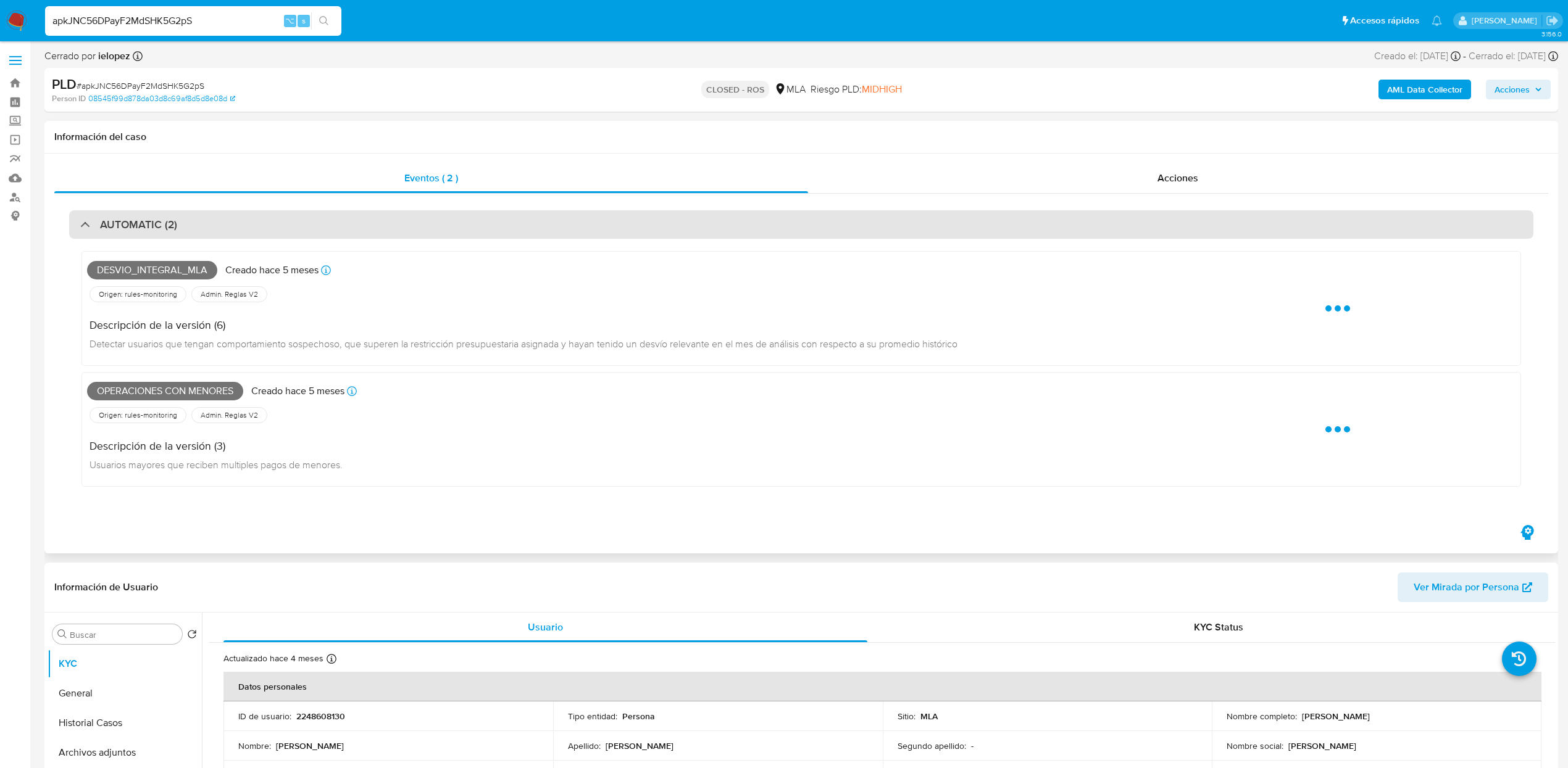
click at [166, 217] on h3 "AUTOMATIC (2)" at bounding box center [138, 224] width 77 height 14
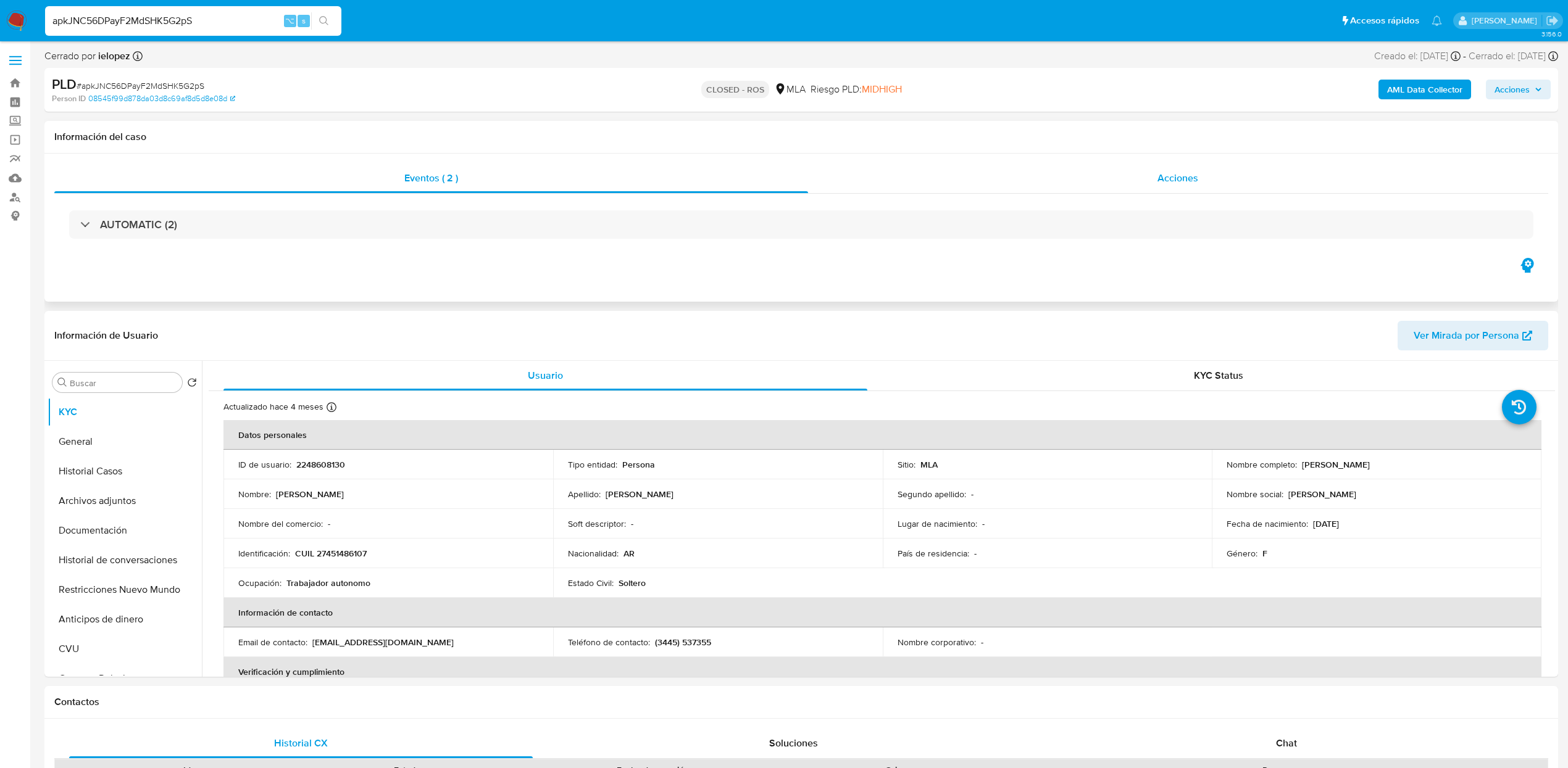
click at [1172, 187] on div "Acciones" at bounding box center [1178, 178] width 741 height 29
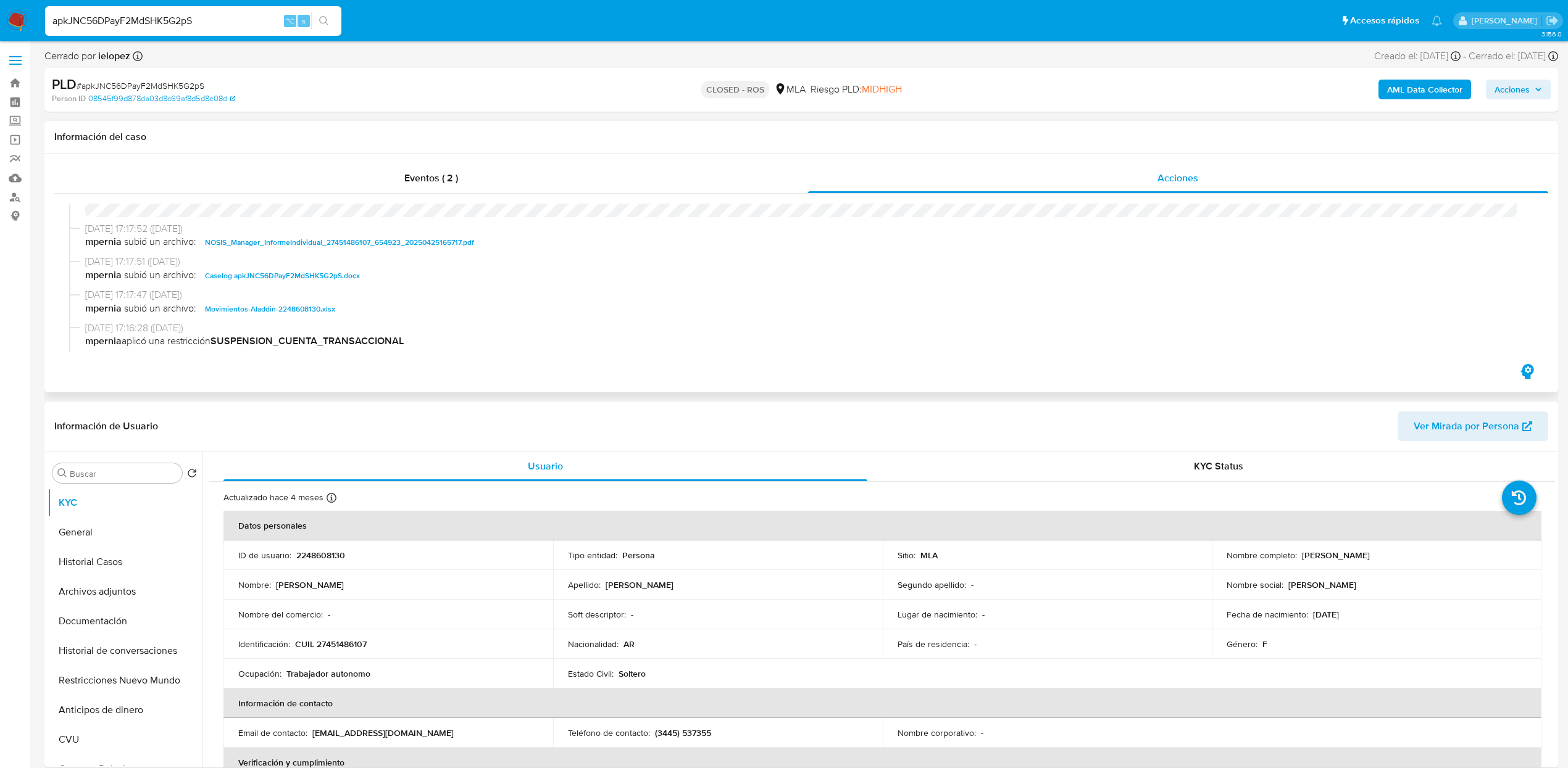
scroll to position [752, 0]
click at [288, 269] on span "Caselog apkJNC56DPayF2MdSHK5G2pS.docx" at bounding box center [282, 275] width 155 height 15
click at [94, 565] on button "Historial Casos" at bounding box center [120, 562] width 144 height 29
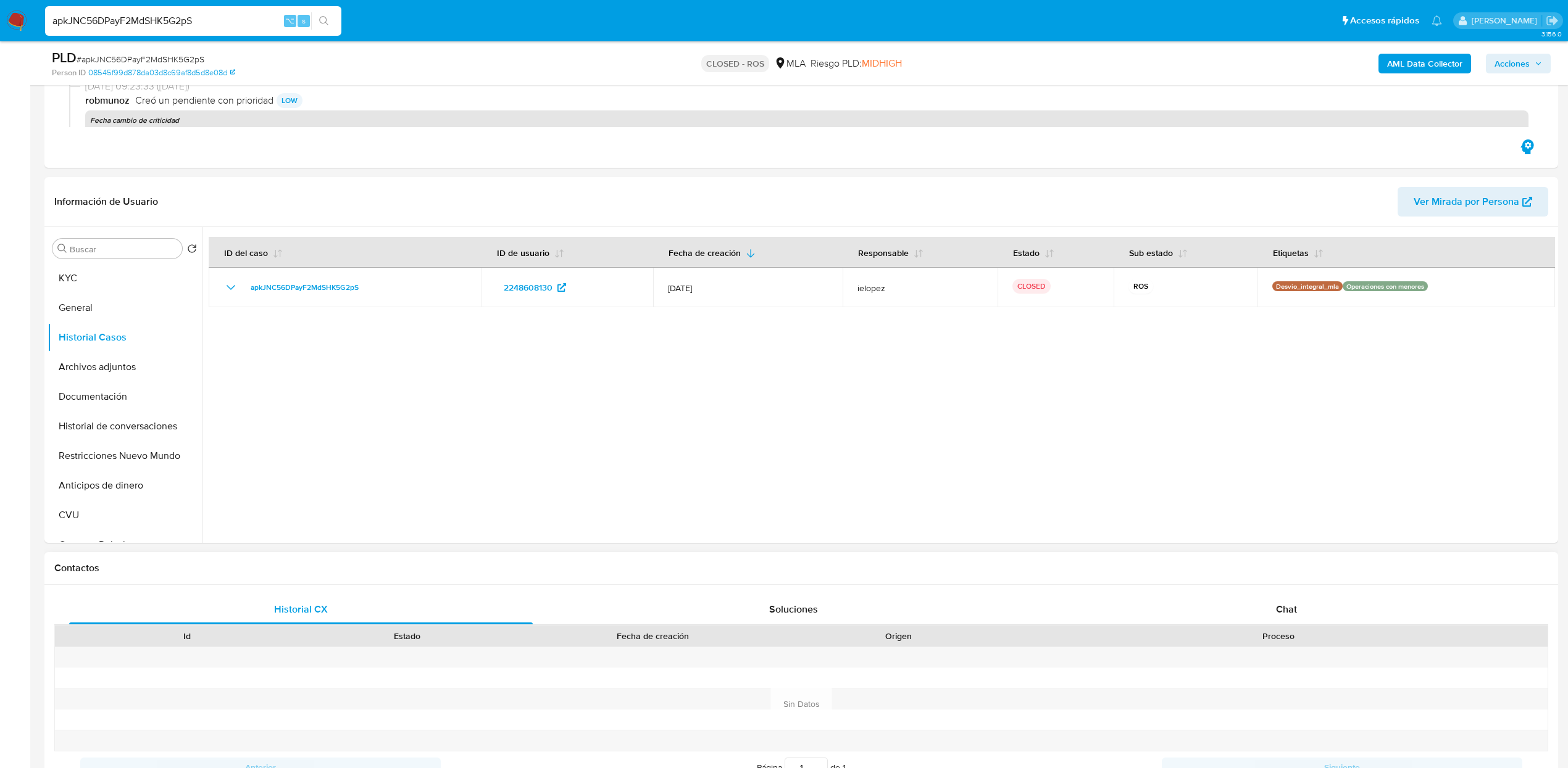
scroll to position [184, 0]
click at [1172, 584] on div "Historial CX Soluciones Chat Id Estado Fecha de creación Origen Proceso Anterio…" at bounding box center [801, 686] width 1514 height 208
click at [1172, 608] on span "Chat" at bounding box center [1286, 606] width 21 height 15
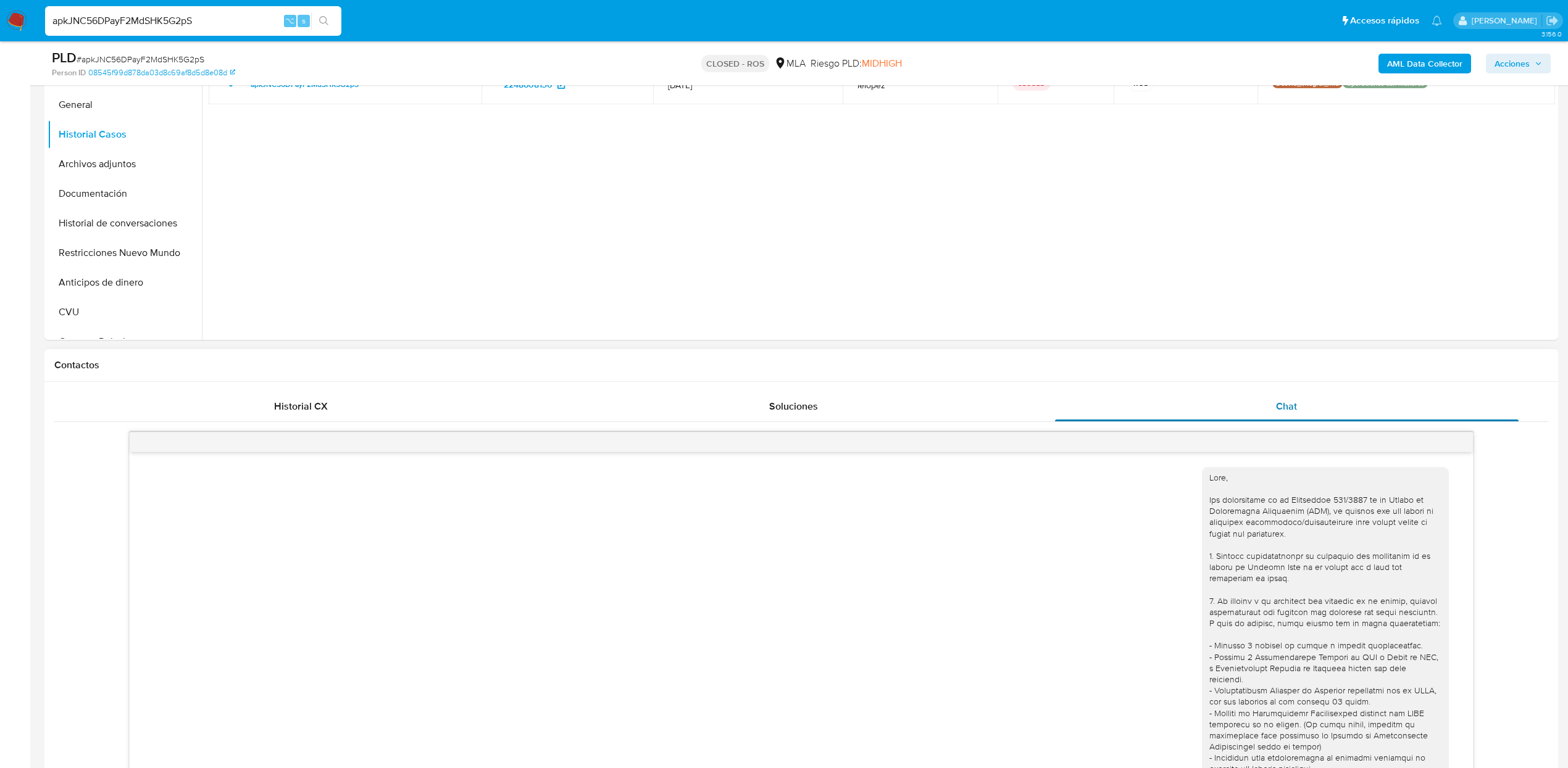
scroll to position [0, 0]
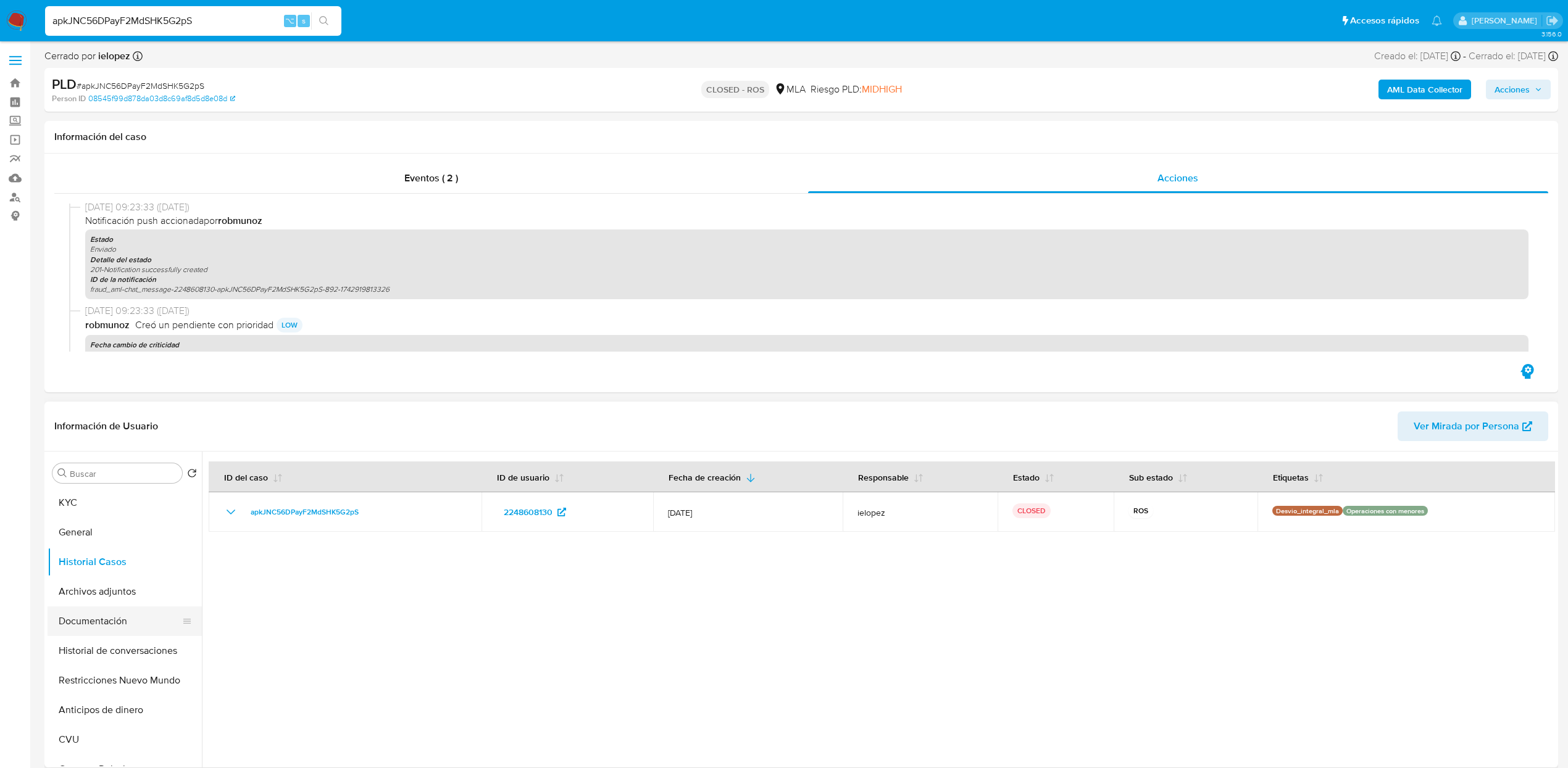
click at [76, 619] on button "Documentación" at bounding box center [120, 621] width 144 height 29
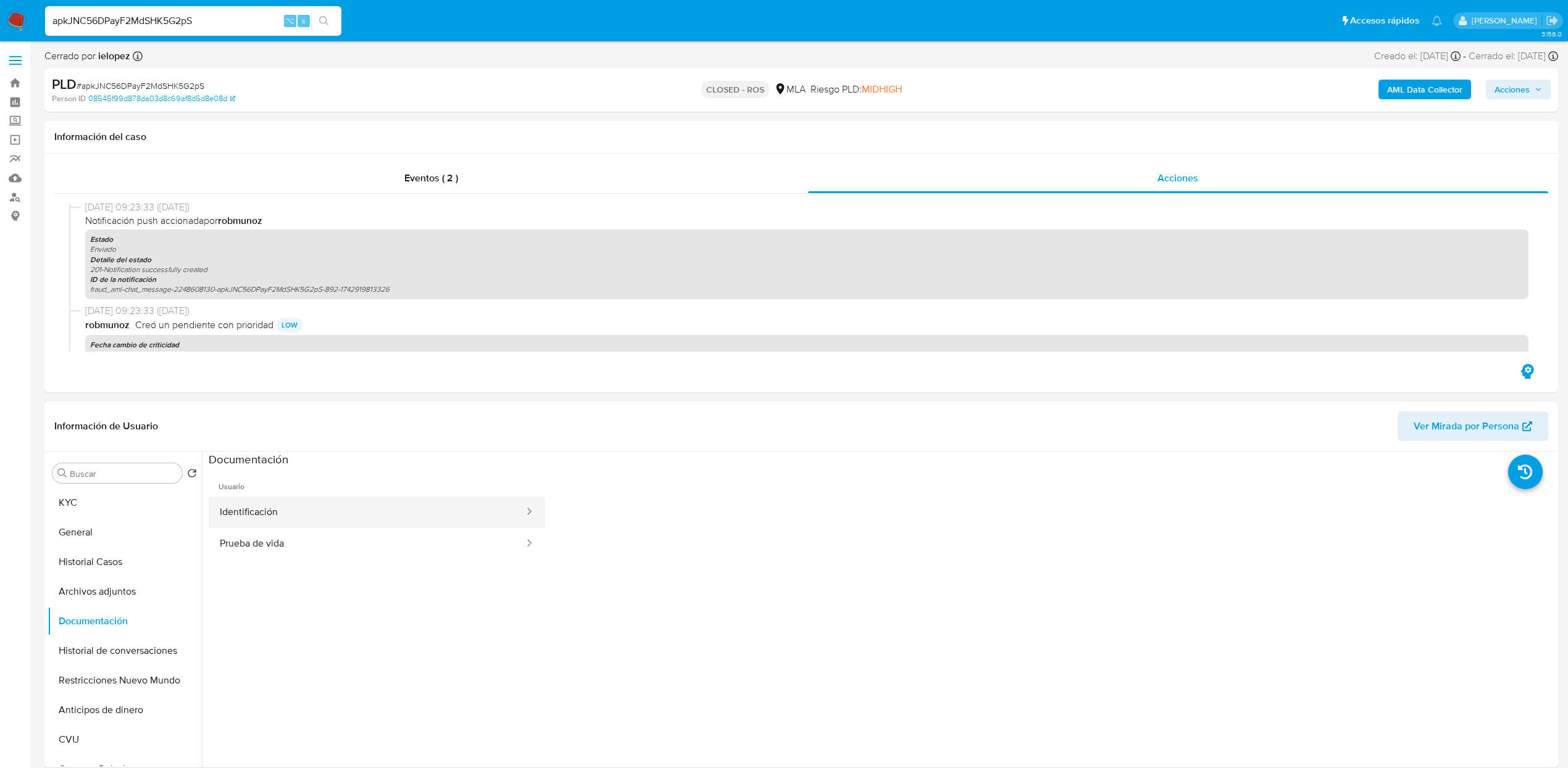
click at [250, 500] on button "Identificación" at bounding box center [366, 512] width 317 height 31
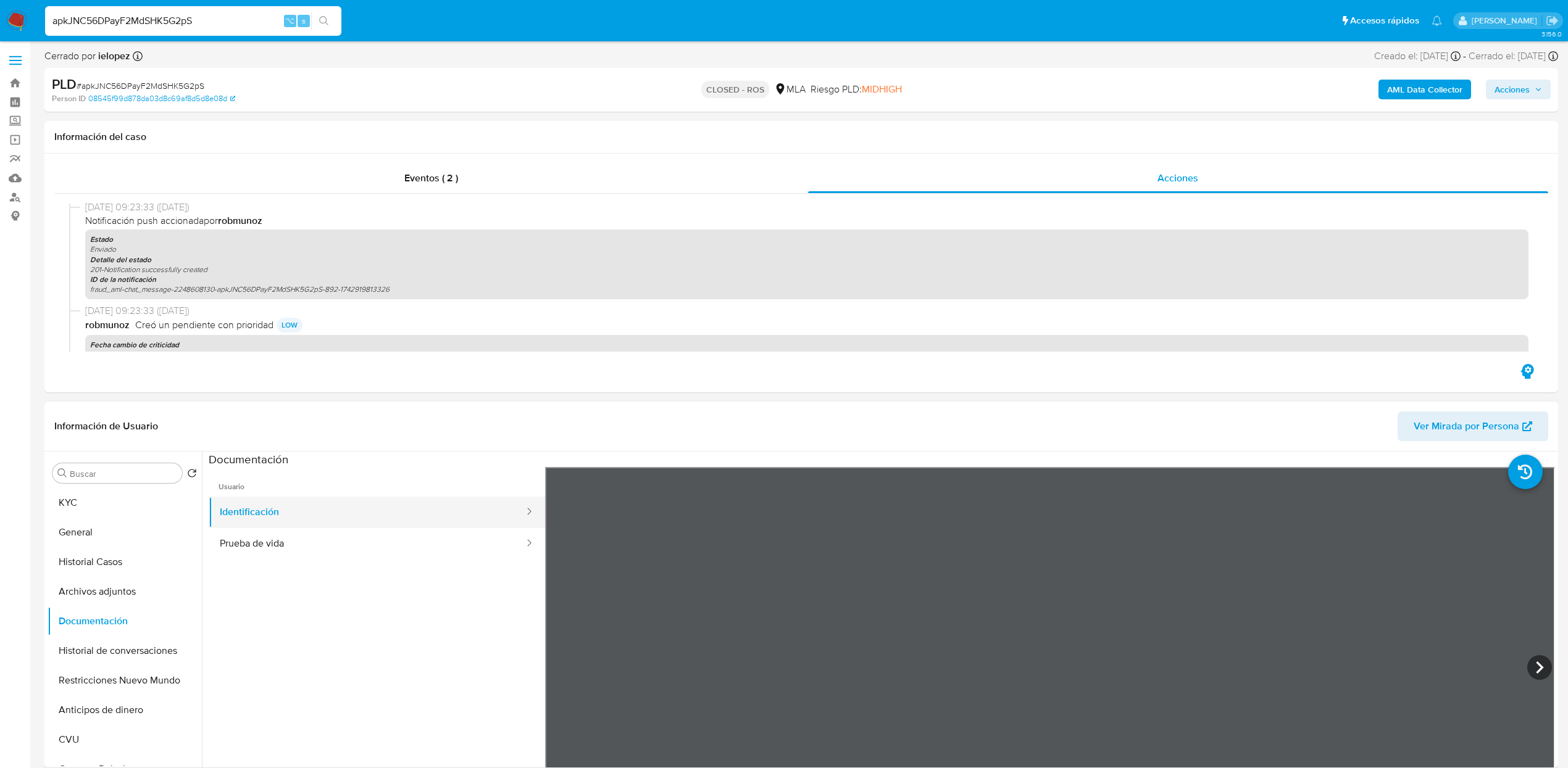
click at [309, 524] on button "Identificación" at bounding box center [366, 512] width 317 height 31
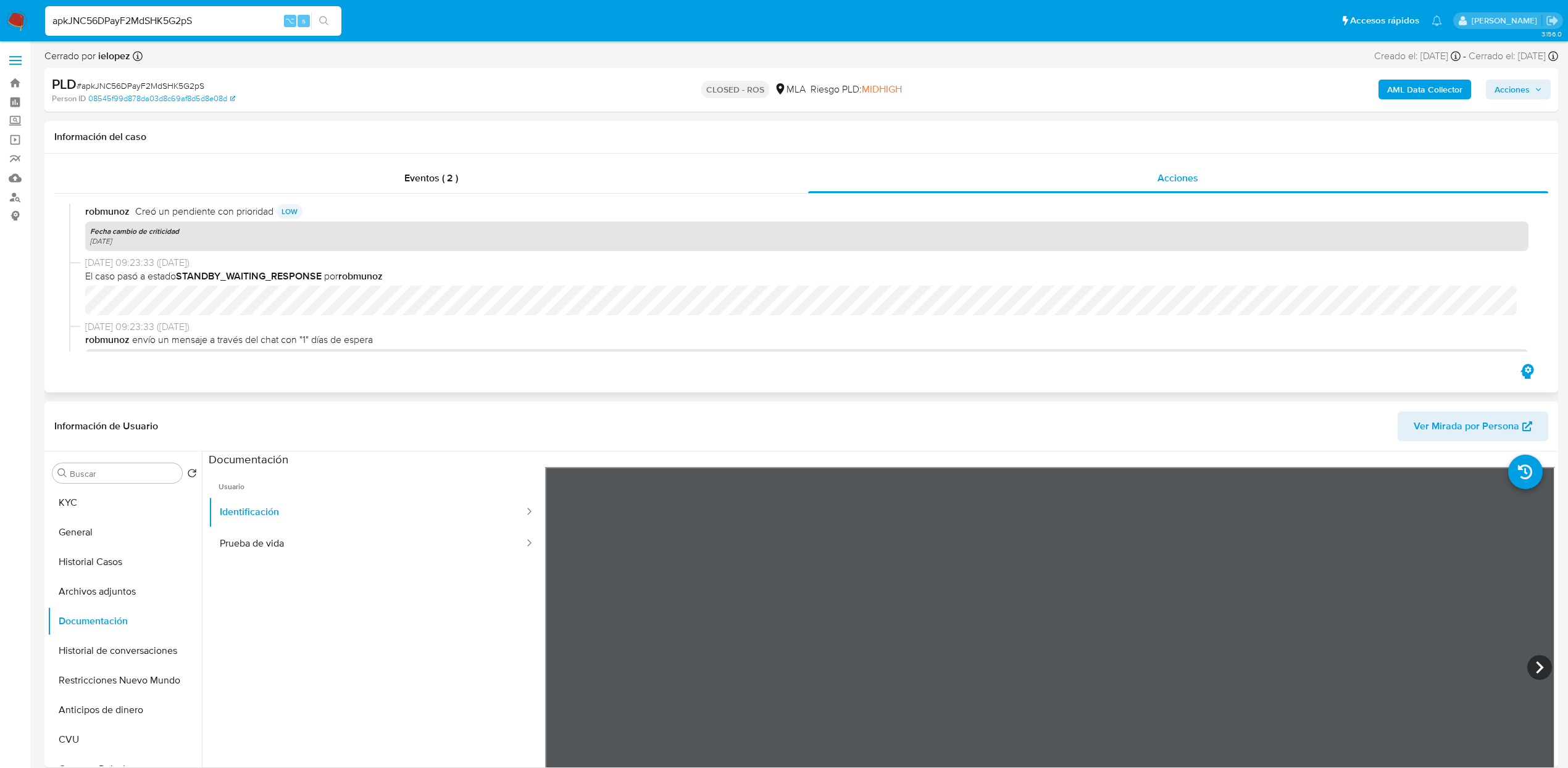
scroll to position [1209, 0]
click at [342, 552] on button "Prueba de vida" at bounding box center [366, 543] width 317 height 31
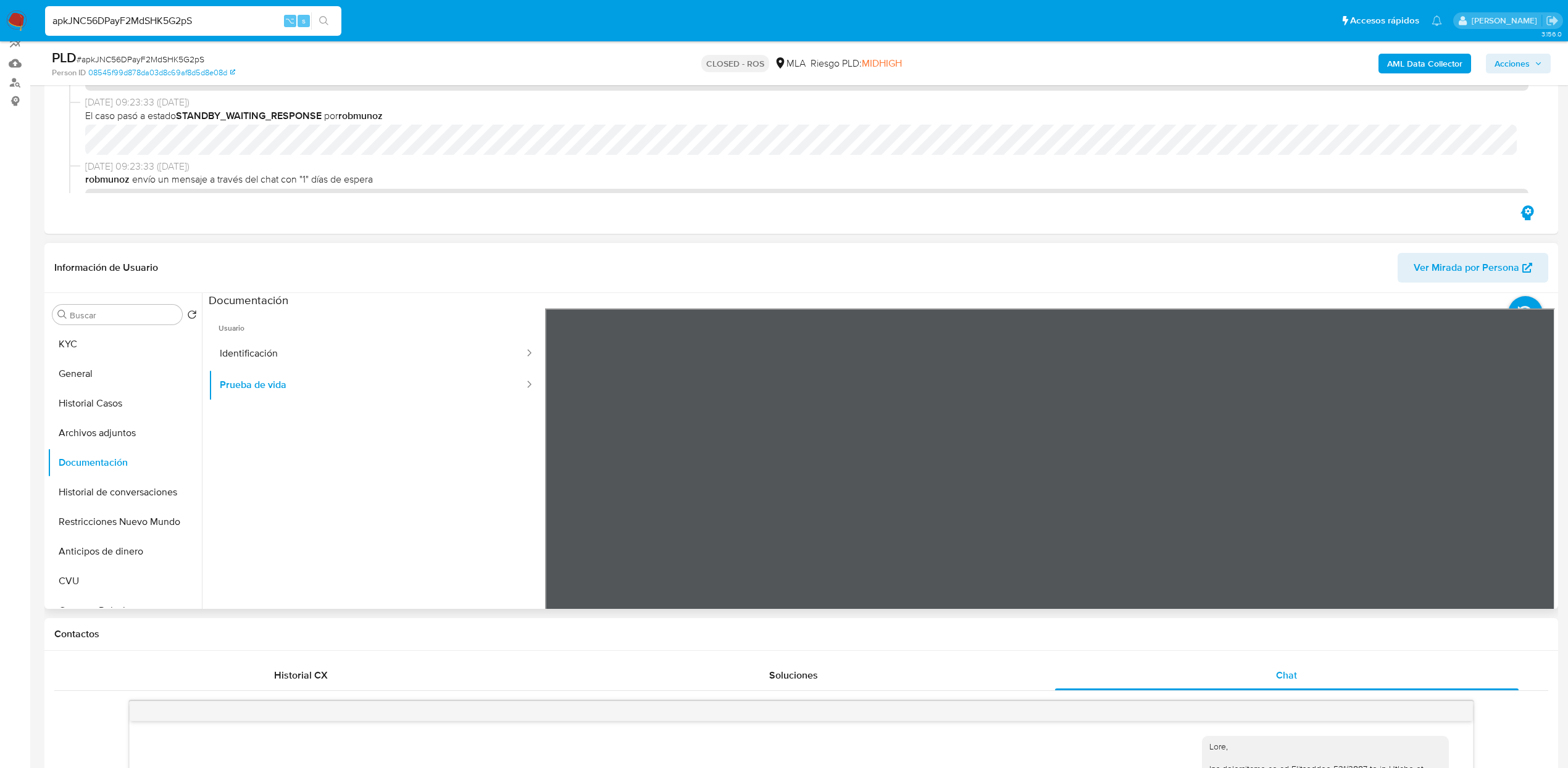
scroll to position [129, 0]
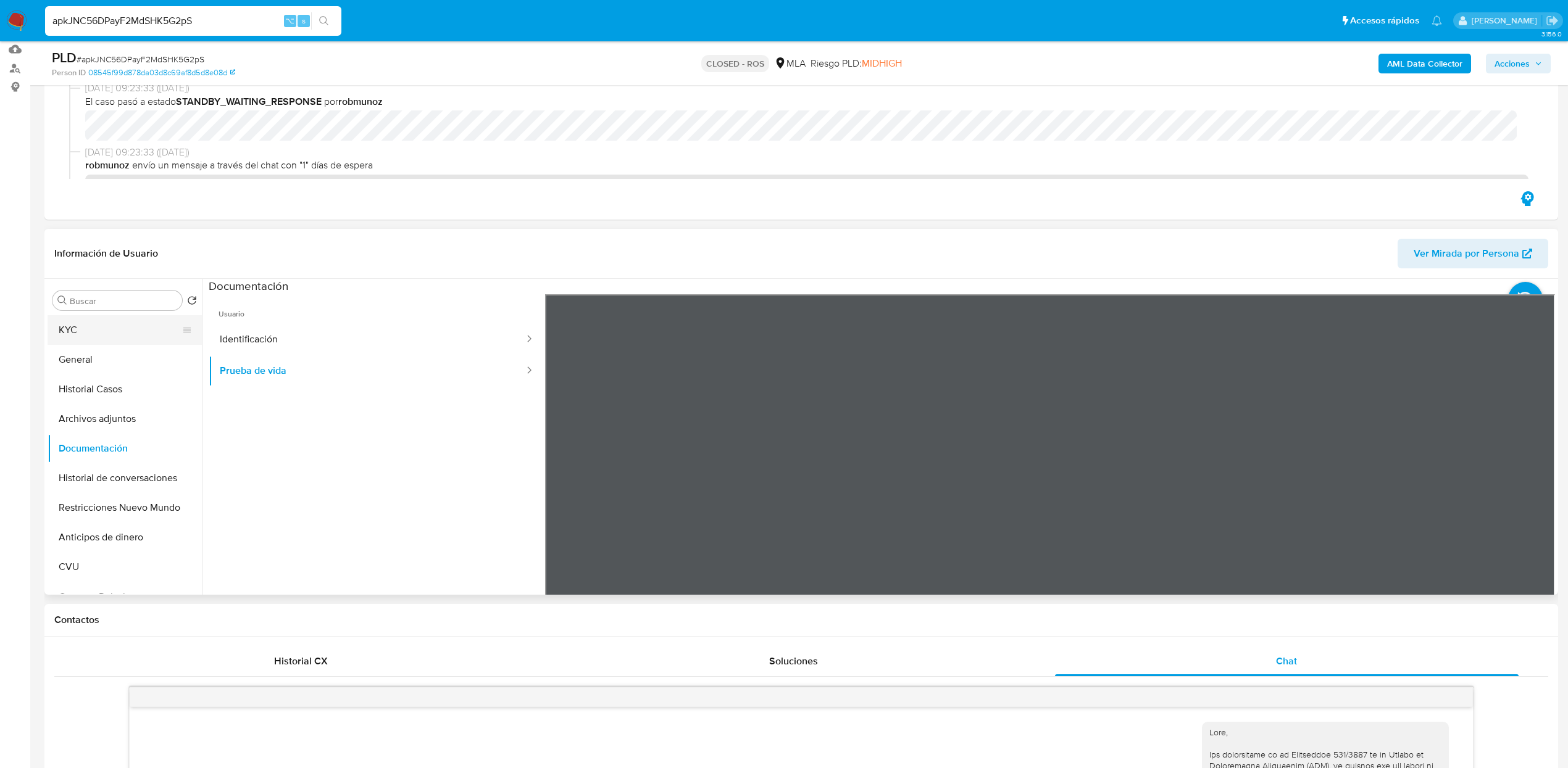
click at [144, 342] on button "KYC" at bounding box center [120, 330] width 144 height 29
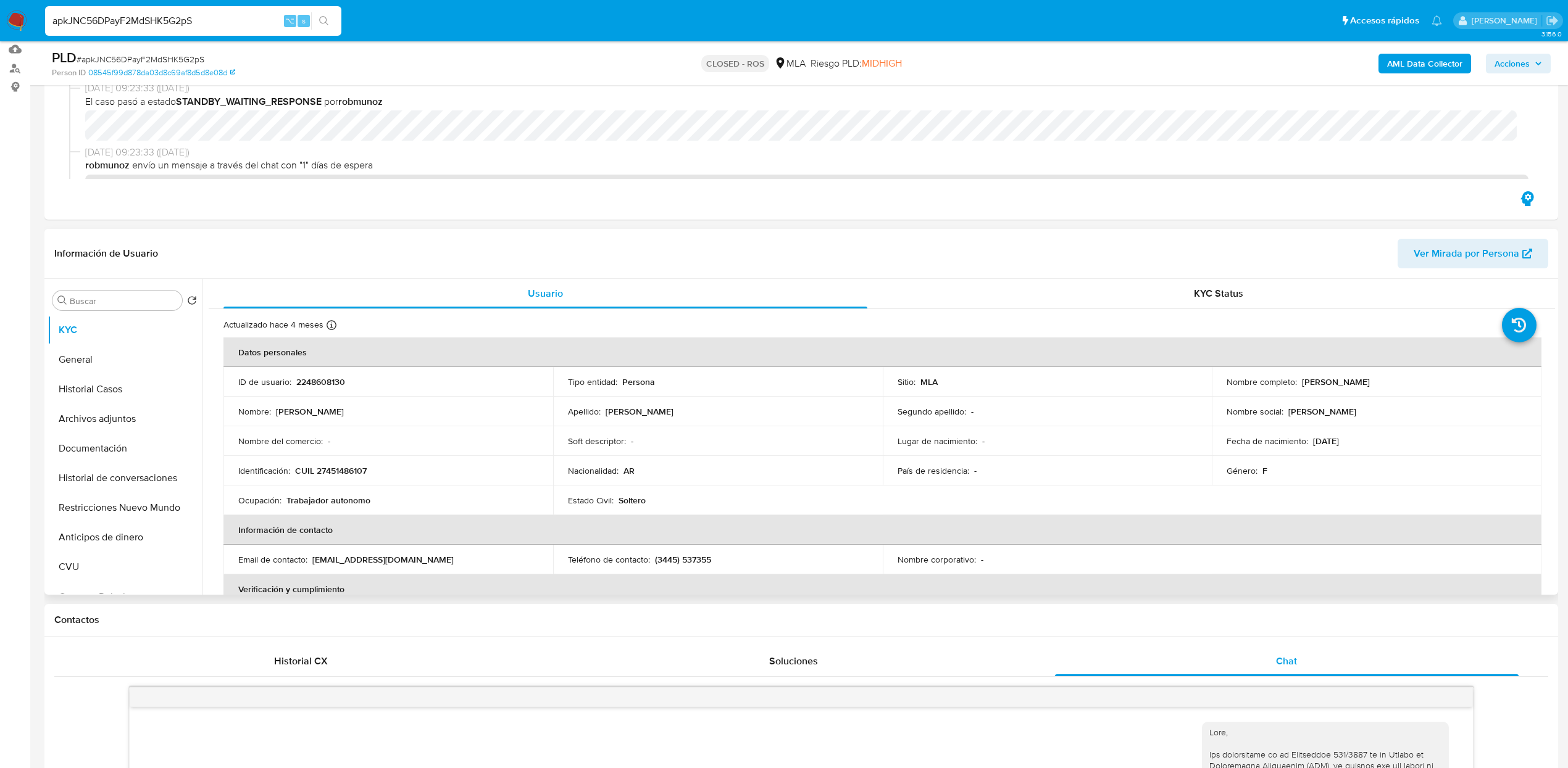
click at [1172, 438] on p "[DATE]" at bounding box center [1326, 441] width 26 height 11
copy div "Fecha de nacimiento : [DEMOGRAPHIC_DATA]"
click at [210, 30] on div "apkJNC56DPayF2MdSHK5G2pS ⌥ s" at bounding box center [193, 21] width 296 height 29
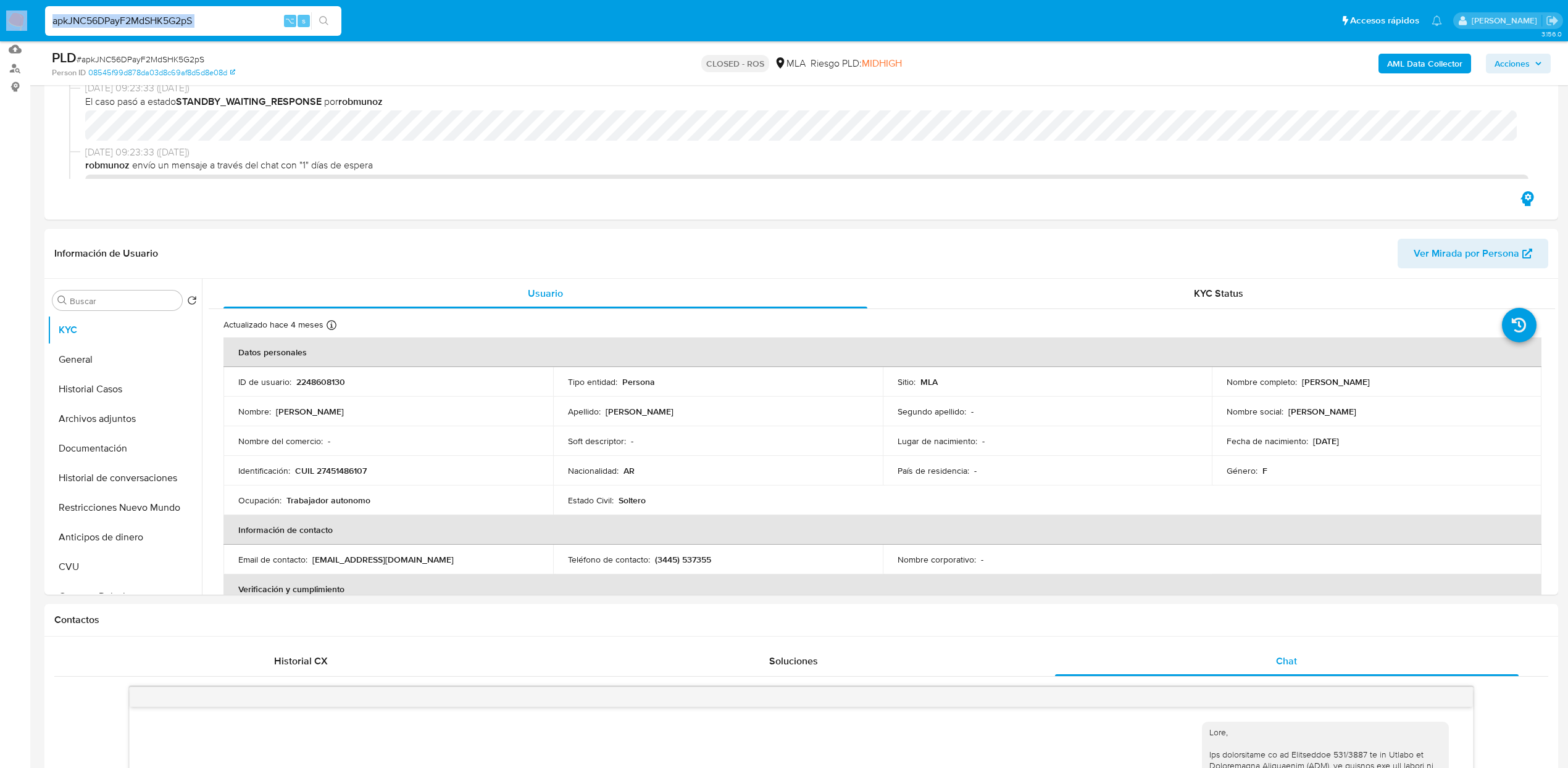
click at [210, 30] on div "apkJNC56DPayF2MdSHK5G2pS ⌥ s" at bounding box center [193, 21] width 296 height 29
click at [210, 26] on input "apkJNC56DPayF2MdSHK5G2pS" at bounding box center [193, 21] width 296 height 16
paste input "6W6ba0m81qcWZJlLE4u5uruI"
type input "6W6ba0m81qcWZJlLE4u5uruI"
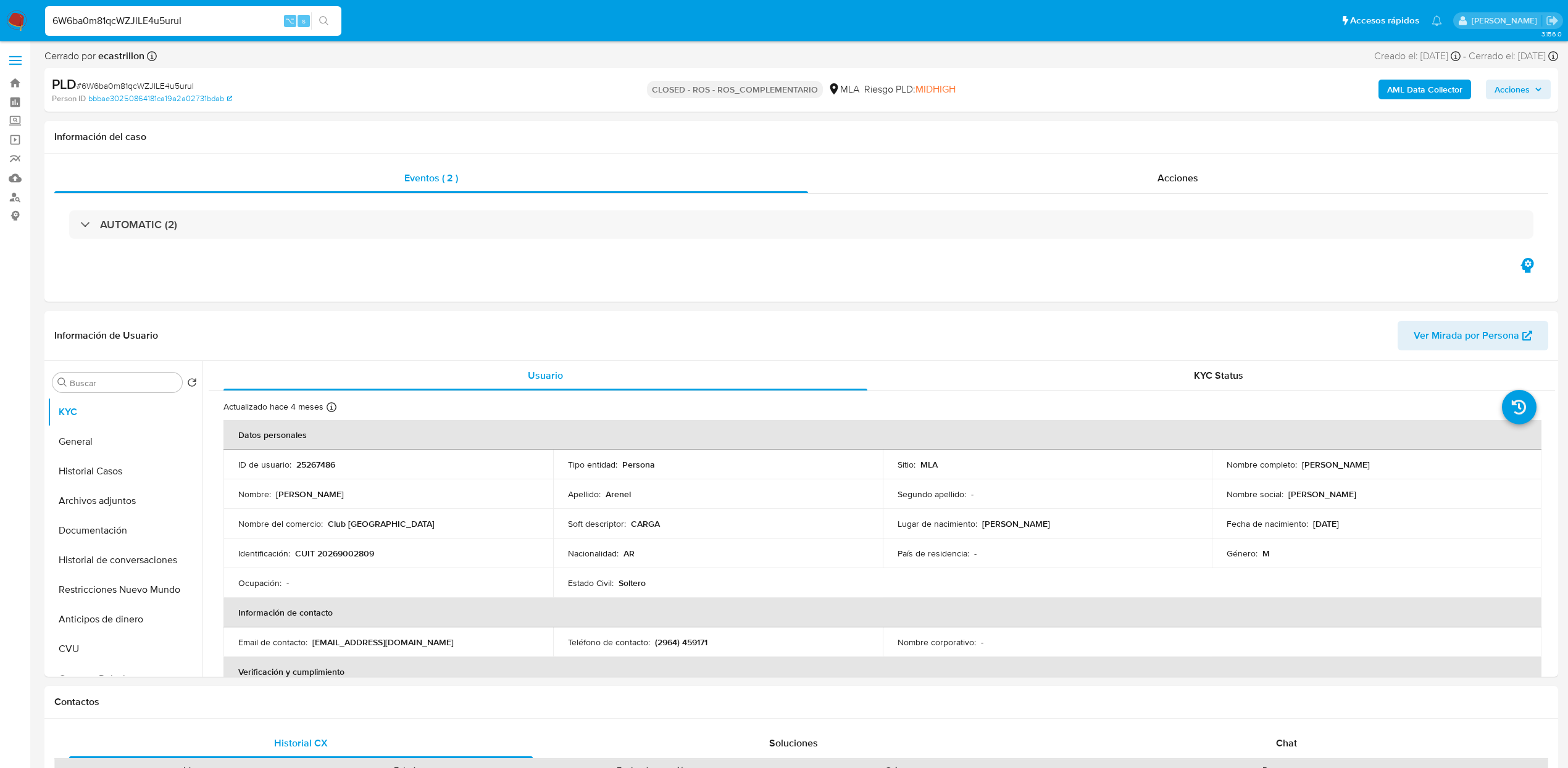
select select "10"
click at [214, 22] on input "6W6ba0m81qcWZJlLE4u5uruI" at bounding box center [193, 21] width 296 height 16
click at [166, 16] on input "6W6ba0m81qcWZJlLE4u5uruI" at bounding box center [193, 21] width 296 height 16
